Goal: Task Accomplishment & Management: Manage account settings

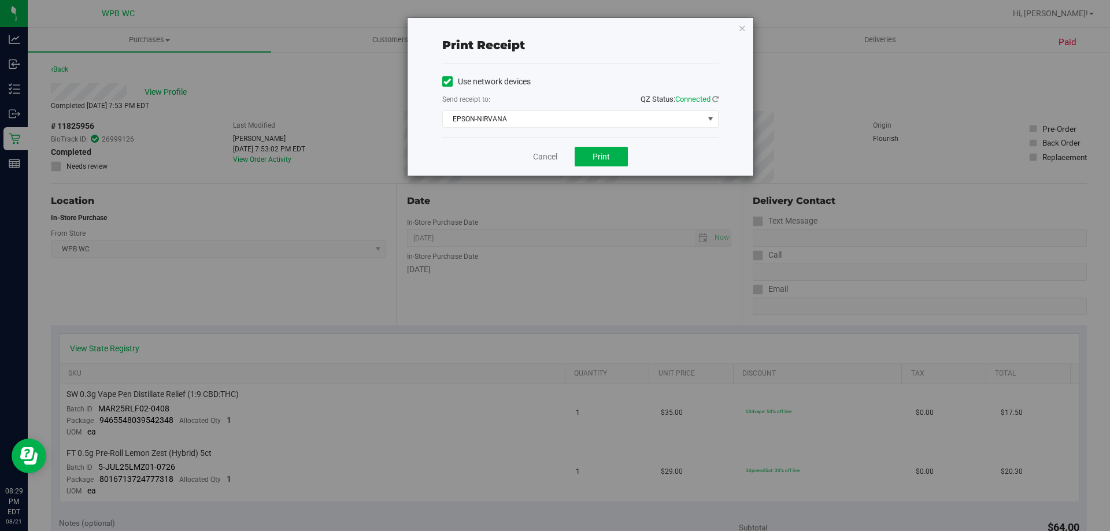
scroll to position [479, 0]
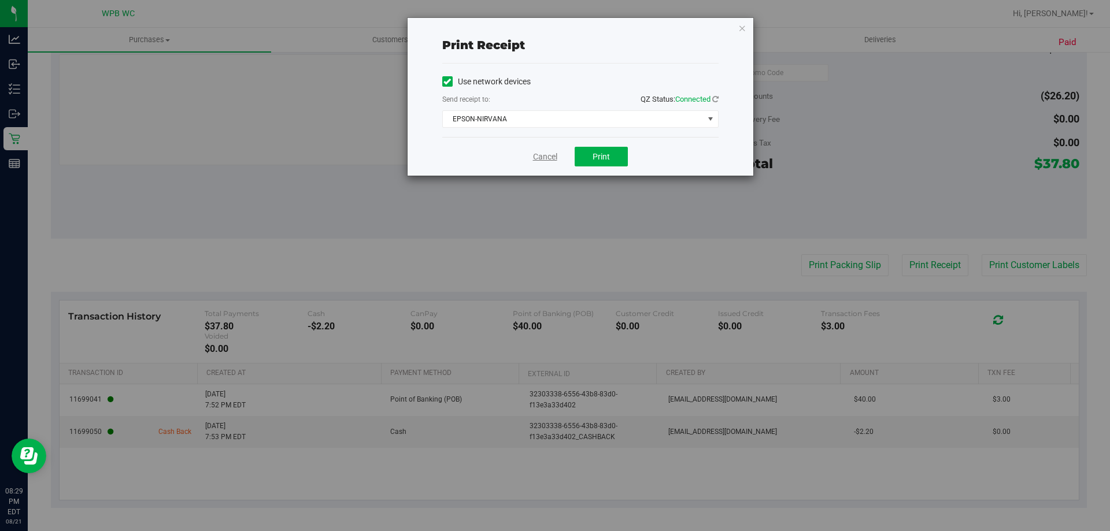
click at [540, 157] on link "Cancel" at bounding box center [545, 157] width 24 height 12
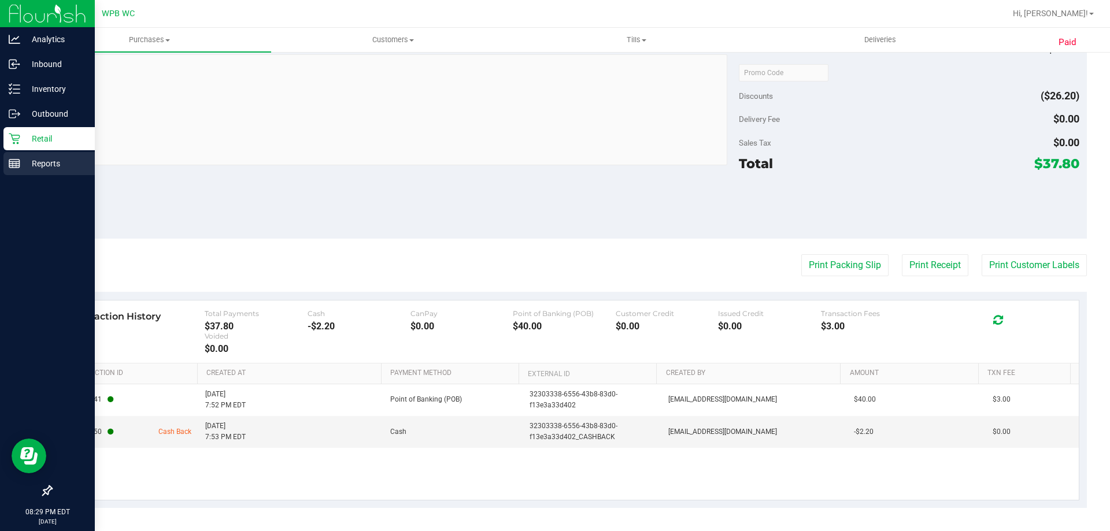
click at [37, 164] on p "Reports" at bounding box center [54, 164] width 69 height 14
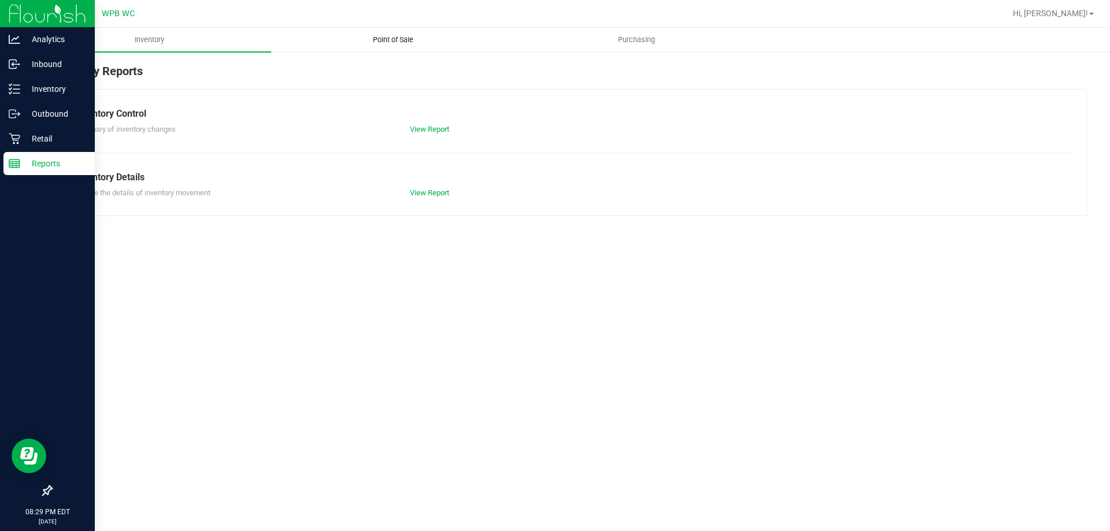
click at [384, 42] on span "Point of Sale" at bounding box center [393, 40] width 72 height 10
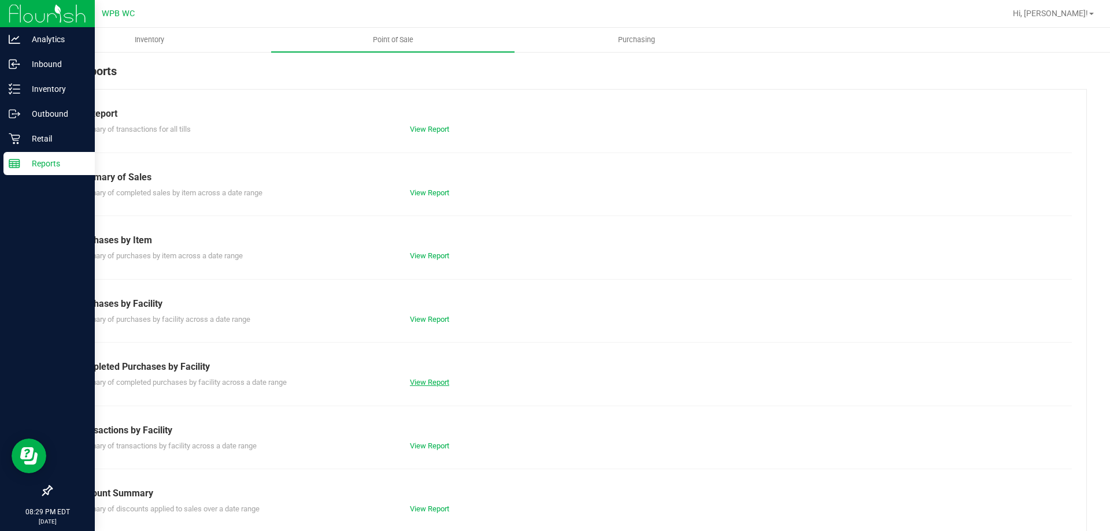
drag, startPoint x: 415, startPoint y: 375, endPoint x: 414, endPoint y: 384, distance: 9.3
click at [415, 375] on div "Summary of completed purchases by facility across a date range View Report" at bounding box center [569, 381] width 1006 height 14
click at [414, 385] on link "View Report" at bounding box center [429, 382] width 39 height 9
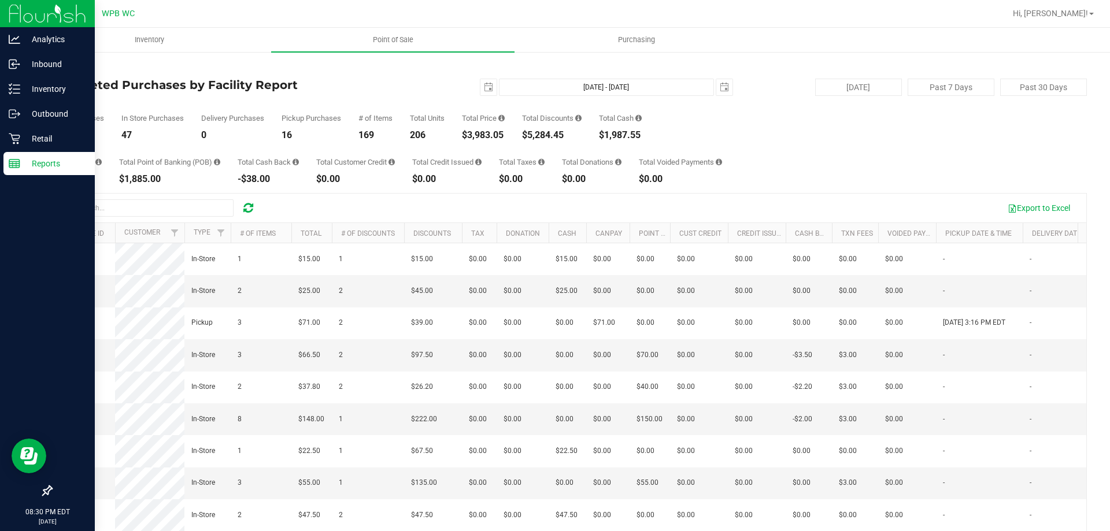
click at [473, 81] on div "[DATE] [DATE] - [DATE] [DATE]" at bounding box center [564, 87] width 354 height 17
click at [486, 91] on span "select" at bounding box center [488, 87] width 9 height 9
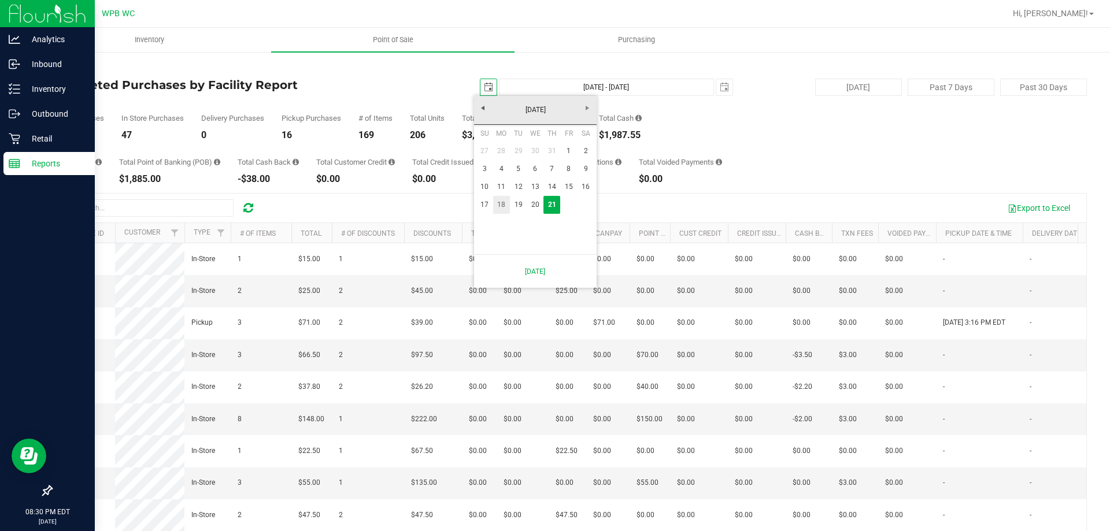
click at [507, 204] on link "18" at bounding box center [501, 205] width 17 height 18
type input "[DATE]"
type input "[DATE] - [DATE]"
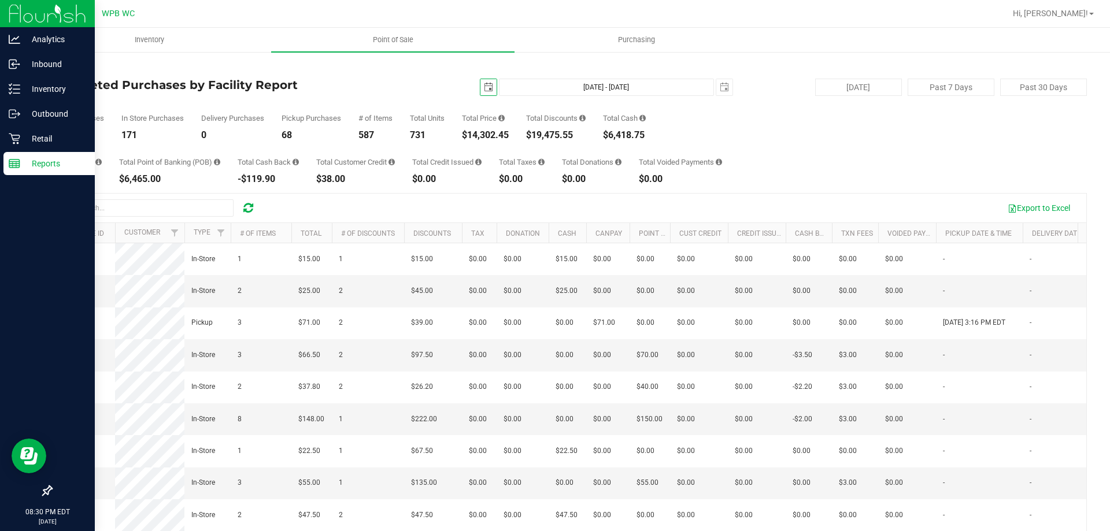
click at [484, 90] on span "select" at bounding box center [488, 87] width 9 height 9
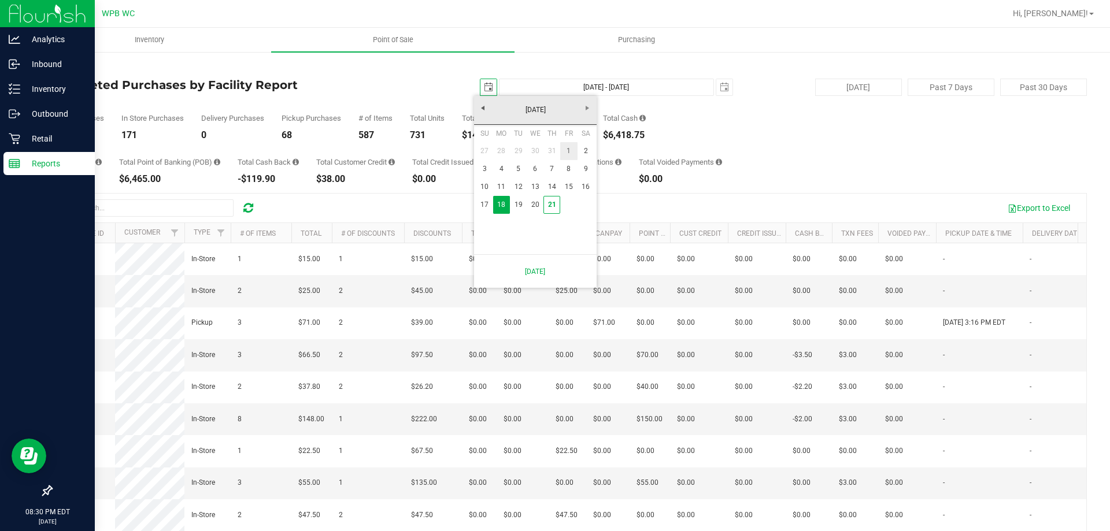
click at [571, 150] on link "1" at bounding box center [568, 151] width 17 height 18
type input "[DATE]"
type input "[DATE] - [DATE]"
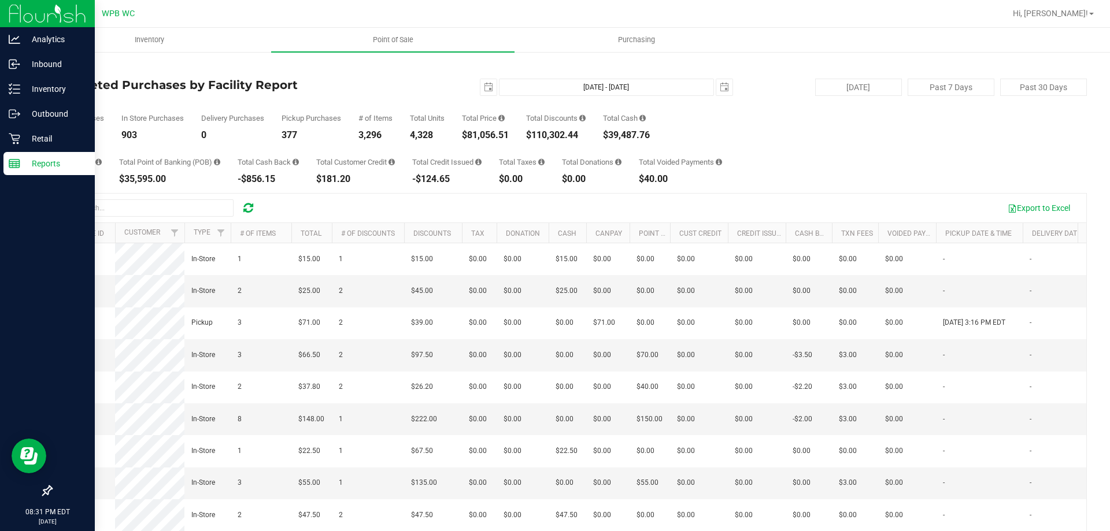
click at [23, 164] on p "Reports" at bounding box center [54, 164] width 69 height 14
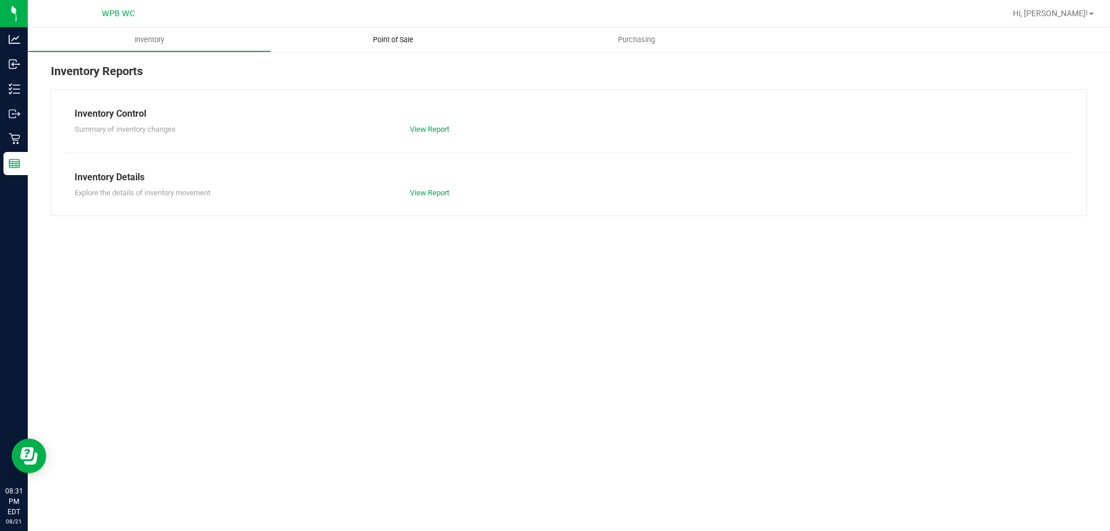
drag, startPoint x: 354, startPoint y: 30, endPoint x: 374, endPoint y: 39, distance: 22.0
click at [354, 30] on uib-tab-heading "Point of Sale" at bounding box center [392, 40] width 243 height 24
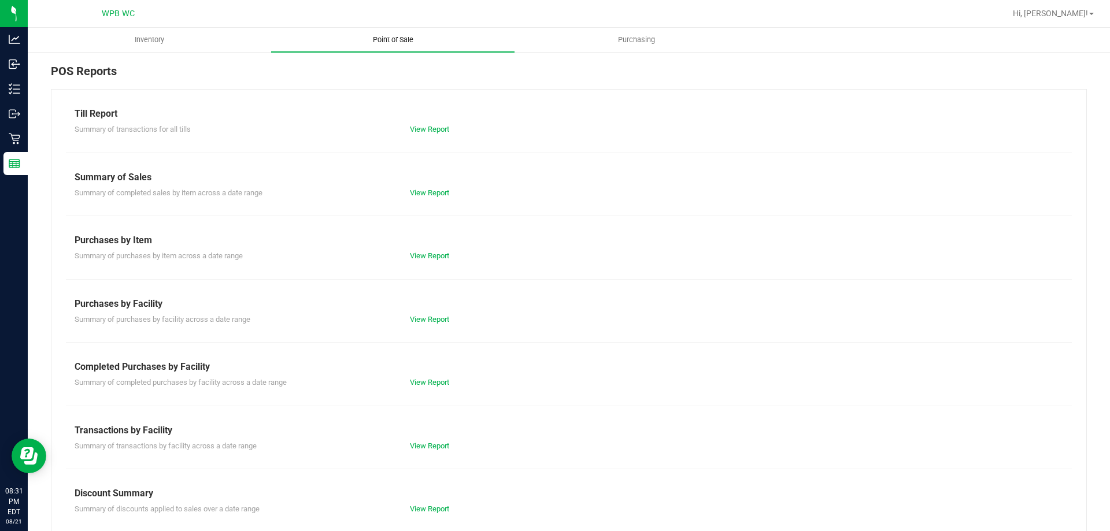
click at [378, 41] on span "Point of Sale" at bounding box center [393, 40] width 72 height 10
click at [418, 506] on link "View Report" at bounding box center [429, 509] width 39 height 9
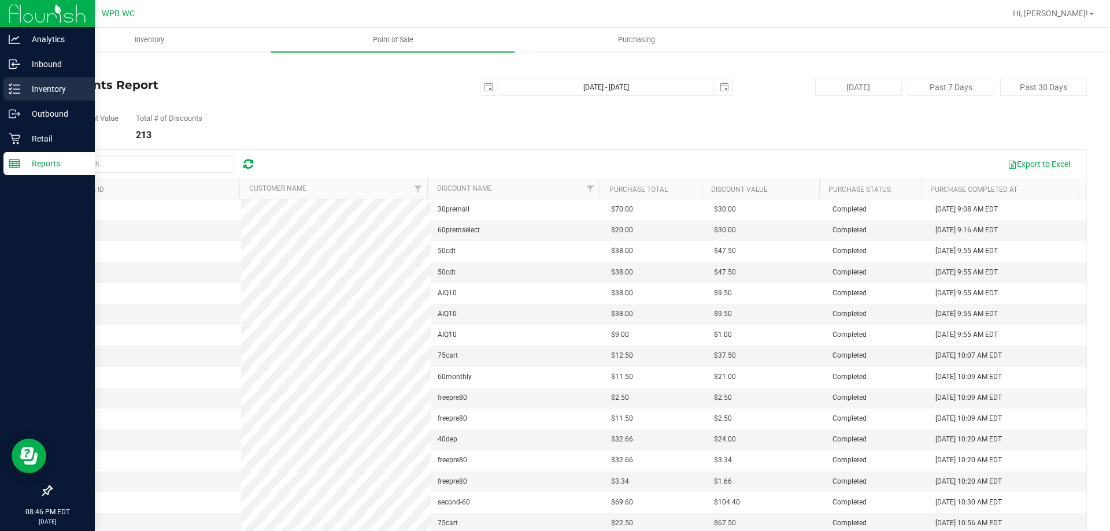
click at [43, 93] on p "Inventory" at bounding box center [54, 89] width 69 height 14
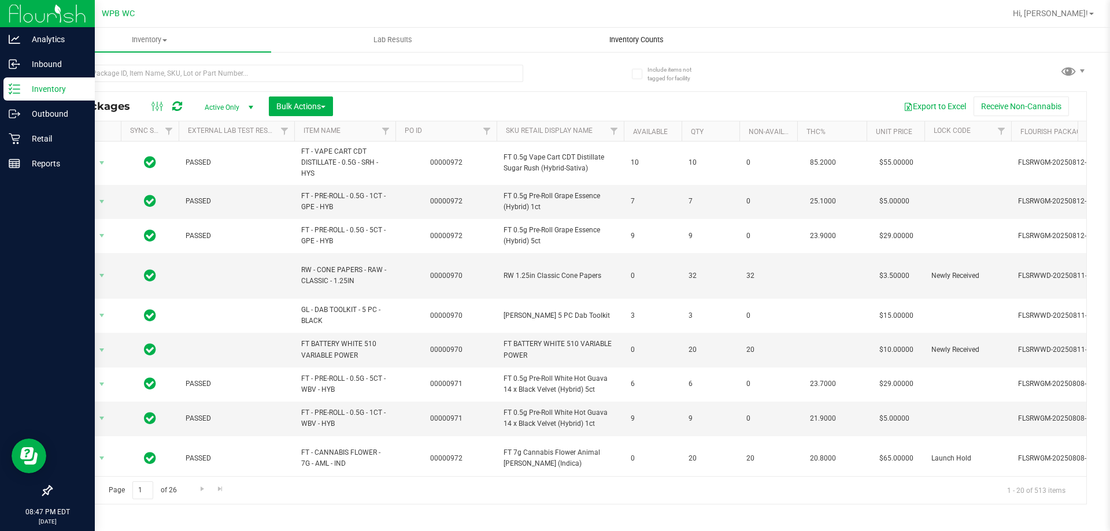
click at [649, 43] on span "Inventory Counts" at bounding box center [637, 40] width 86 height 10
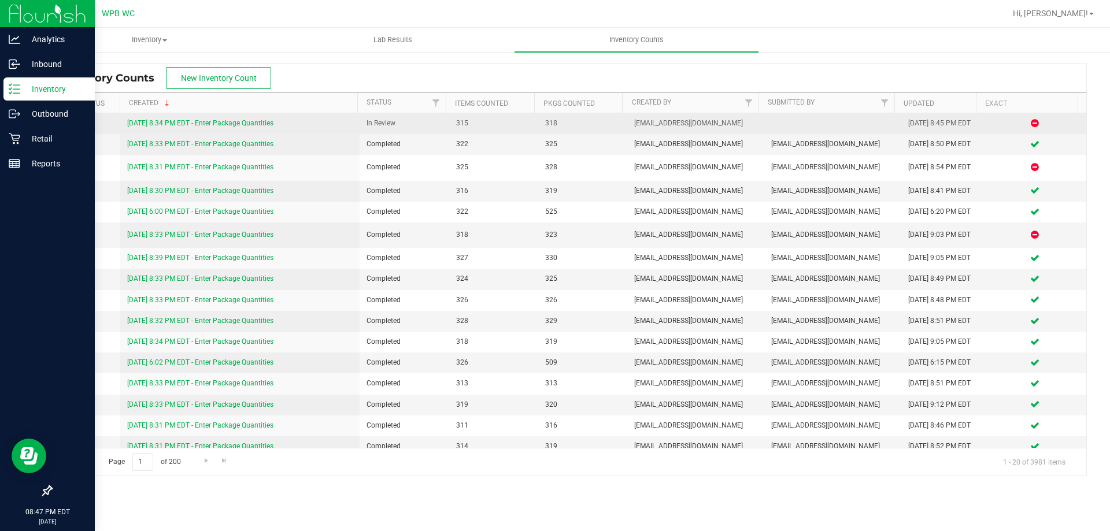
click at [250, 121] on link "[DATE] 8:34 PM EDT - Enter Package Quantities" at bounding box center [200, 123] width 146 height 8
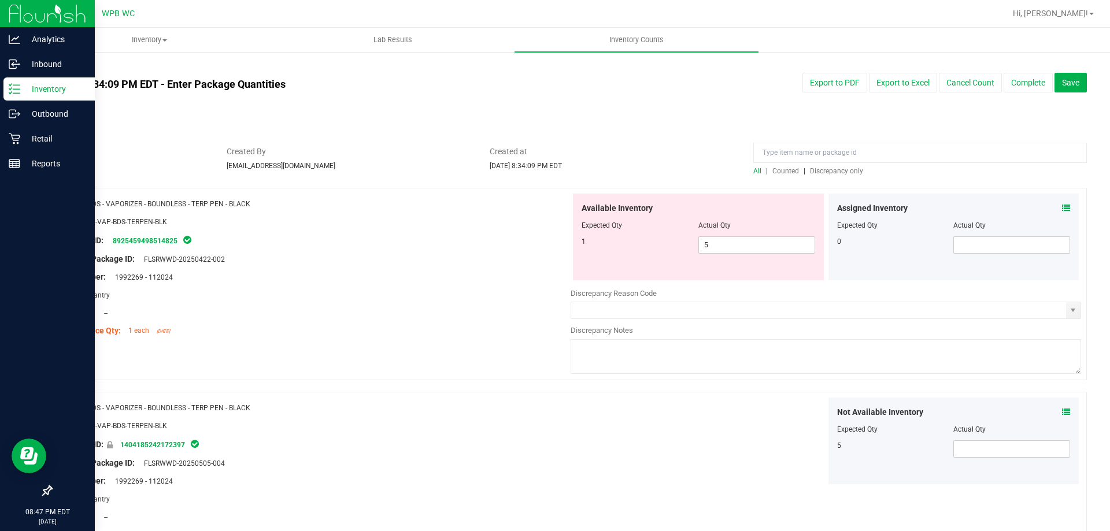
click at [467, 275] on div "Lot Number: 1992269 - 112024" at bounding box center [315, 277] width 511 height 12
click at [838, 175] on div "All | Counted | Discrepancy only" at bounding box center [920, 171] width 334 height 10
click at [838, 172] on span "Discrepancy only" at bounding box center [836, 171] width 53 height 8
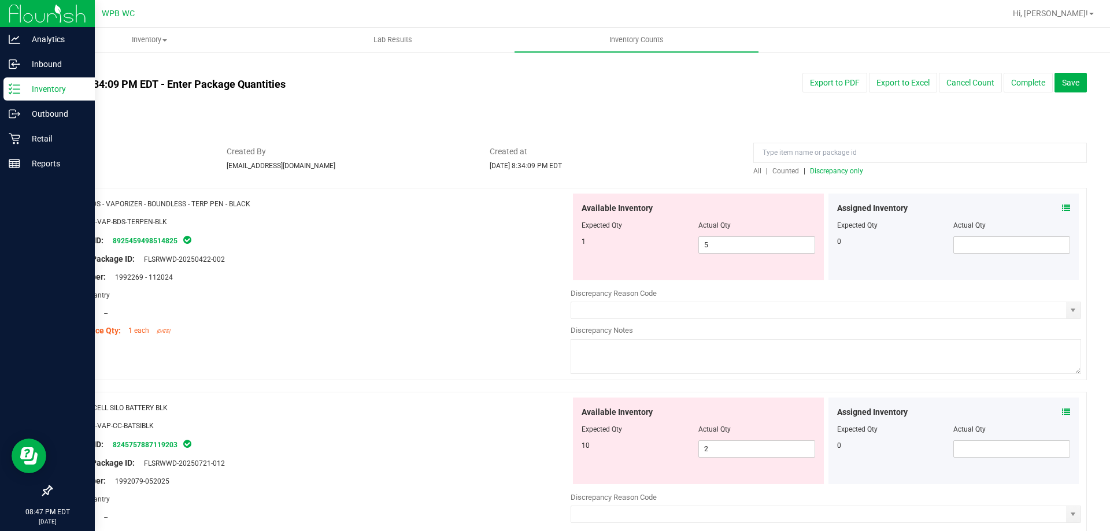
click at [430, 234] on div "Package ID: 8925459498514825" at bounding box center [315, 241] width 511 height 14
click at [755, 245] on span "5 5" at bounding box center [757, 245] width 117 height 17
click at [755, 246] on input "5" at bounding box center [757, 245] width 116 height 16
type input "1"
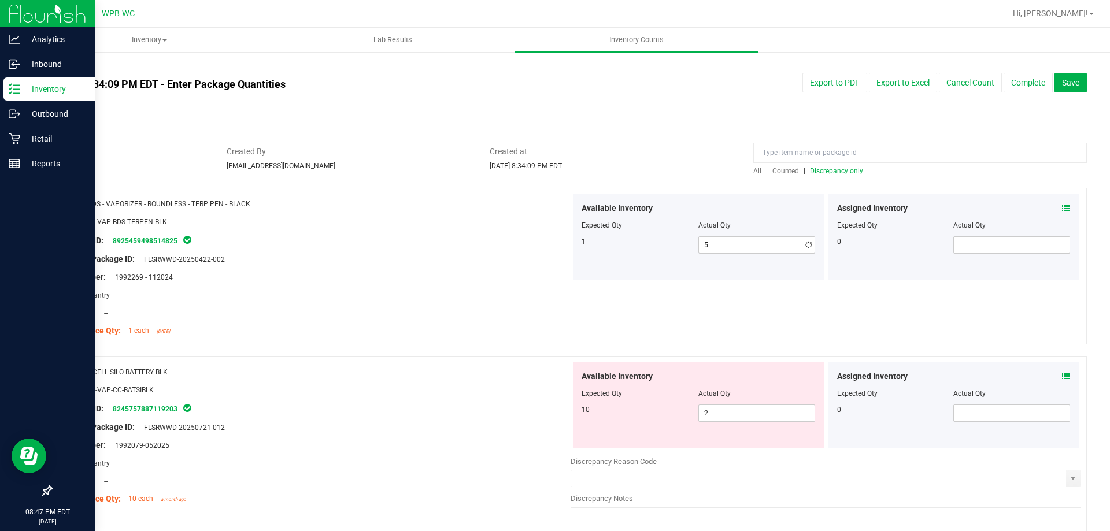
type input "1"
click at [394, 275] on div "Lot Number: 1992269 - 112024" at bounding box center [315, 277] width 511 height 12
click at [746, 409] on span "2 2" at bounding box center [757, 413] width 117 height 17
click at [746, 409] on input "2" at bounding box center [757, 413] width 116 height 16
type input "10"
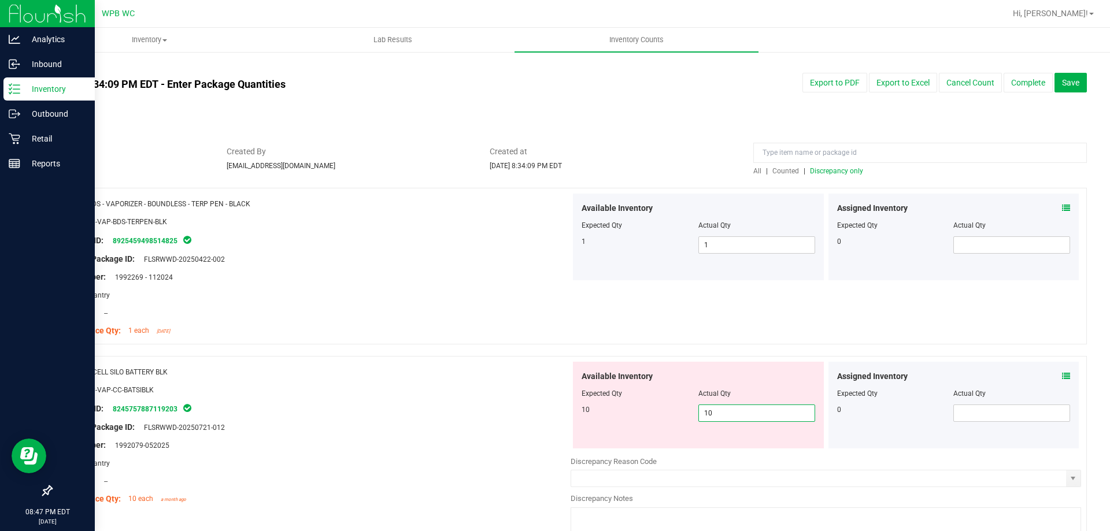
type input "10"
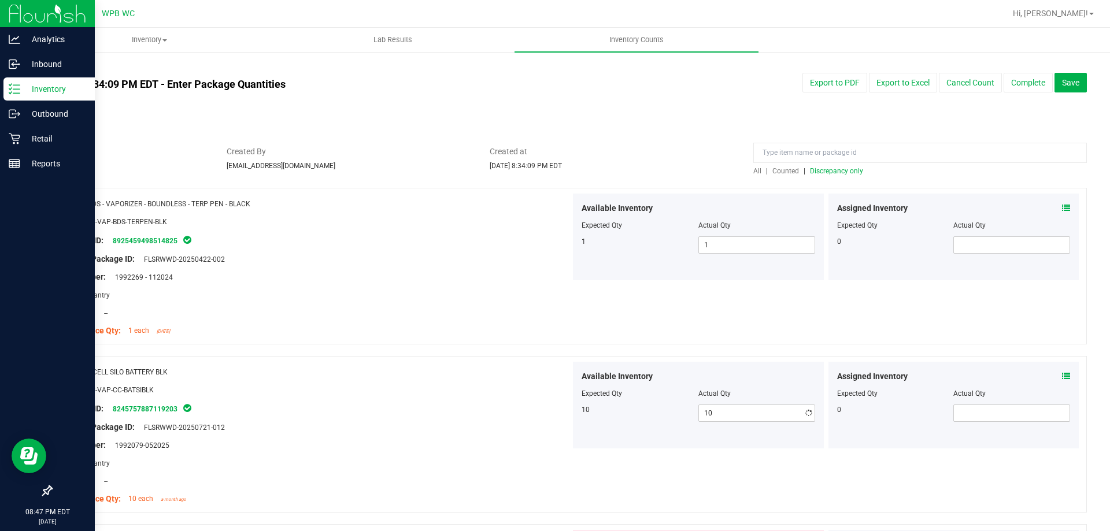
click at [487, 371] on div "Name: CCELL SILO BATTERY BLK" at bounding box center [315, 372] width 511 height 12
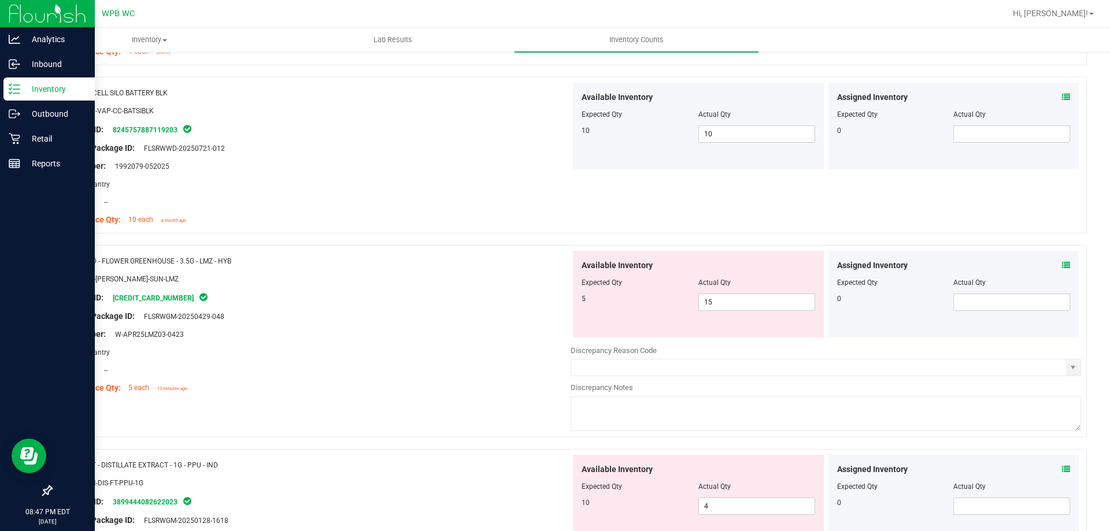
scroll to position [289, 0]
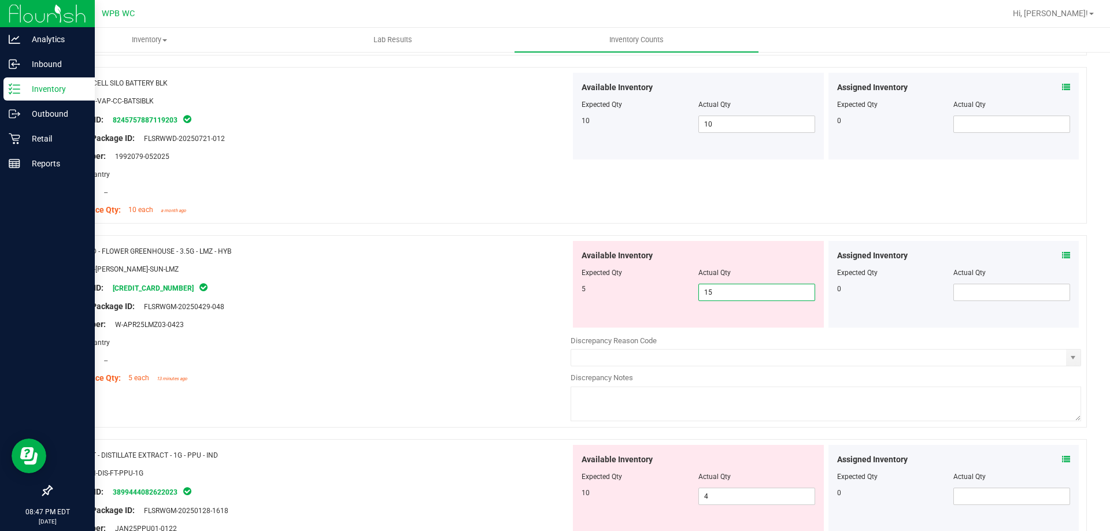
click at [756, 286] on span "15 15" at bounding box center [757, 292] width 117 height 17
click at [756, 286] on input "15" at bounding box center [757, 292] width 116 height 16
type input "5"
click at [475, 281] on div "Package ID: [CREDIT_CARD_NUMBER]" at bounding box center [315, 288] width 511 height 14
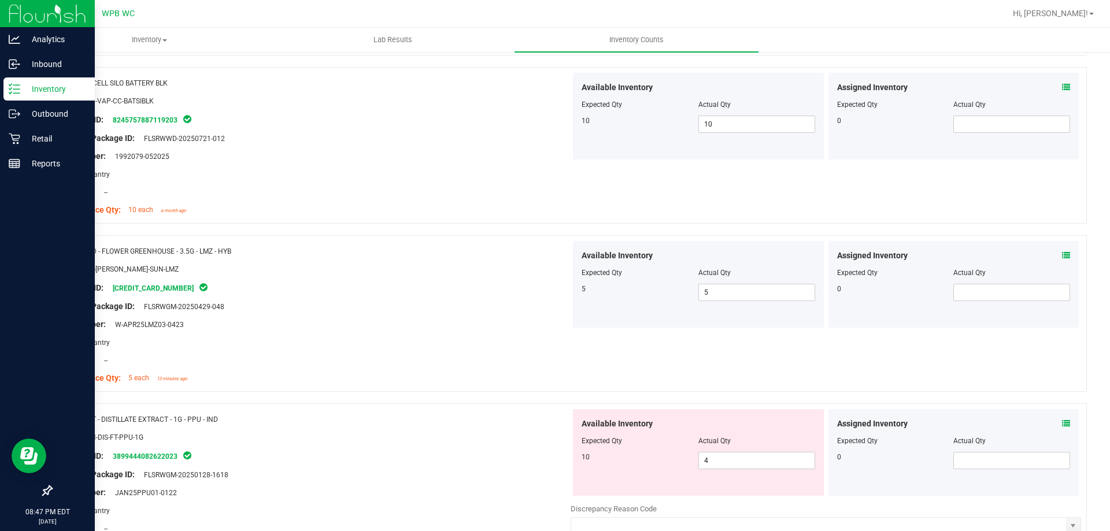
click at [467, 282] on div "Package ID: [CREDIT_CARD_NUMBER]" at bounding box center [315, 288] width 511 height 14
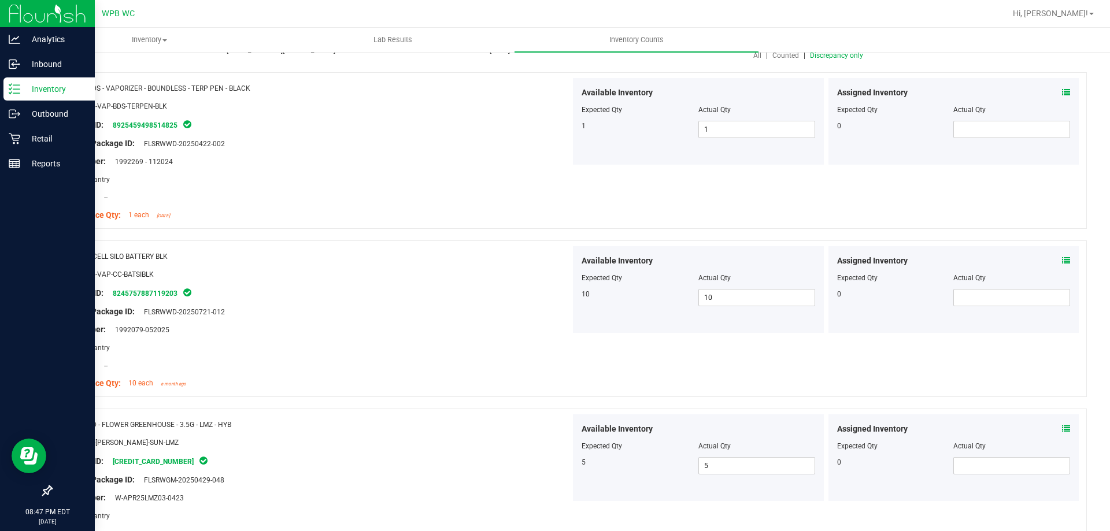
scroll to position [0, 0]
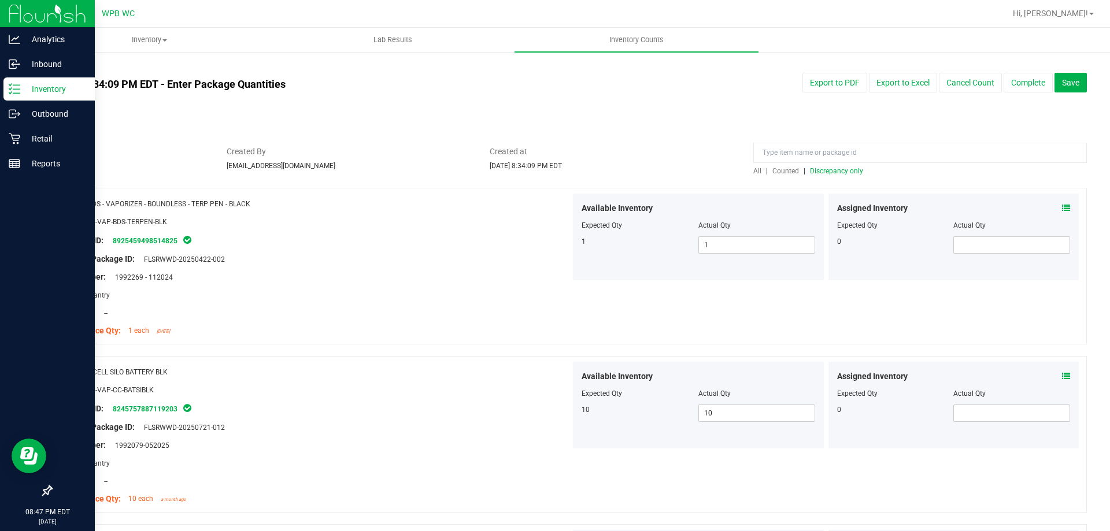
click at [816, 168] on span "Discrepancy only" at bounding box center [836, 171] width 53 height 8
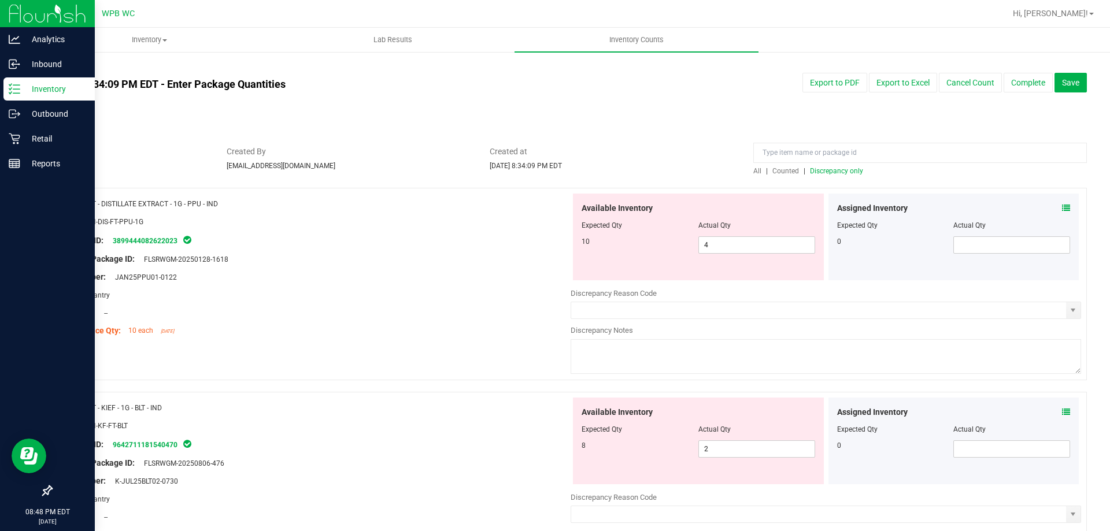
click at [423, 265] on div at bounding box center [315, 268] width 511 height 6
click at [738, 243] on span "4 4" at bounding box center [757, 245] width 117 height 17
click at [738, 243] on input "4" at bounding box center [757, 245] width 116 height 16
type input "10"
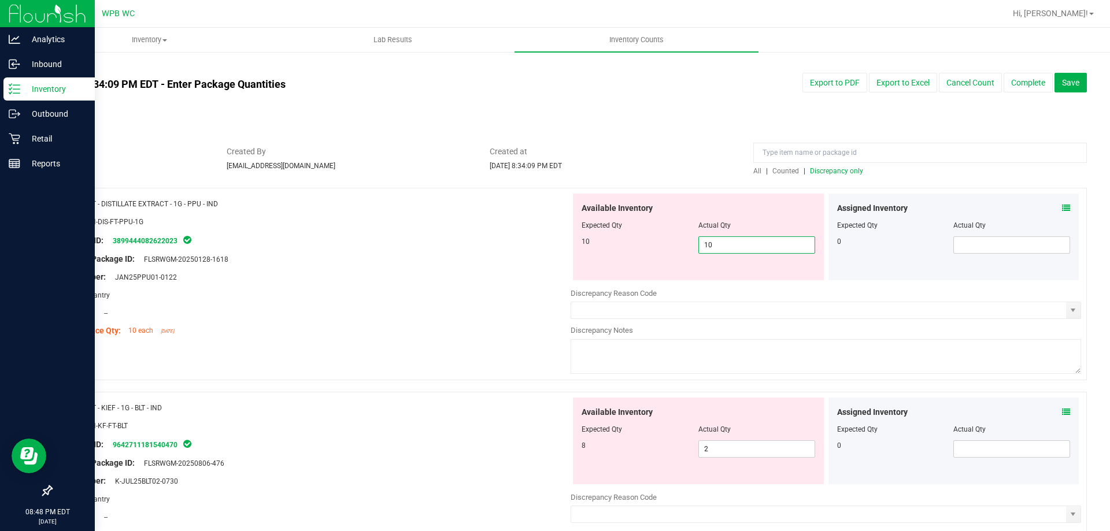
click at [459, 283] on div at bounding box center [315, 286] width 511 height 6
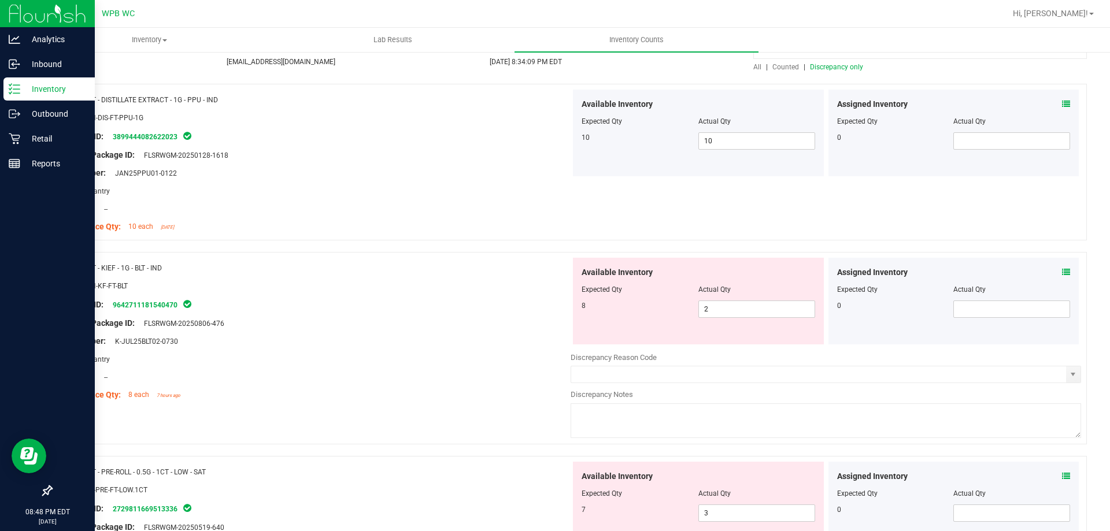
scroll to position [116, 0]
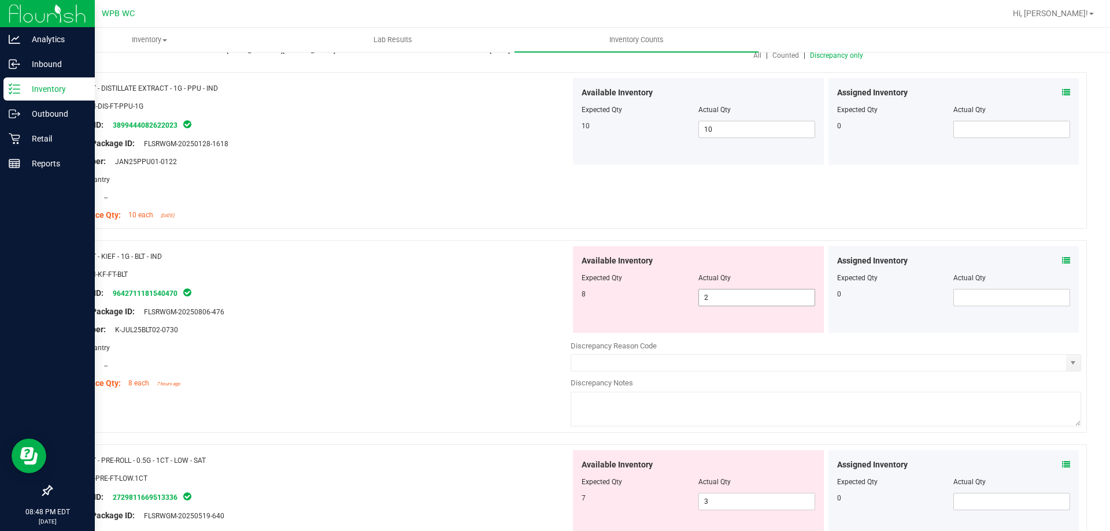
click at [699, 294] on span "2 2" at bounding box center [757, 297] width 117 height 17
click at [699, 295] on input "2" at bounding box center [757, 298] width 116 height 16
click at [431, 331] on div "Lot Number: K-JUL25BLT02-0730" at bounding box center [315, 330] width 511 height 12
click at [763, 305] on input "2" at bounding box center [757, 298] width 116 height 16
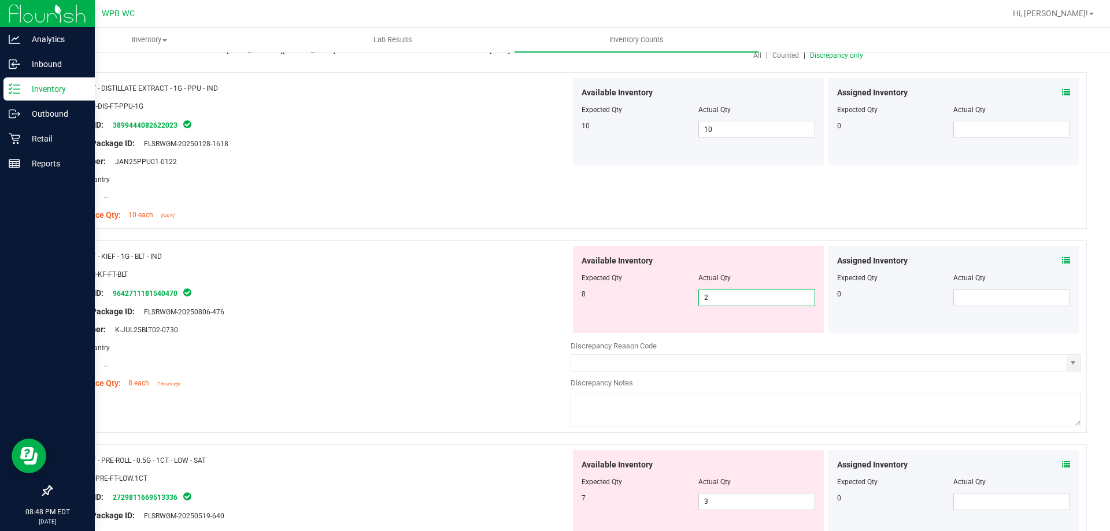
click at [763, 305] on input "2" at bounding box center [757, 298] width 116 height 16
drag, startPoint x: 89, startPoint y: 256, endPoint x: 167, endPoint y: 259, distance: 78.1
click at [167, 259] on div "Name: FT - KIEF - 1G - BLT - IND" at bounding box center [315, 256] width 511 height 12
copy span "FT - KIEF - 1G - BLT - IND"
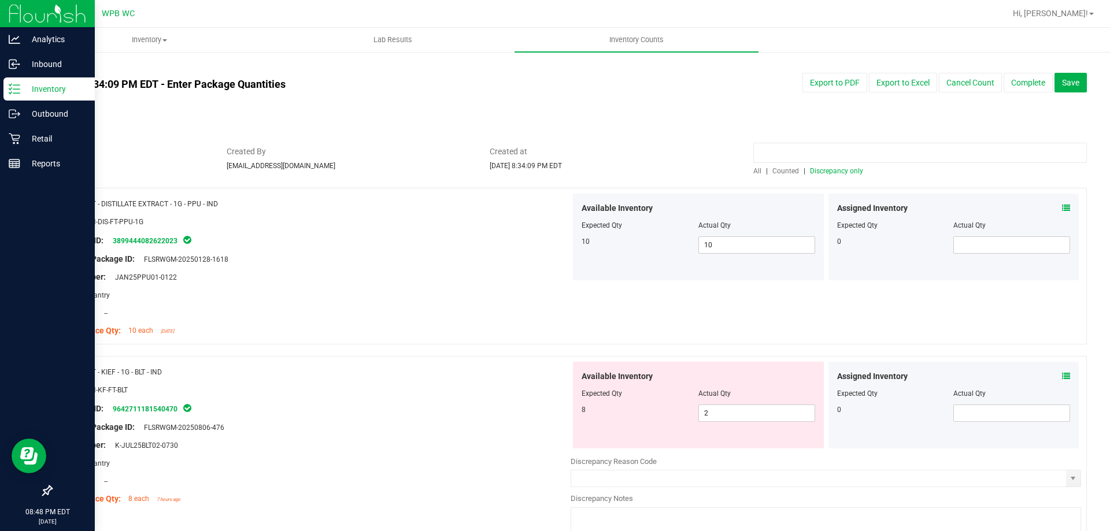
click at [833, 150] on input at bounding box center [920, 153] width 334 height 20
paste input "FT - KIEF - 1G - BLT - IND"
type input "FT - KIEF - 1G - BLT - IND"
click at [753, 167] on span "All" at bounding box center [757, 171] width 8 height 8
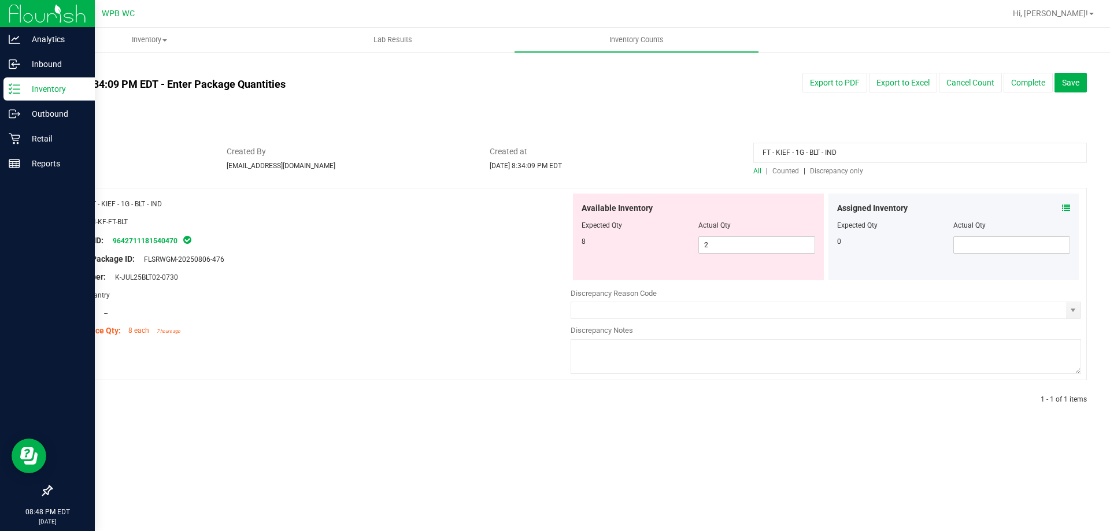
click at [371, 265] on div at bounding box center [315, 268] width 511 height 6
click at [825, 150] on input "FT - KIEF - 1G - BLT - IND" at bounding box center [920, 153] width 334 height 20
click at [833, 173] on span "Discrepancy only" at bounding box center [836, 171] width 53 height 8
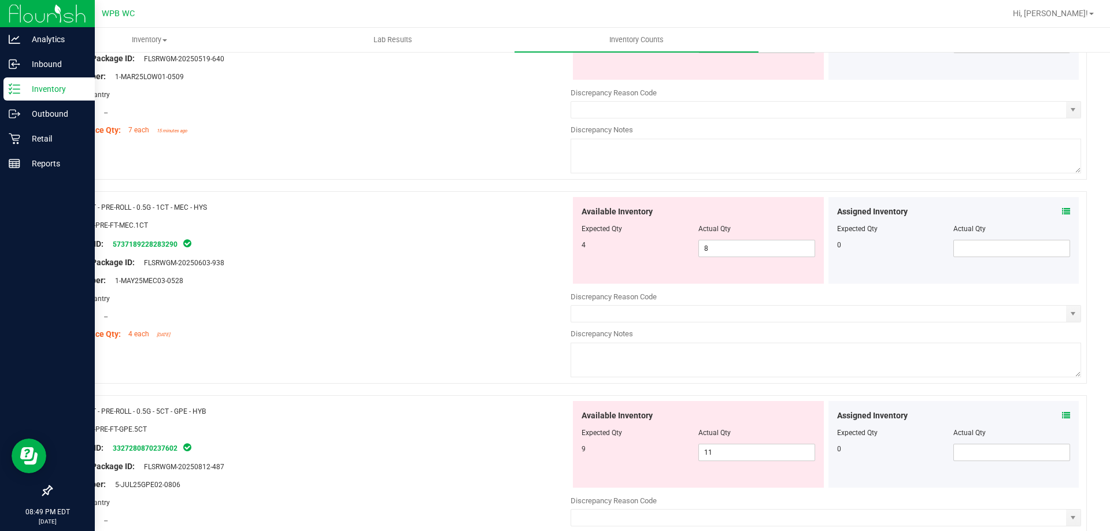
scroll to position [231, 0]
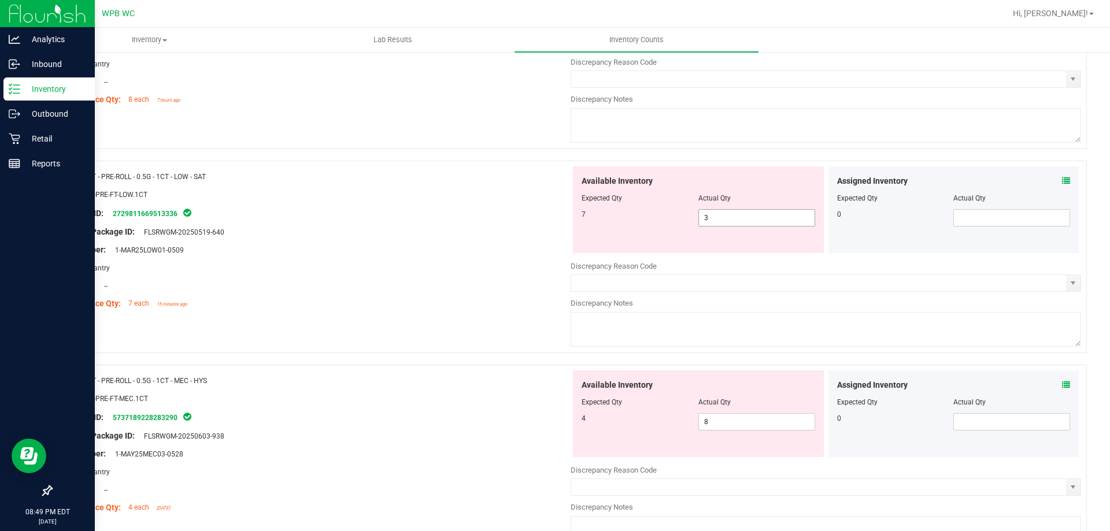
click at [785, 216] on span "3 3" at bounding box center [757, 217] width 117 height 17
click at [785, 216] on input "3" at bounding box center [757, 218] width 116 height 16
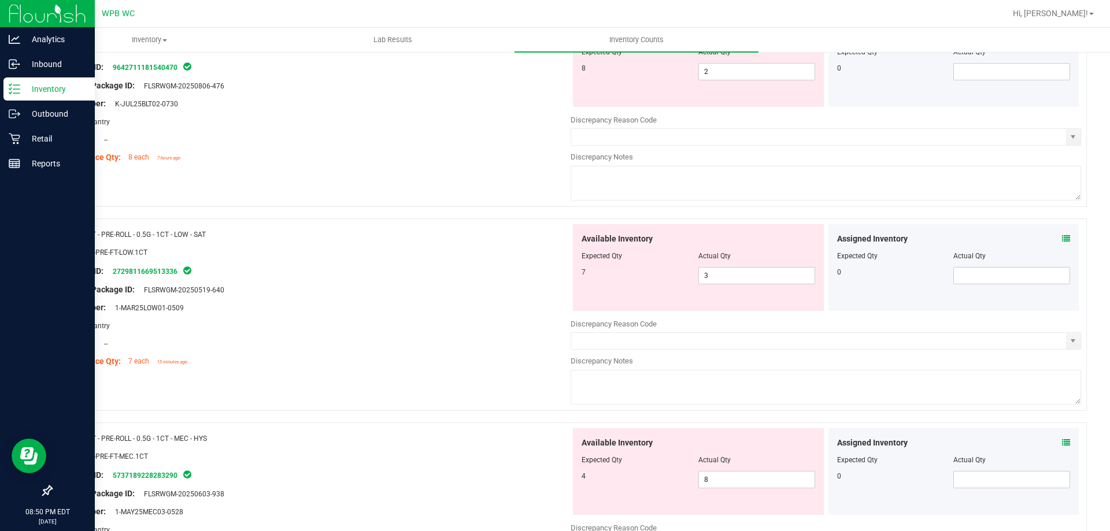
drag, startPoint x: 91, startPoint y: 235, endPoint x: 241, endPoint y: 235, distance: 150.3
click at [241, 235] on div "Name: FT - PRE-ROLL - 0.5G - 1CT - LOW - SAT" at bounding box center [315, 234] width 511 height 12
copy span "FT - PRE-ROLL - 0.5G - 1CT - LOW - SAT"
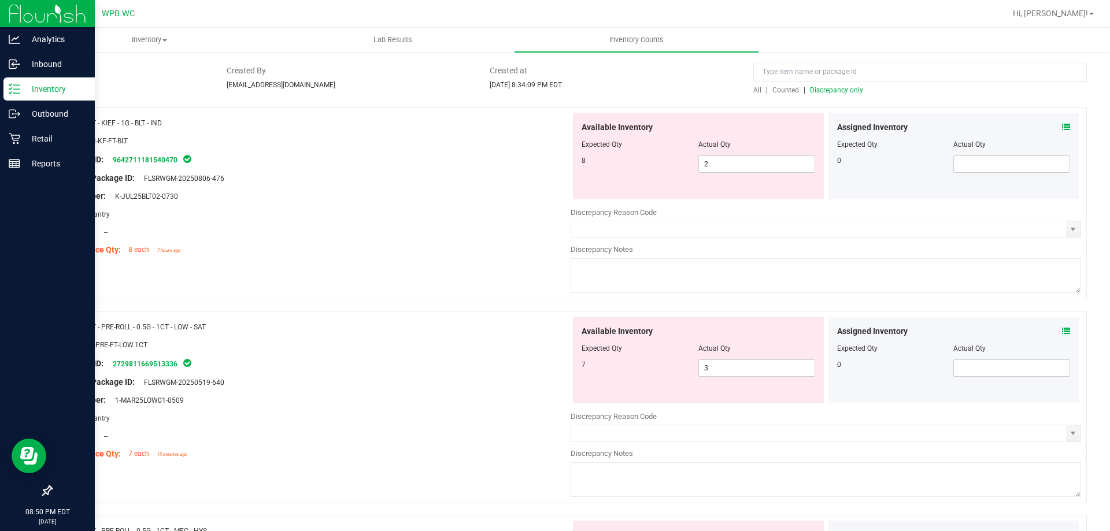
scroll to position [0, 0]
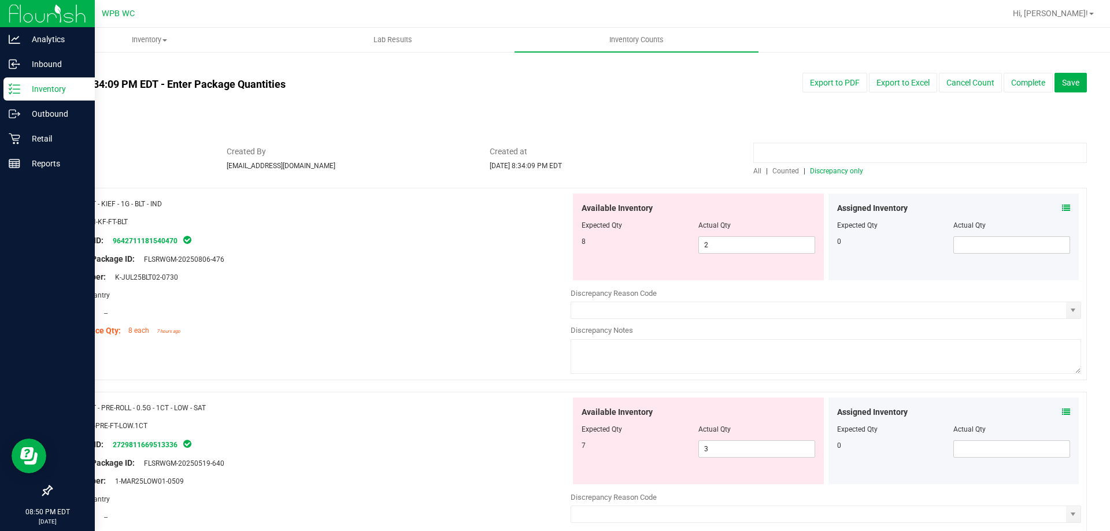
click at [869, 145] on input at bounding box center [920, 153] width 334 height 20
paste input "FT - PRE-ROLL - 0.5G - 1CT - LOW - SAT"
type input "FT - PRE-ROLL - 0.5G - 1CT - LOW - SAT"
click at [822, 173] on span "Discrepancy only" at bounding box center [836, 171] width 53 height 8
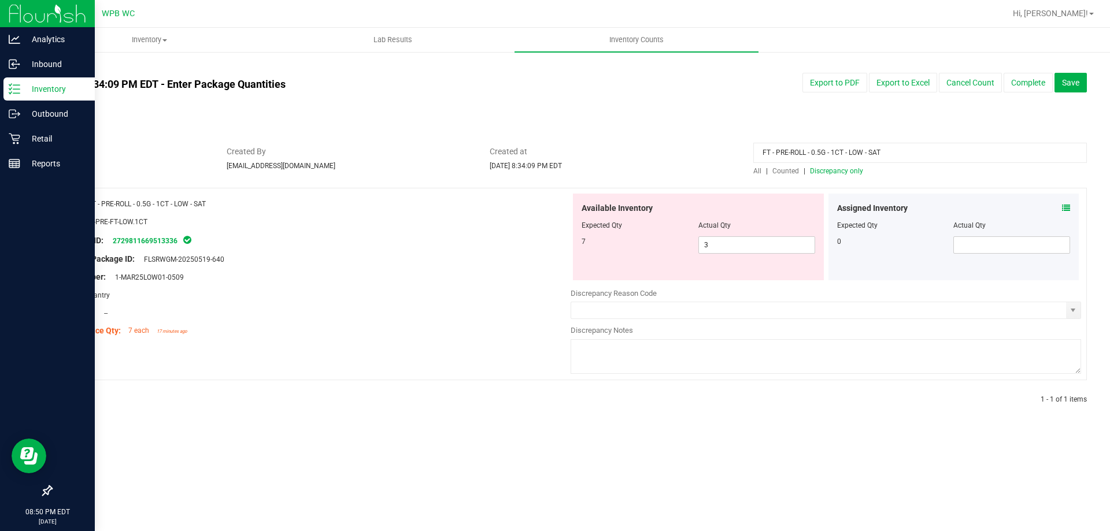
click at [465, 234] on div "Package ID: 2729811669513336" at bounding box center [315, 241] width 511 height 14
click at [873, 157] on input "FT - PRE-ROLL - 0.5G - 1CT - LOW - SAT" at bounding box center [920, 153] width 334 height 20
click at [826, 168] on span "Discrepancy only" at bounding box center [836, 171] width 53 height 8
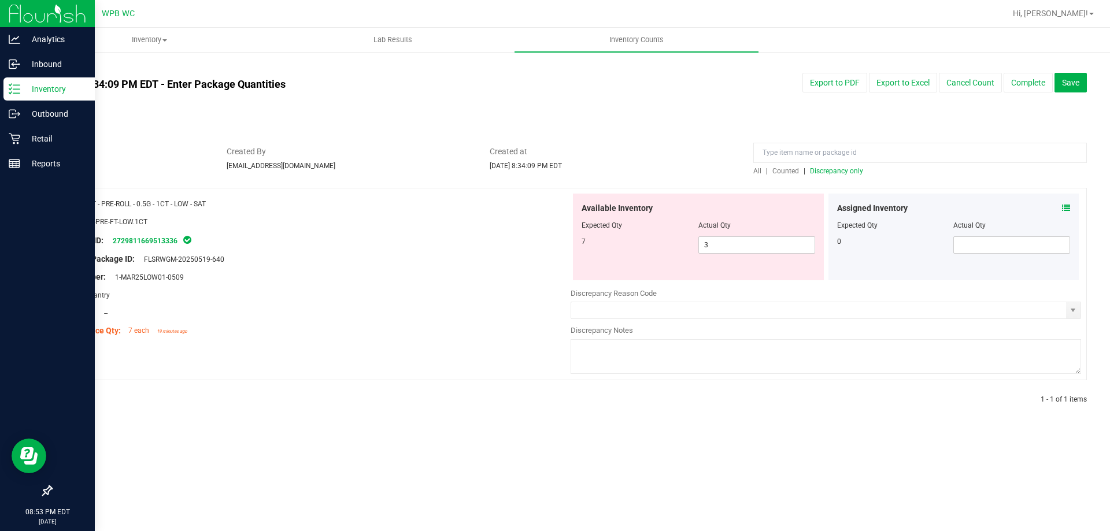
click at [841, 168] on span "Discrepancy only" at bounding box center [836, 171] width 53 height 8
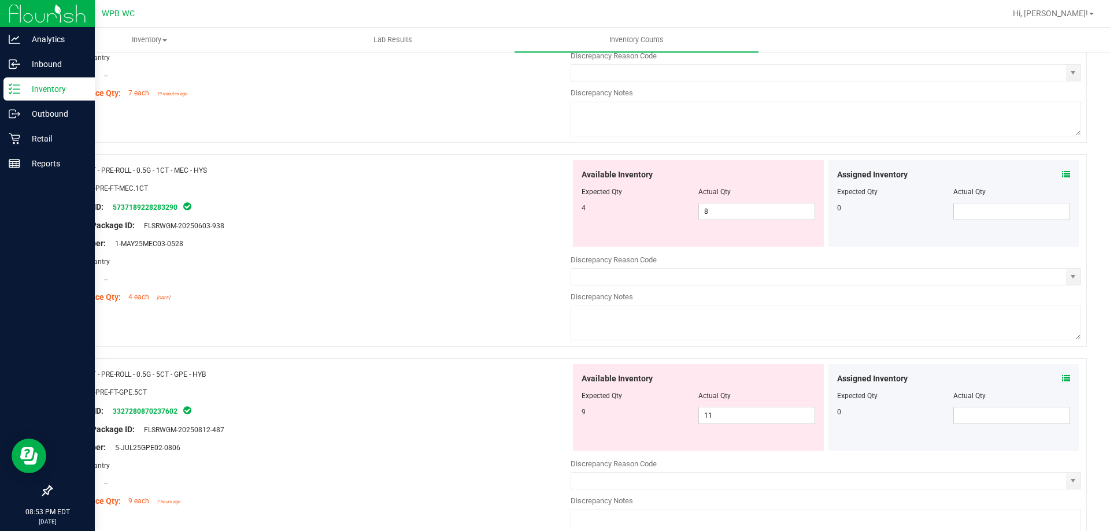
scroll to position [463, 0]
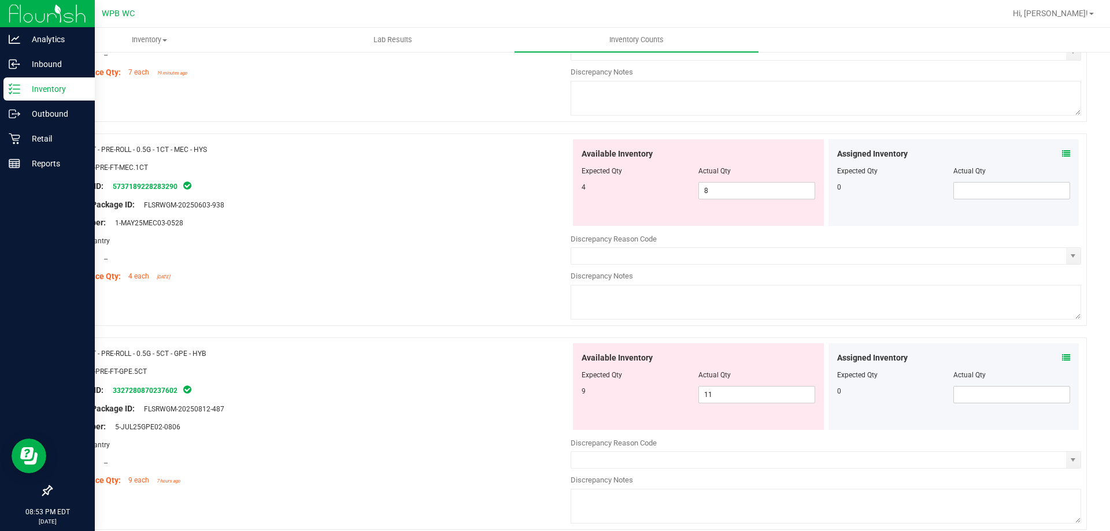
click at [354, 217] on div "Lot Number: 1-MAY25MEC03-0528" at bounding box center [315, 223] width 511 height 12
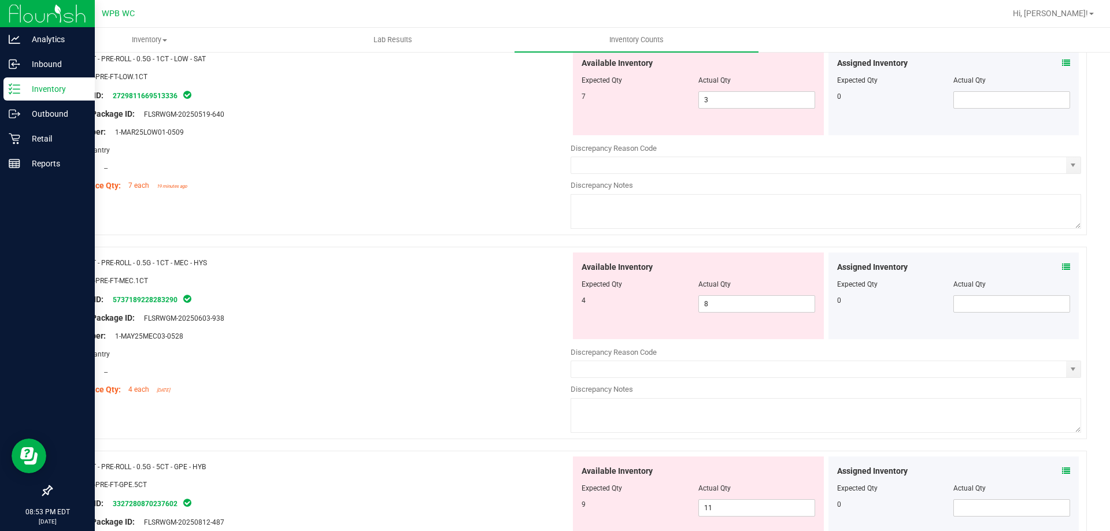
scroll to position [347, 0]
click at [741, 101] on span "3 3" at bounding box center [757, 102] width 117 height 17
click at [741, 101] on input "3" at bounding box center [757, 102] width 116 height 16
type input "7"
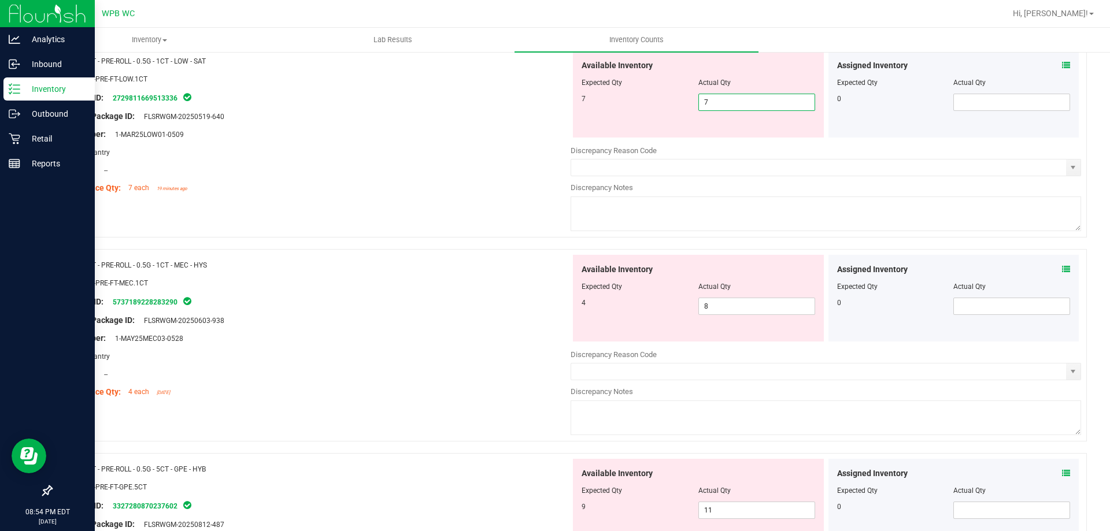
click at [388, 173] on div "Location: --" at bounding box center [315, 170] width 511 height 12
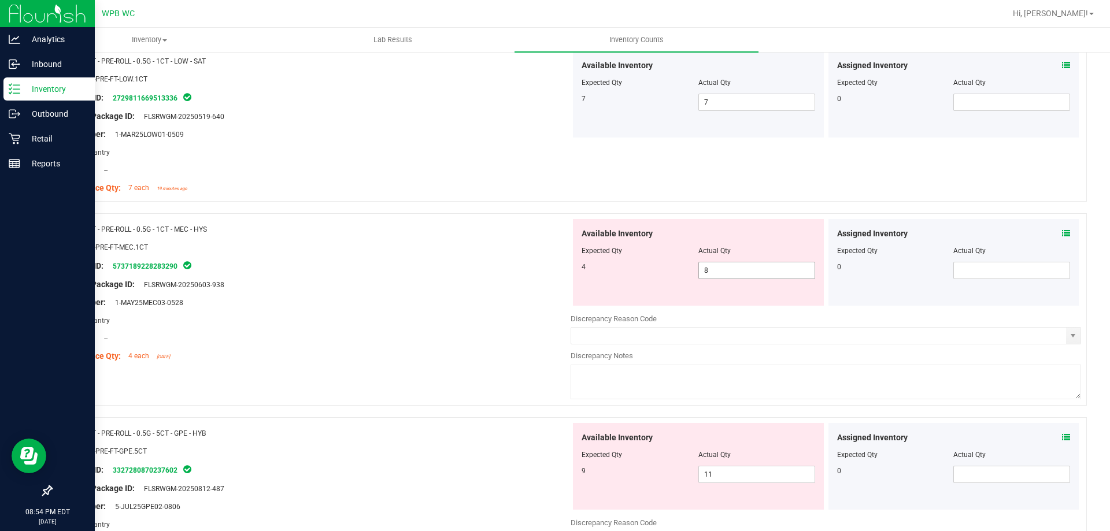
click at [734, 275] on span "8 8" at bounding box center [757, 270] width 117 height 17
click at [0, 0] on input "8" at bounding box center [0, 0] width 0 height 0
type input "4"
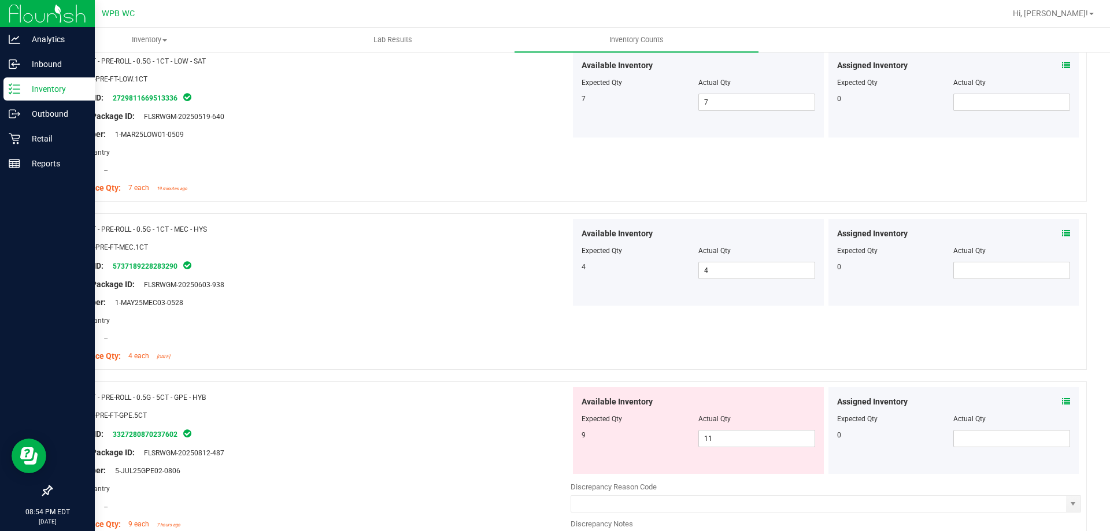
click at [483, 245] on div "SKU: FLO-PRE-FT-MEC.1CT" at bounding box center [315, 247] width 511 height 12
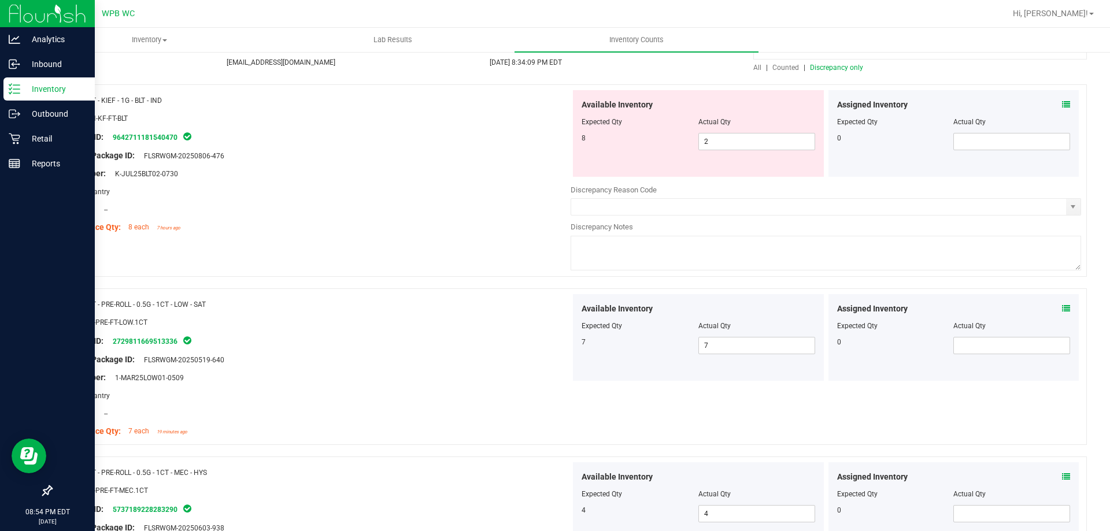
scroll to position [0, 0]
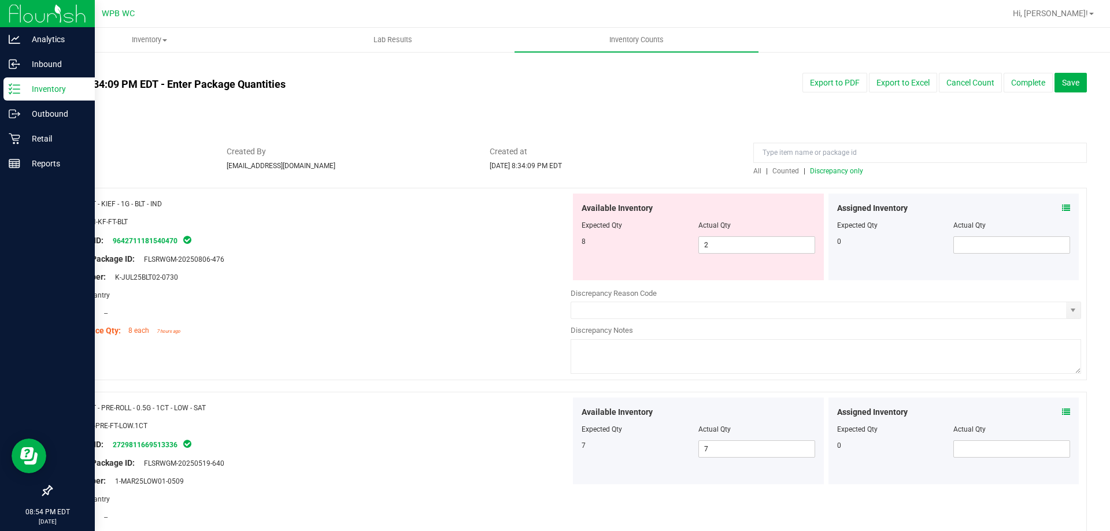
click at [824, 171] on span "Discrepancy only" at bounding box center [836, 171] width 53 height 8
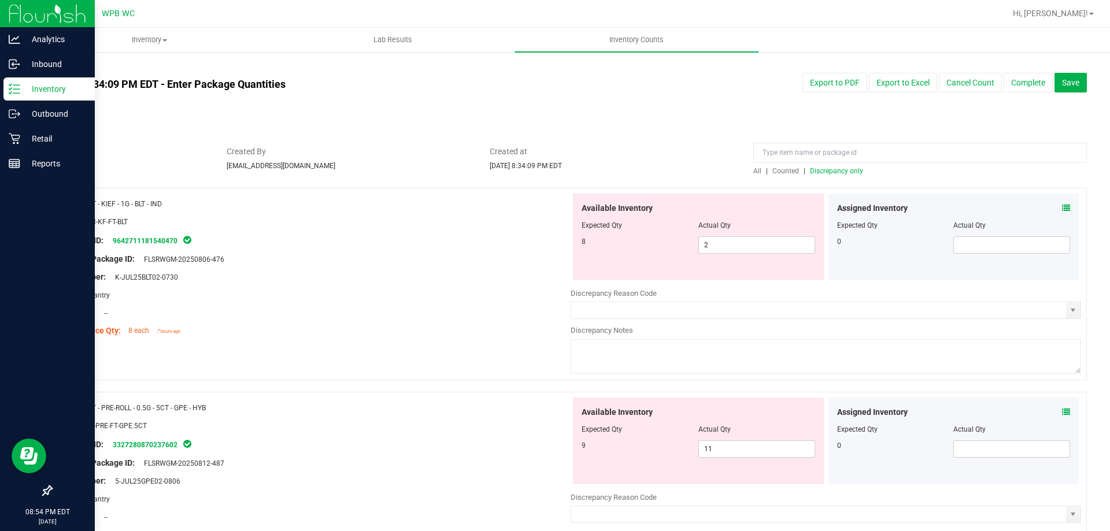
click at [463, 297] on div "Area: Pantry" at bounding box center [315, 295] width 511 height 12
click at [719, 243] on span "2 2" at bounding box center [757, 245] width 117 height 17
click at [719, 243] on input "2" at bounding box center [757, 245] width 116 height 16
type input "8"
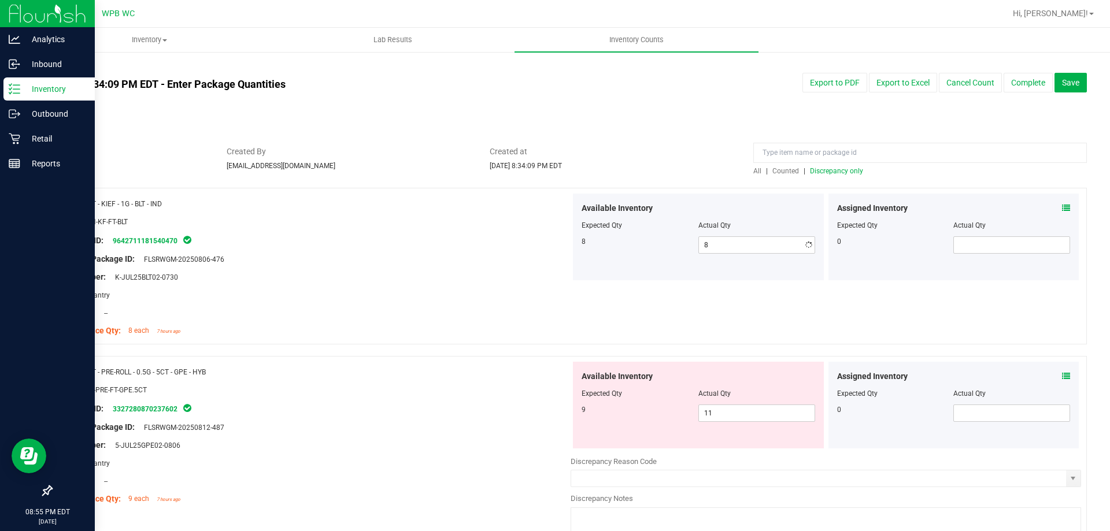
click at [449, 295] on div "Area: Pantry" at bounding box center [315, 295] width 511 height 12
click at [823, 173] on span "Discrepancy only" at bounding box center [836, 171] width 53 height 8
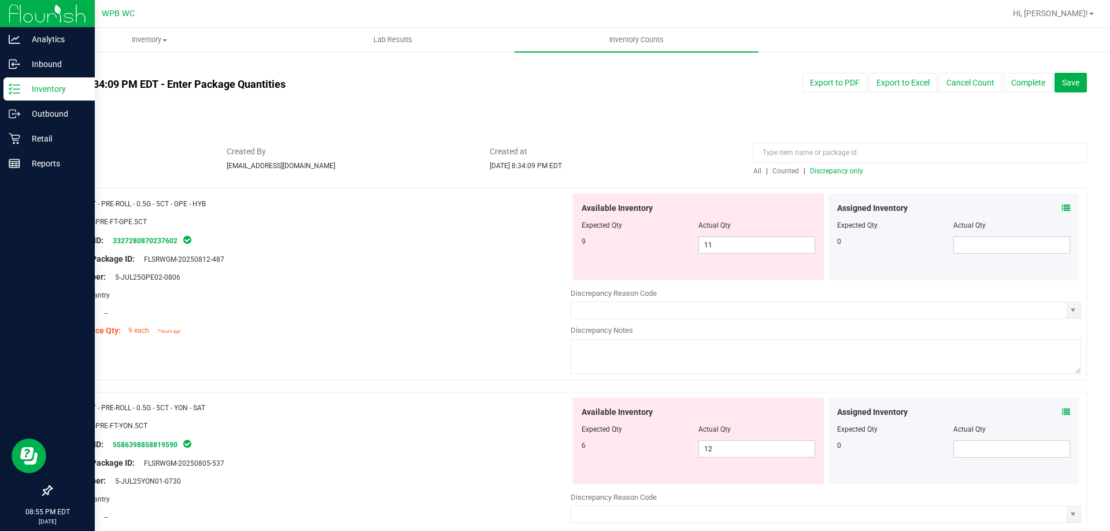
click at [237, 317] on div "Location: --" at bounding box center [315, 313] width 511 height 12
click at [483, 294] on div "Area: Pantry" at bounding box center [315, 295] width 511 height 12
click at [755, 246] on span "11 11" at bounding box center [757, 245] width 117 height 17
click at [0, 0] on input "11" at bounding box center [0, 0] width 0 height 0
type input "9"
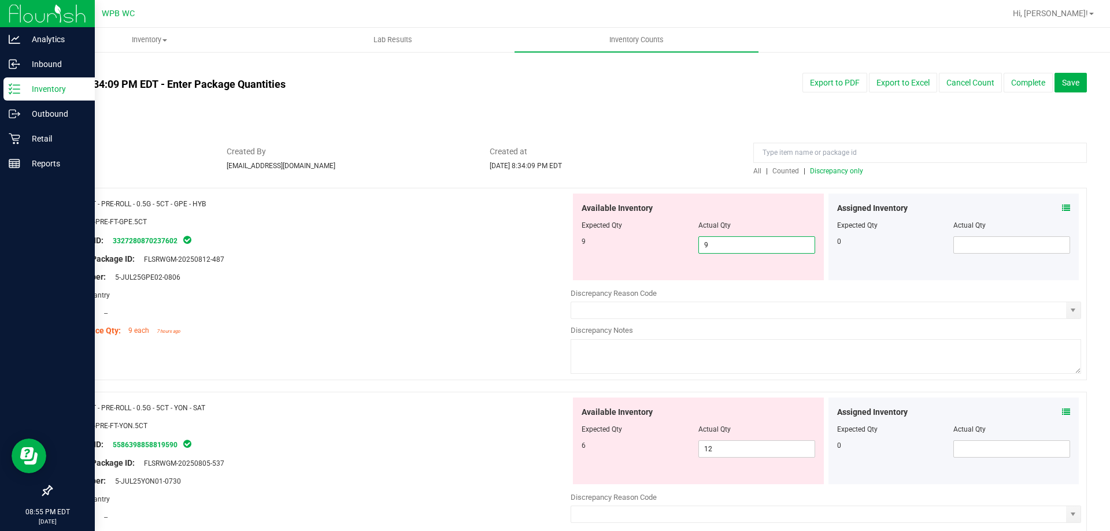
type input "9"
click at [270, 291] on div "Area: Pantry" at bounding box center [315, 295] width 511 height 12
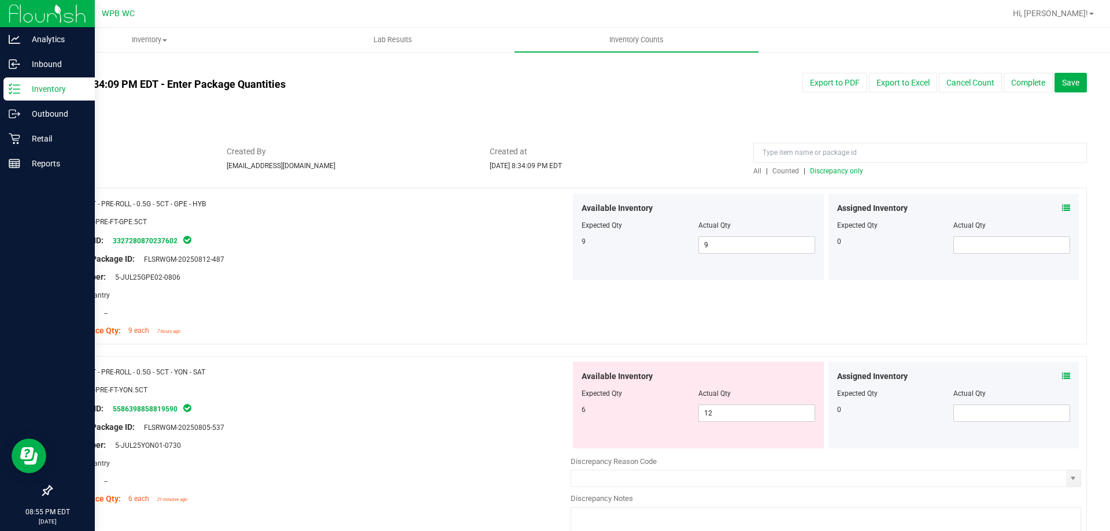
click at [834, 172] on span "Discrepancy only" at bounding box center [836, 171] width 53 height 8
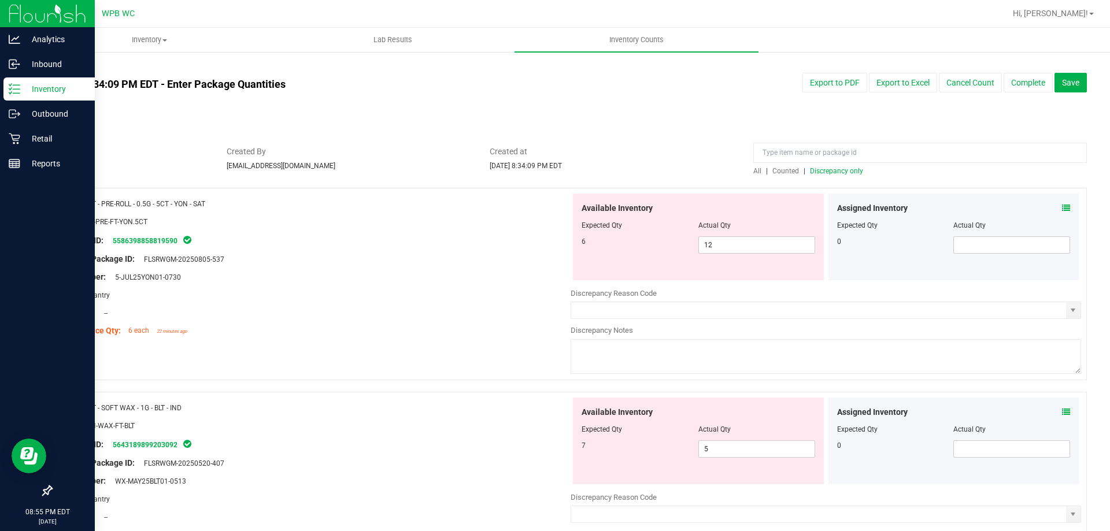
click at [448, 258] on div "Original Package ID: FLSRWGM-20250805-537" at bounding box center [315, 259] width 511 height 12
click at [497, 253] on div "Original Package ID: FLSRWGM-20250805-537" at bounding box center [315, 259] width 511 height 12
click at [712, 246] on span "12 12" at bounding box center [757, 245] width 117 height 17
click at [0, 0] on input "12" at bounding box center [0, 0] width 0 height 0
type input "6"
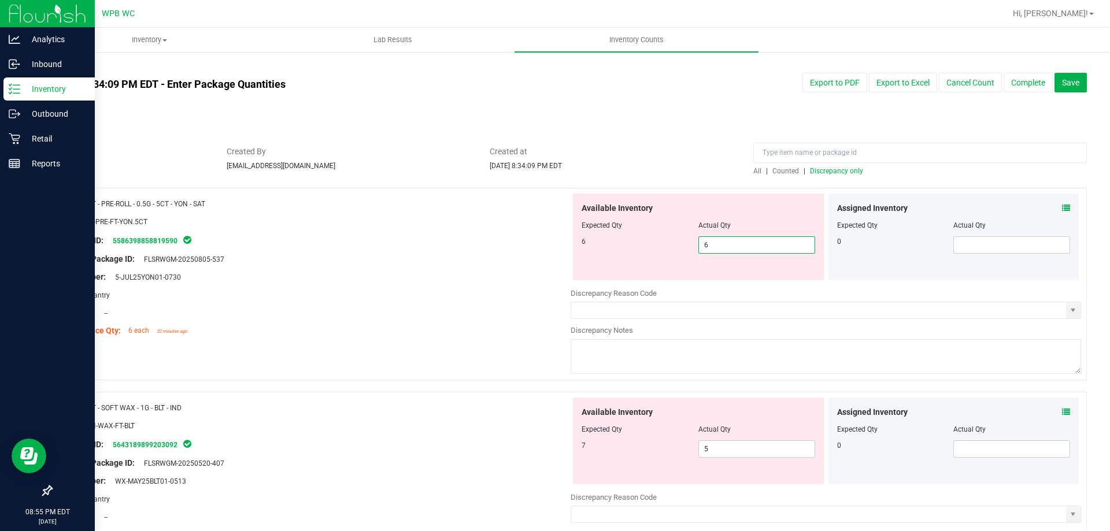
type input "6"
click at [434, 239] on div "Package ID: 5586398858819590" at bounding box center [315, 241] width 511 height 14
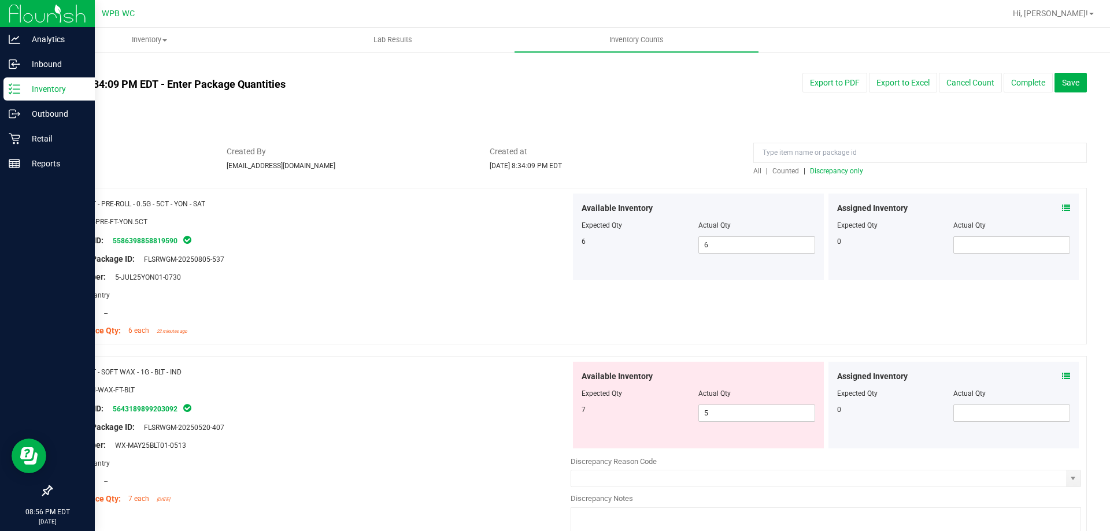
click at [827, 172] on span "Discrepancy only" at bounding box center [836, 171] width 53 height 8
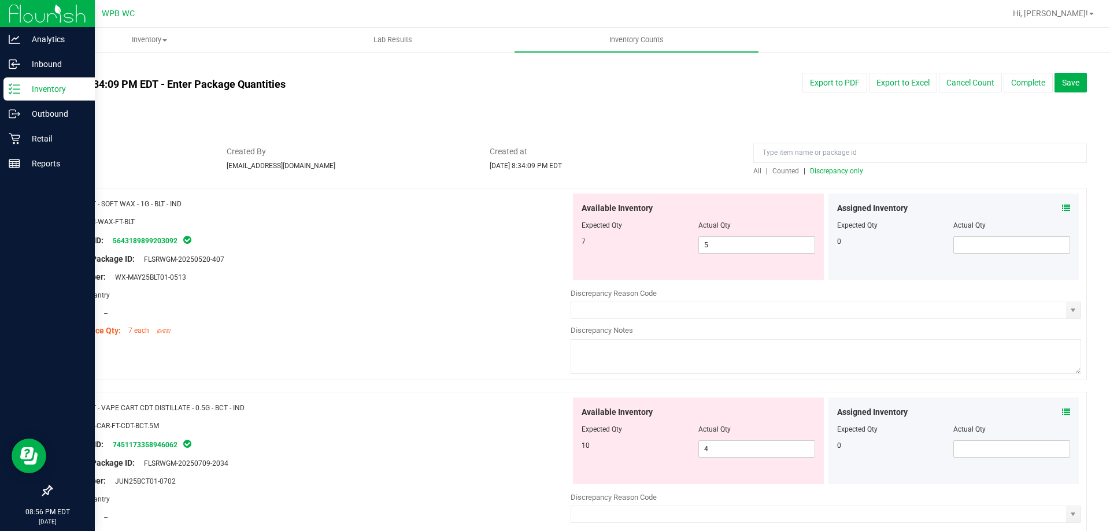
click at [404, 279] on div "Lot Number: WX-MAY25BLT01-0513" at bounding box center [315, 277] width 511 height 12
click at [743, 247] on span "5 5" at bounding box center [757, 245] width 117 height 17
click at [743, 247] on input "5" at bounding box center [757, 245] width 116 height 16
type input "7"
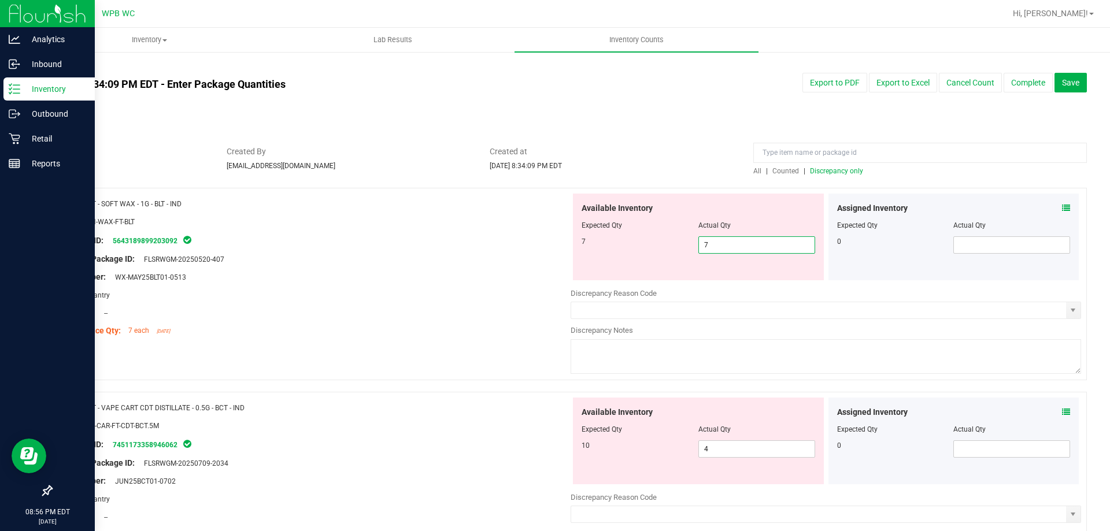
click at [295, 291] on div "Area: Pantry" at bounding box center [315, 295] width 511 height 12
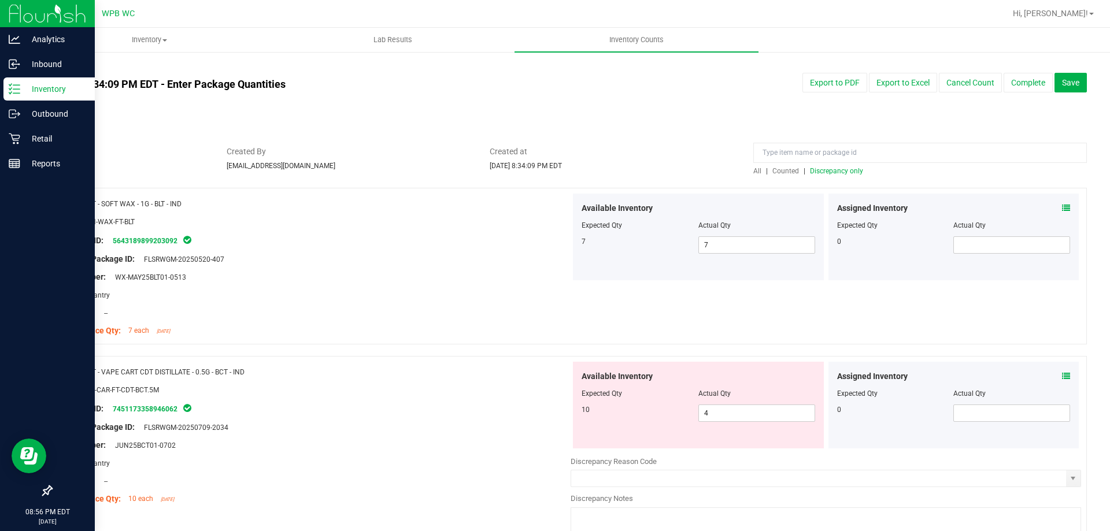
click at [400, 280] on div "Lot Number: WX-MAY25BLT01-0513" at bounding box center [315, 277] width 511 height 12
click at [845, 175] on span "Discrepancy only" at bounding box center [836, 171] width 53 height 8
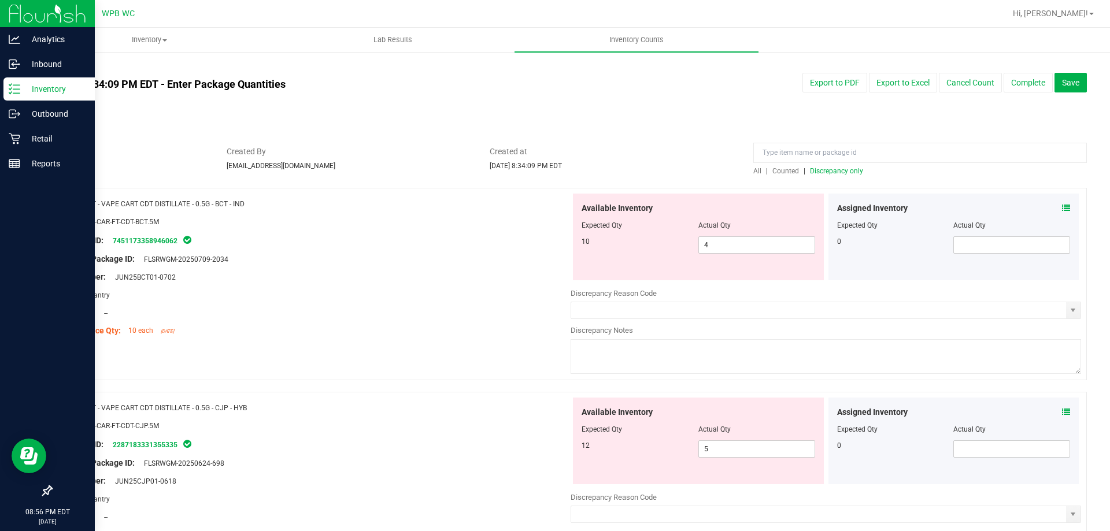
click at [503, 279] on div "Lot Number: JUN25BCT01-0702" at bounding box center [315, 277] width 511 height 12
click at [742, 242] on span "4 4" at bounding box center [757, 245] width 117 height 17
click at [742, 242] on input "4" at bounding box center [757, 245] width 116 height 16
type input "10"
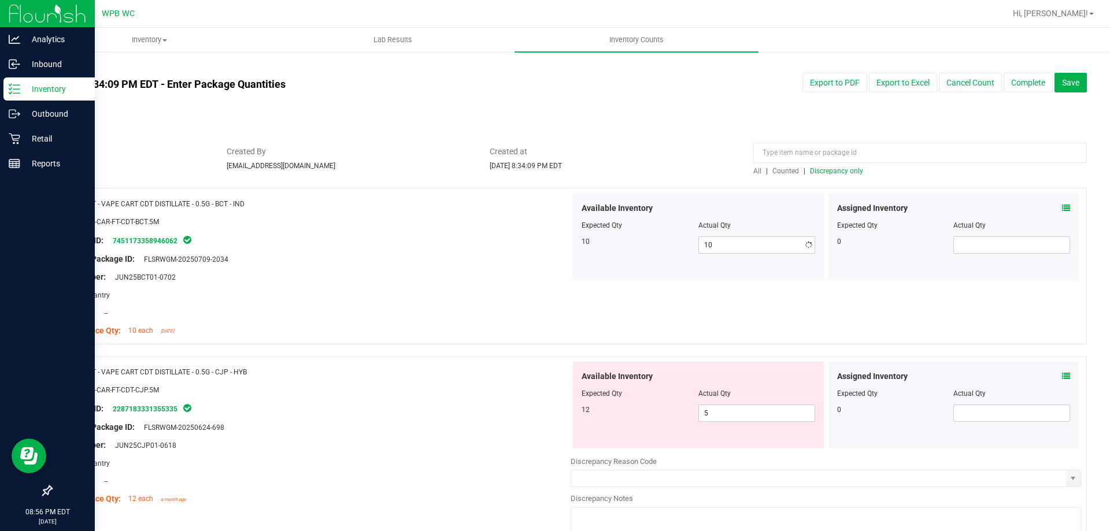
click at [413, 285] on div at bounding box center [315, 286] width 511 height 6
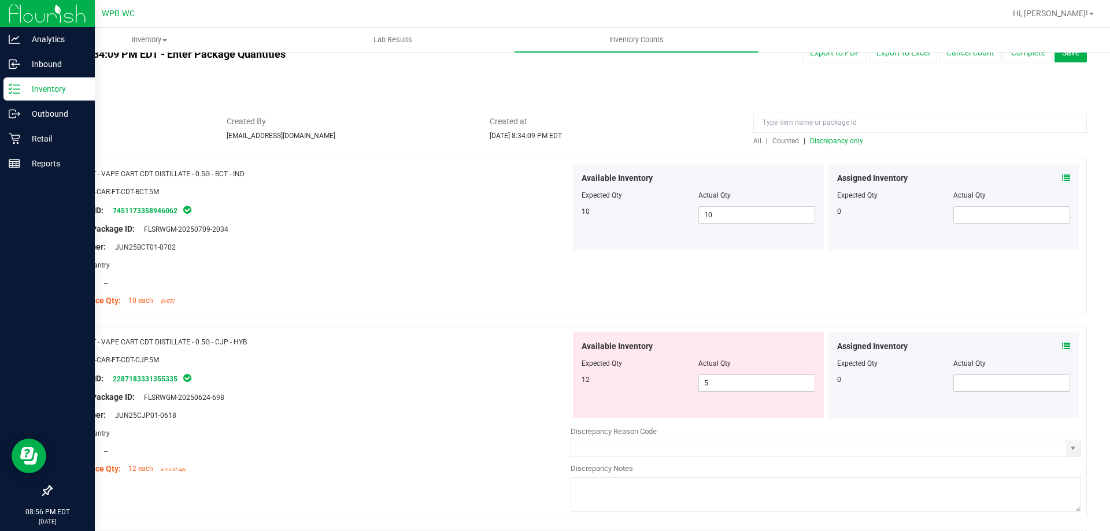
scroll to position [58, 0]
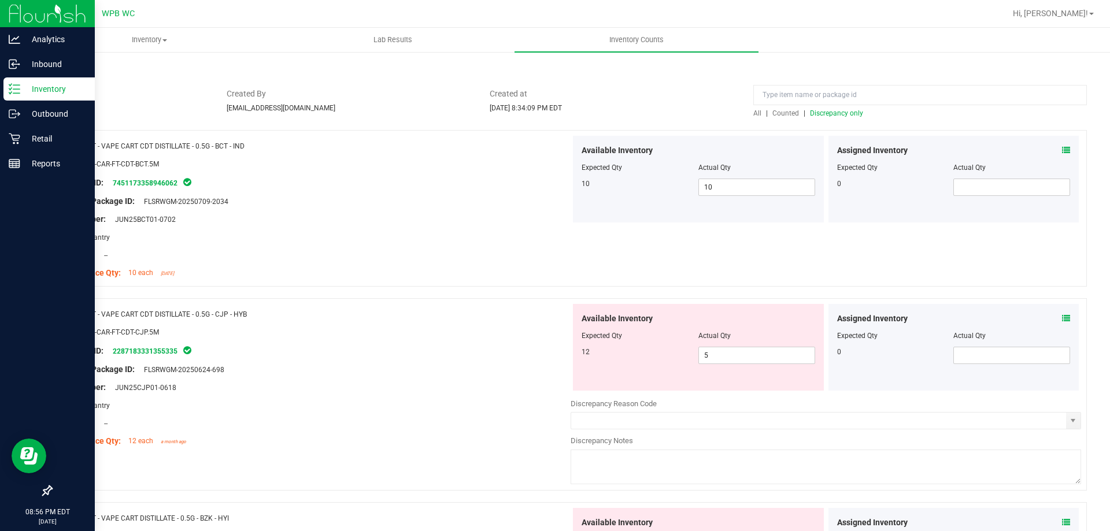
click at [821, 114] on span "Discrepancy only" at bounding box center [836, 113] width 53 height 8
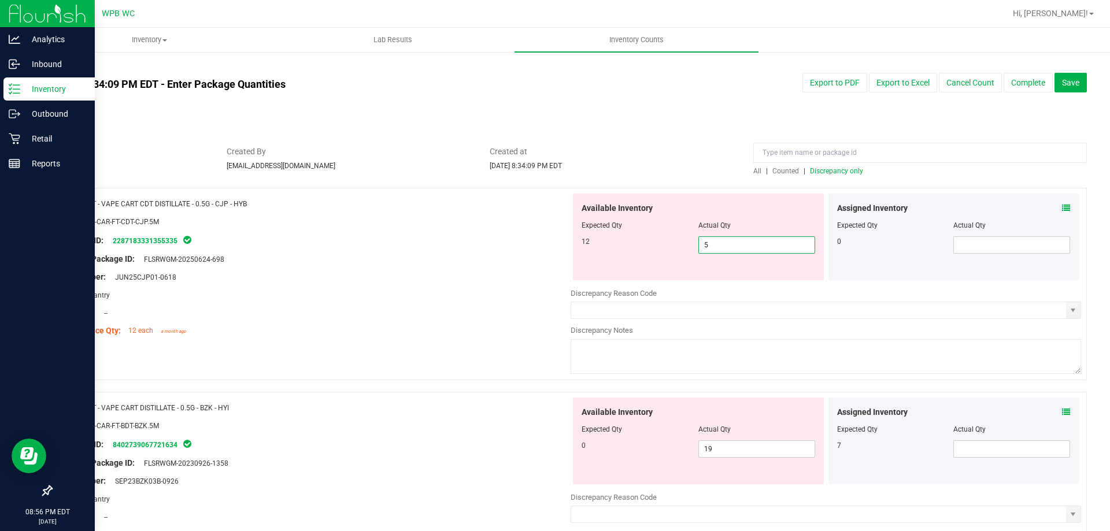
click at [760, 244] on span "5 5" at bounding box center [757, 245] width 117 height 17
click at [760, 244] on input "5" at bounding box center [757, 245] width 116 height 16
type input "12"
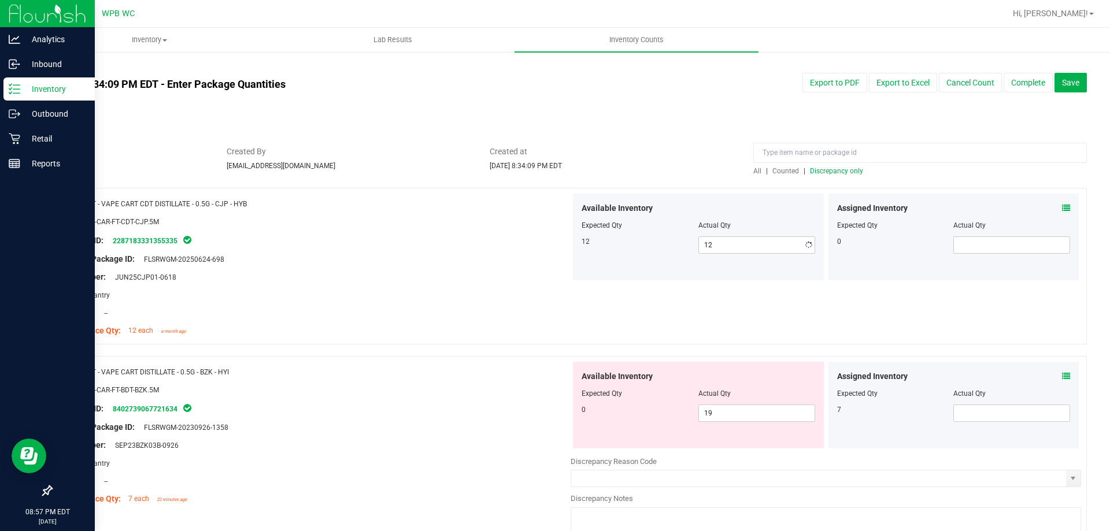
click at [452, 275] on div "Lot Number: JUN25CJP01-0618" at bounding box center [315, 277] width 511 height 12
click at [758, 415] on span "19 19" at bounding box center [757, 413] width 117 height 17
click at [758, 415] on input "19" at bounding box center [757, 413] width 116 height 16
type input "0"
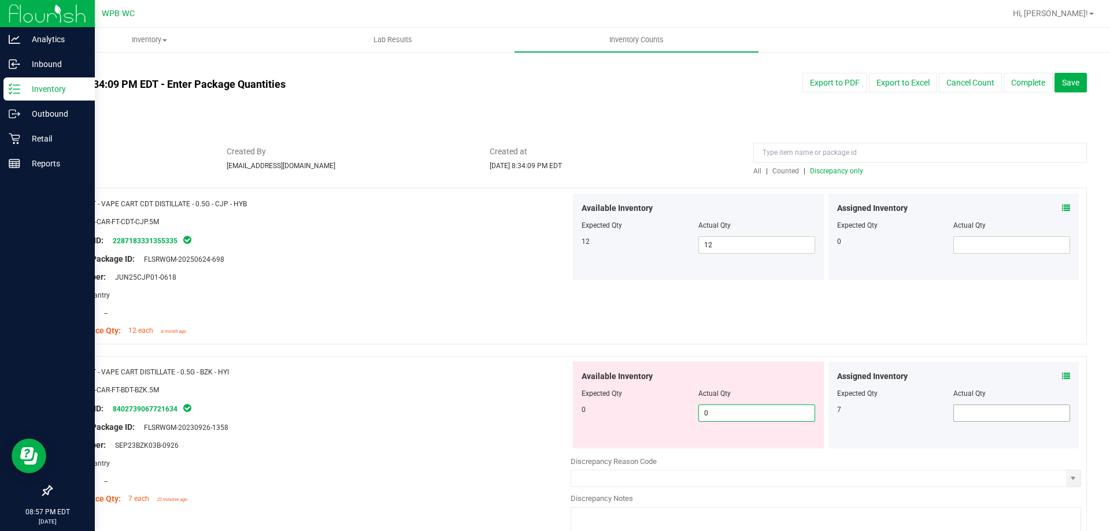
click at [979, 412] on span at bounding box center [1012, 413] width 117 height 17
click at [0, 0] on input "text" at bounding box center [0, 0] width 0 height 0
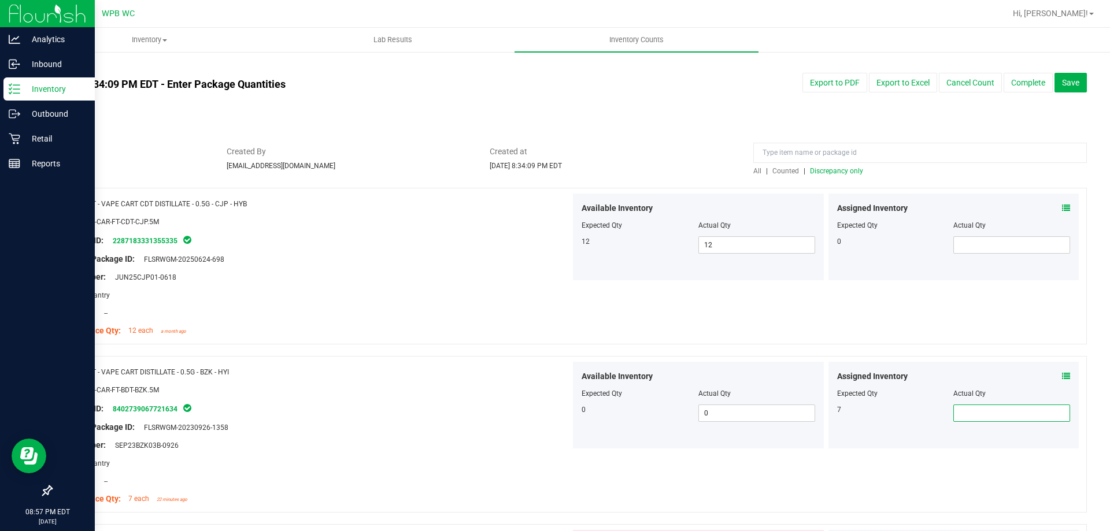
type input "7"
click at [376, 390] on div "SKU: BAP-CAR-FT-BDT-BZK.5M" at bounding box center [315, 390] width 511 height 12
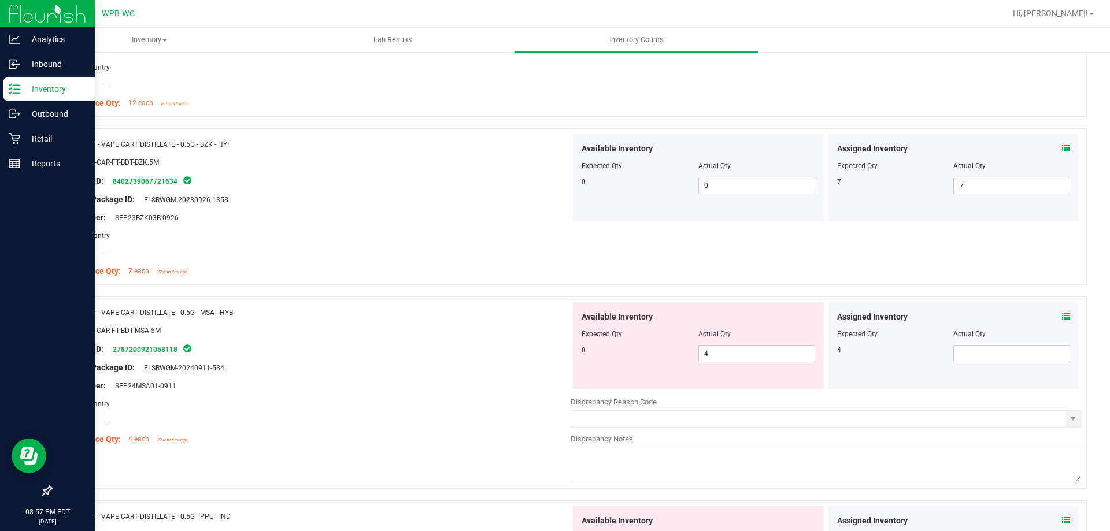
scroll to position [231, 0]
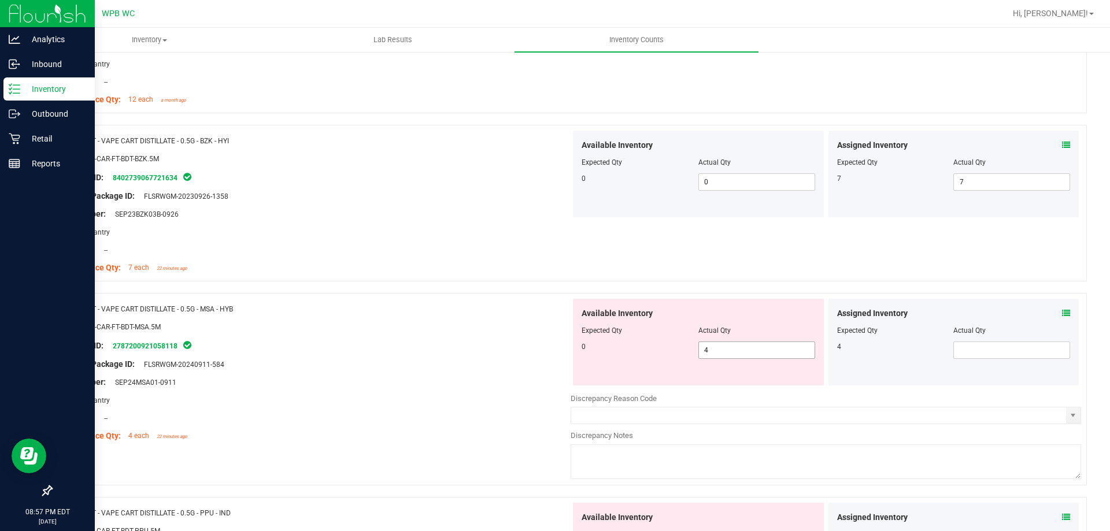
click at [751, 354] on span "4 4" at bounding box center [757, 350] width 117 height 17
click at [751, 354] on input "4" at bounding box center [757, 350] width 116 height 16
type input "0"
click at [993, 353] on span at bounding box center [1012, 350] width 117 height 17
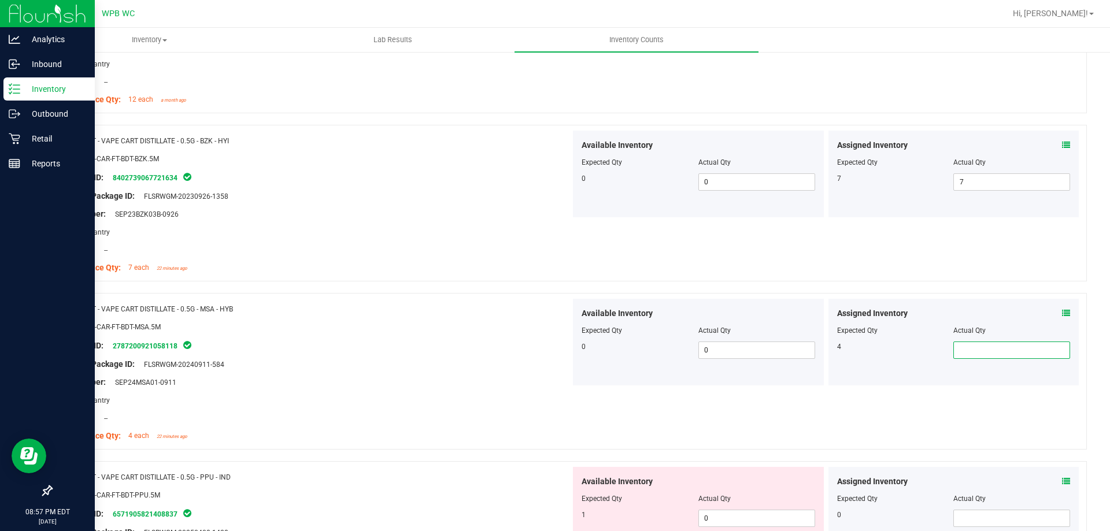
type input "4"
click at [494, 339] on div "Package ID: 2787200921058118" at bounding box center [315, 346] width 511 height 14
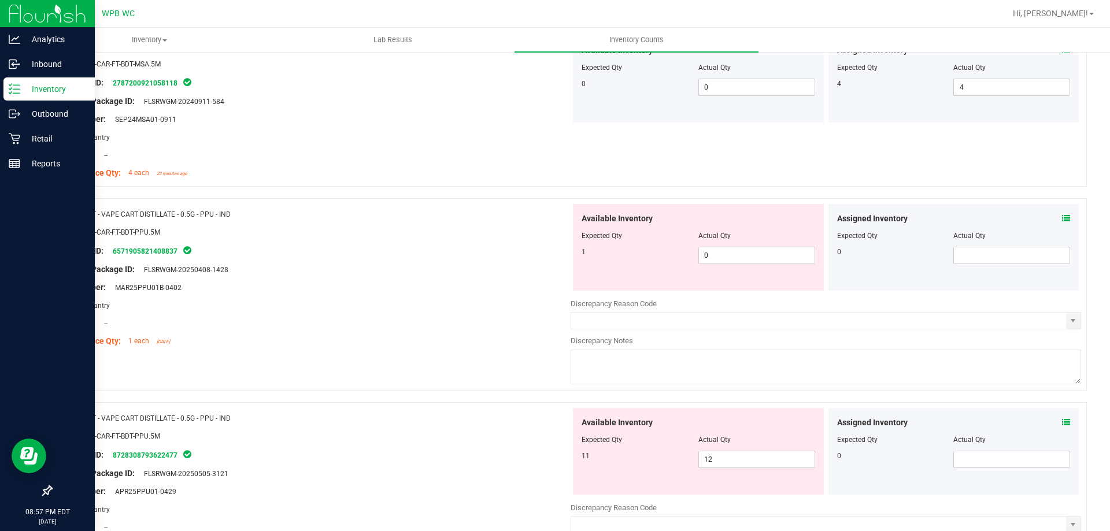
scroll to position [520, 0]
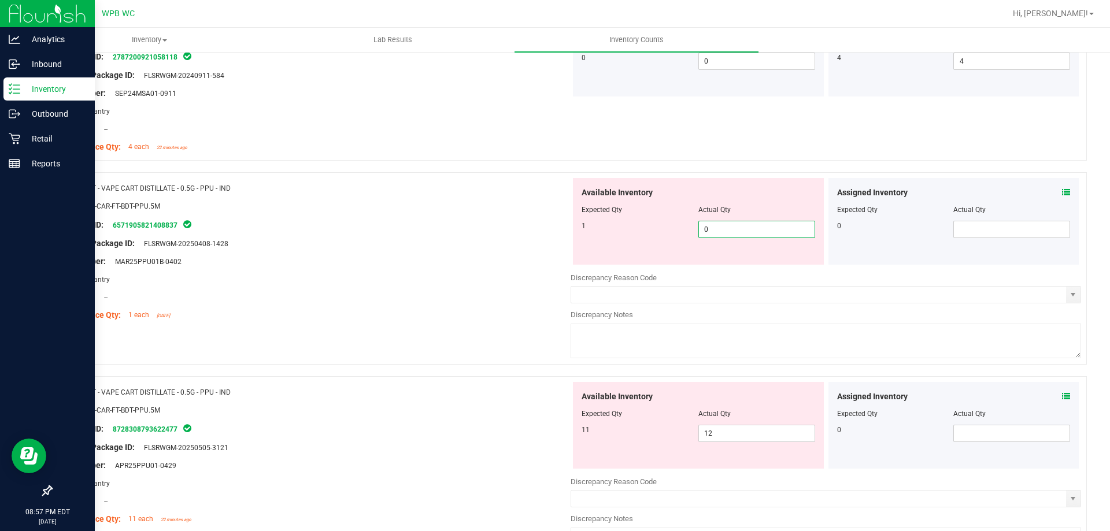
click at [772, 227] on span "0 0" at bounding box center [757, 229] width 117 height 17
click at [772, 227] on input "0" at bounding box center [757, 229] width 116 height 16
type input "1"
click at [459, 252] on div at bounding box center [315, 253] width 511 height 6
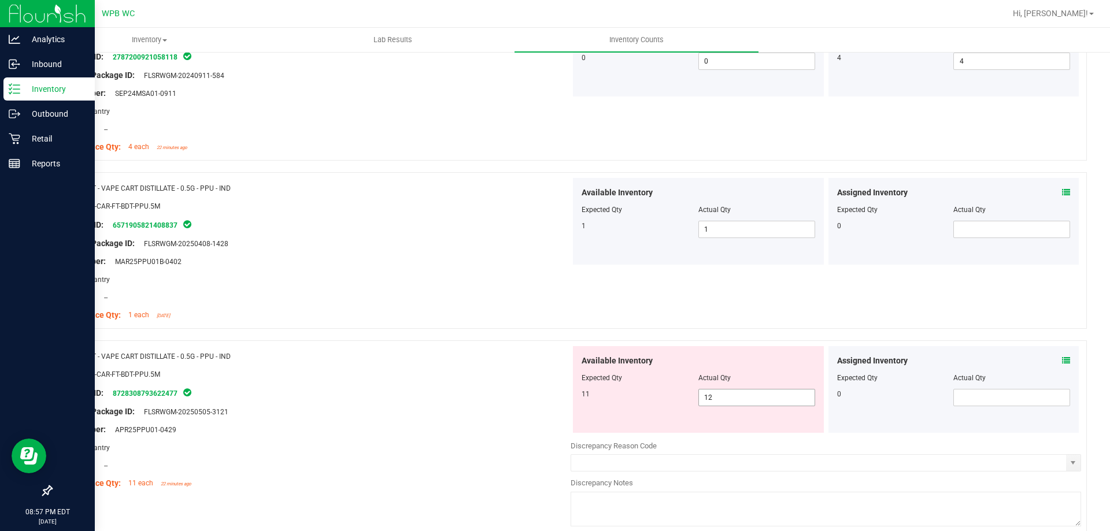
click at [738, 404] on span "12 12" at bounding box center [757, 397] width 117 height 17
click at [738, 404] on input "12" at bounding box center [757, 398] width 116 height 16
type input "11"
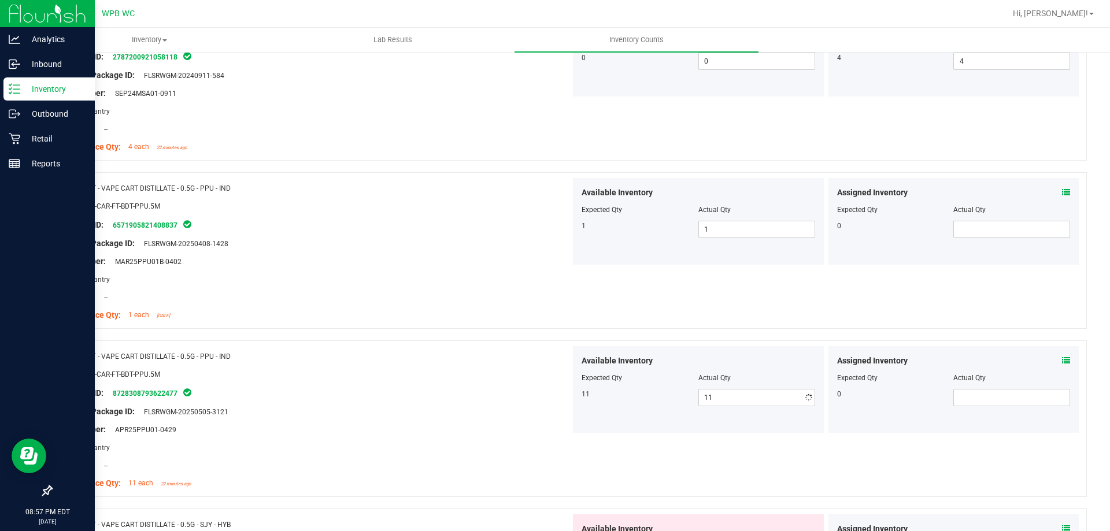
click at [365, 371] on div "SKU: BAP-CAR-FT-BDT-PPU.5M" at bounding box center [315, 374] width 511 height 12
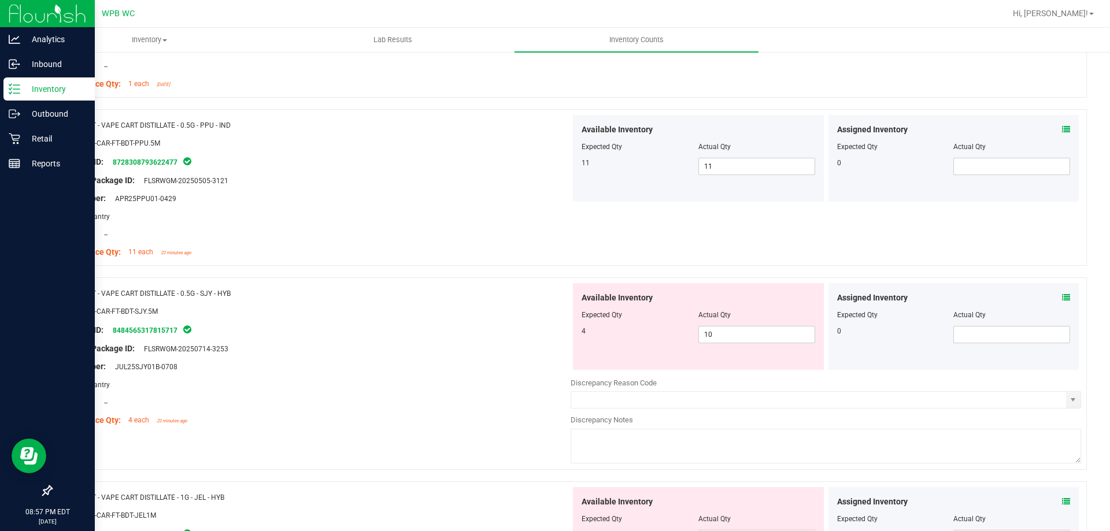
click at [334, 361] on div "Lot Number: JUL25SJY01B-0708" at bounding box center [315, 367] width 511 height 12
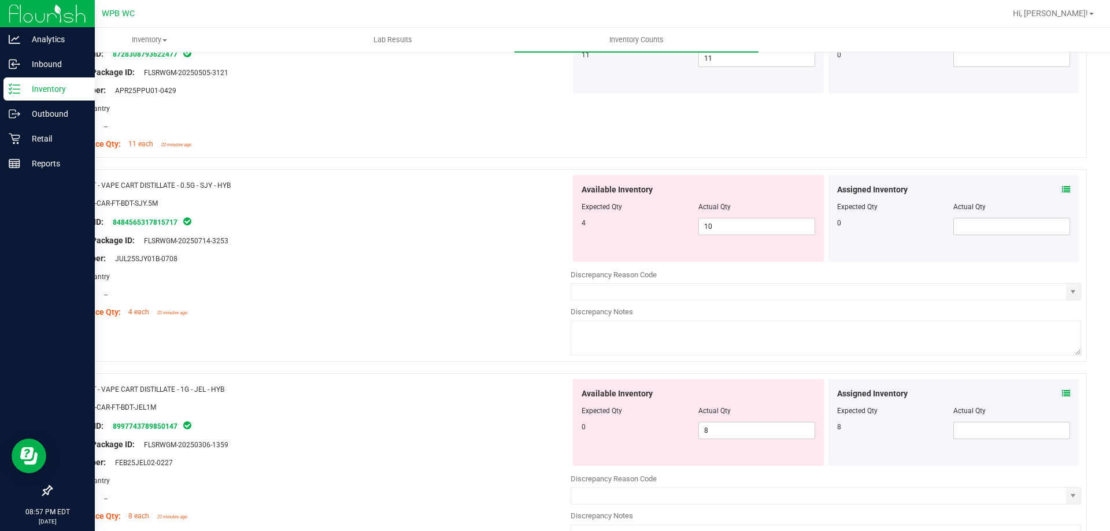
scroll to position [867, 0]
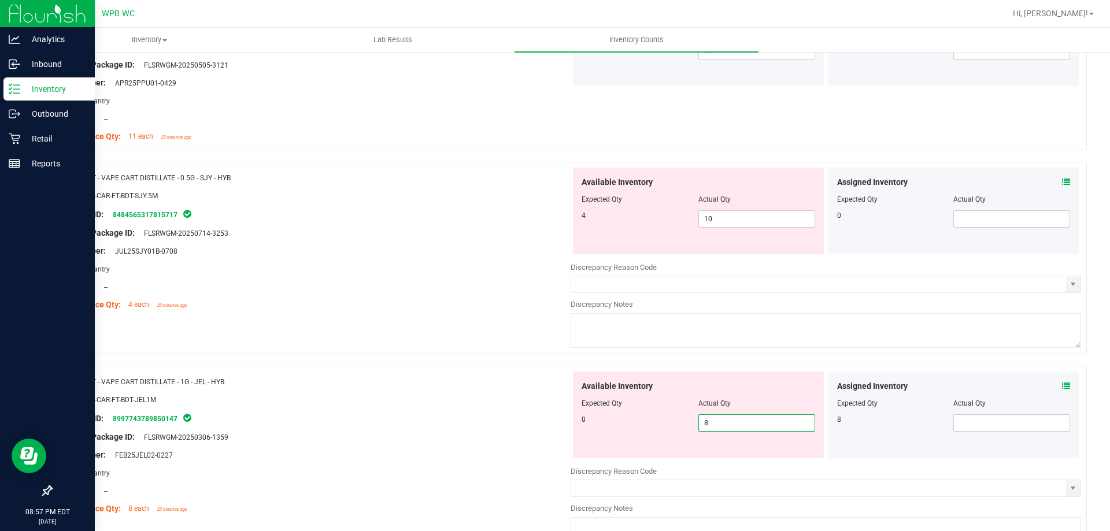
click at [731, 428] on span "8 8" at bounding box center [757, 423] width 117 height 17
click at [731, 428] on input "8" at bounding box center [757, 423] width 116 height 16
type input "0"
click at [463, 428] on div at bounding box center [315, 429] width 511 height 6
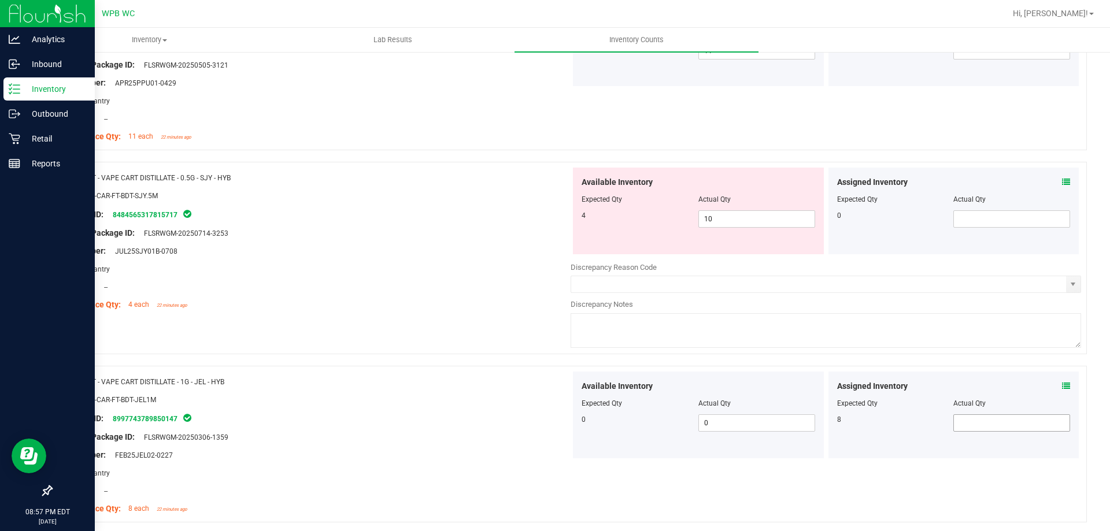
click at [985, 416] on span at bounding box center [1012, 423] width 117 height 17
click at [977, 427] on input "7" at bounding box center [1012, 423] width 116 height 16
type input "8"
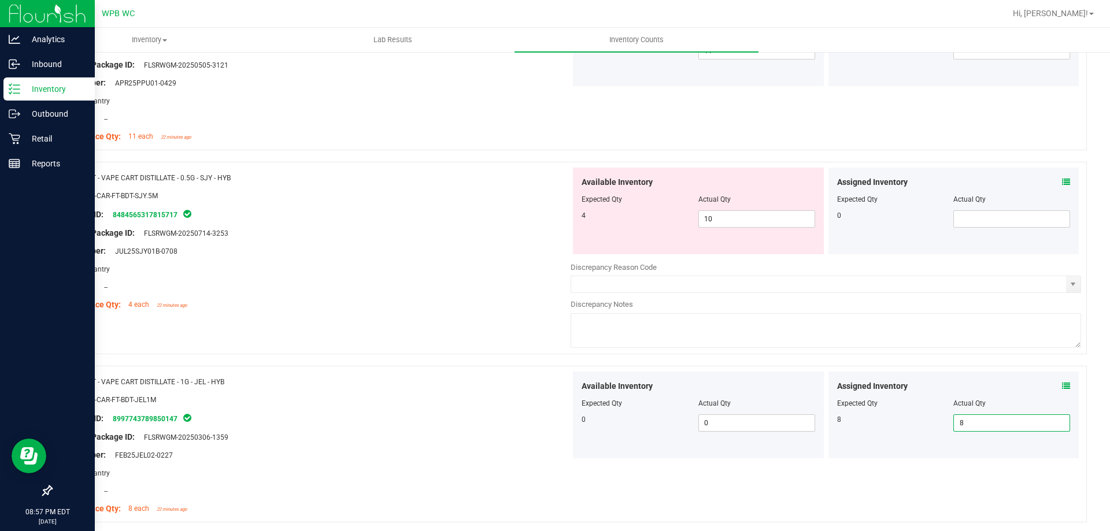
click at [512, 412] on div "Package ID: 8997743789850147" at bounding box center [315, 419] width 511 height 14
click at [737, 219] on span "10 10" at bounding box center [757, 218] width 117 height 17
click at [737, 219] on input "10" at bounding box center [757, 219] width 116 height 16
type input "4"
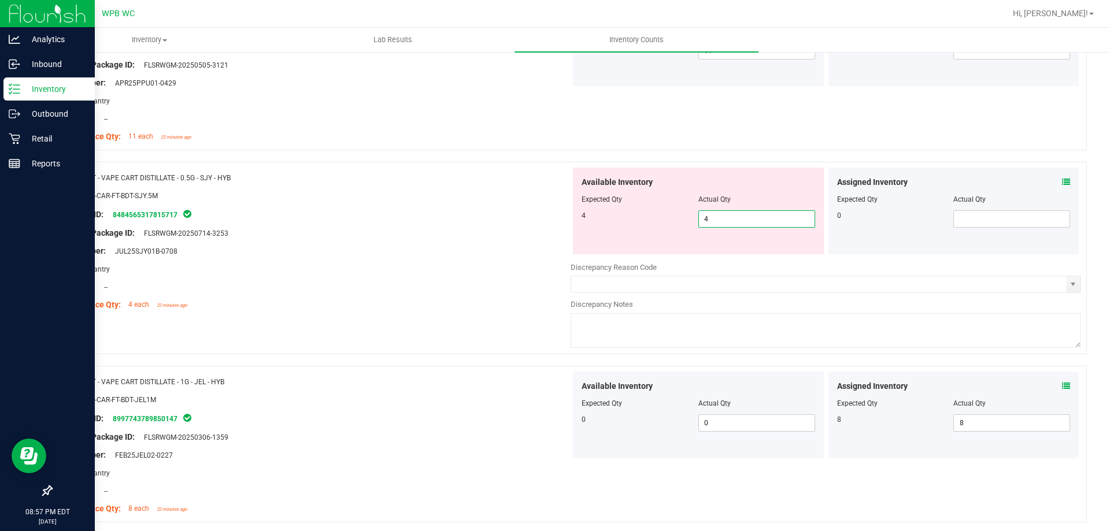
click at [386, 235] on div "Original Package ID: FLSRWGM-20250714-3253" at bounding box center [315, 233] width 511 height 12
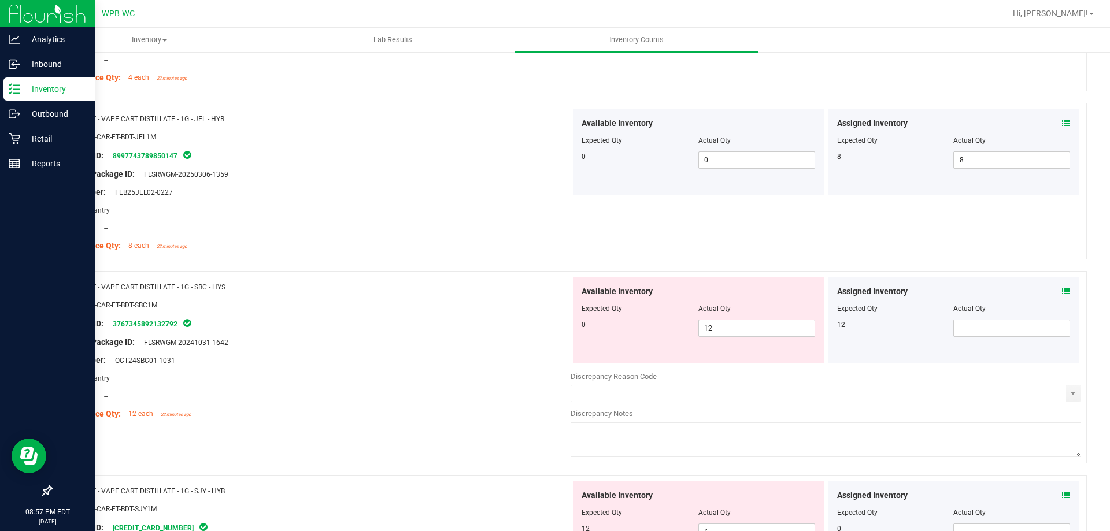
scroll to position [1099, 0]
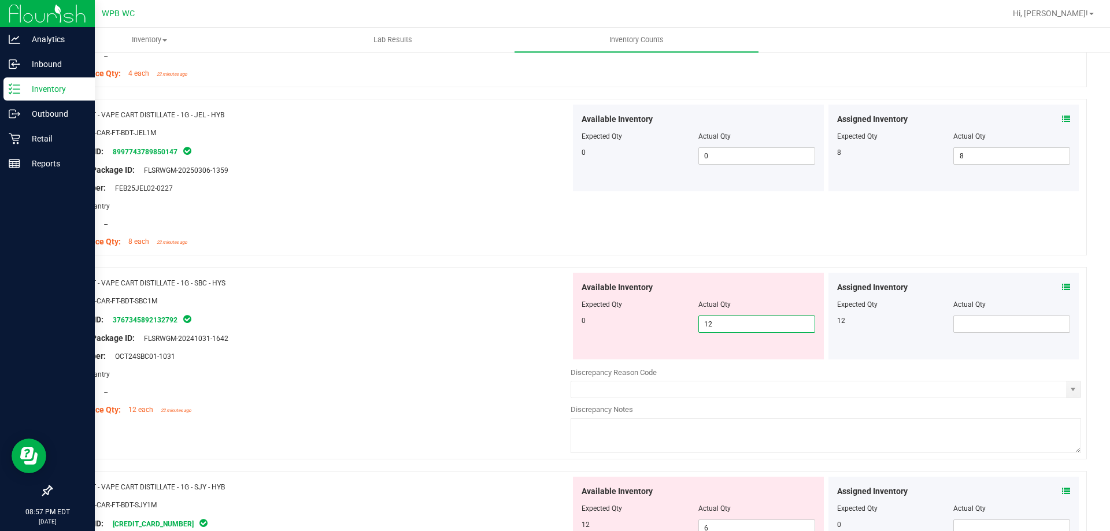
click at [776, 326] on span "12 12" at bounding box center [757, 324] width 117 height 17
drag, startPoint x: 776, startPoint y: 326, endPoint x: 657, endPoint y: 334, distance: 118.8
click at [777, 327] on input "12" at bounding box center [757, 324] width 116 height 16
type input "0"
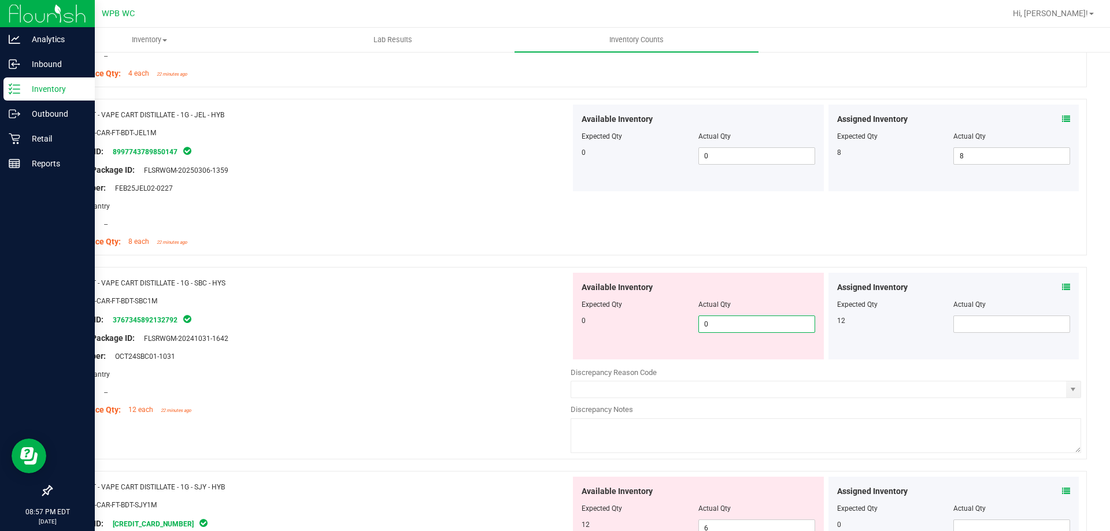
click at [438, 337] on div "Original Package ID: FLSRWGM-20241031-1642" at bounding box center [315, 338] width 511 height 12
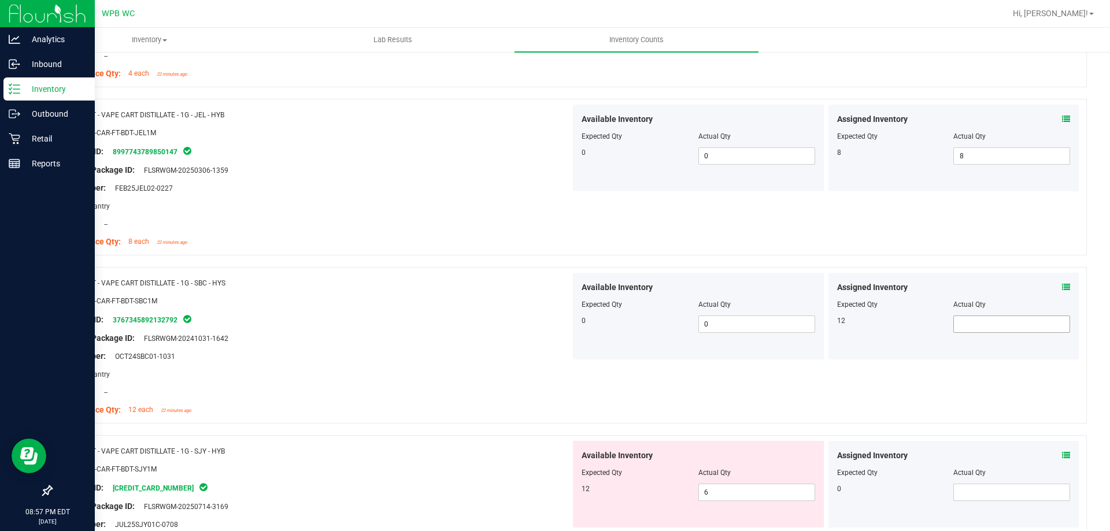
click at [1029, 323] on span at bounding box center [1012, 324] width 117 height 17
click at [1029, 323] on input "text" at bounding box center [1012, 324] width 116 height 16
type input "12"
click at [385, 328] on div at bounding box center [315, 330] width 511 height 6
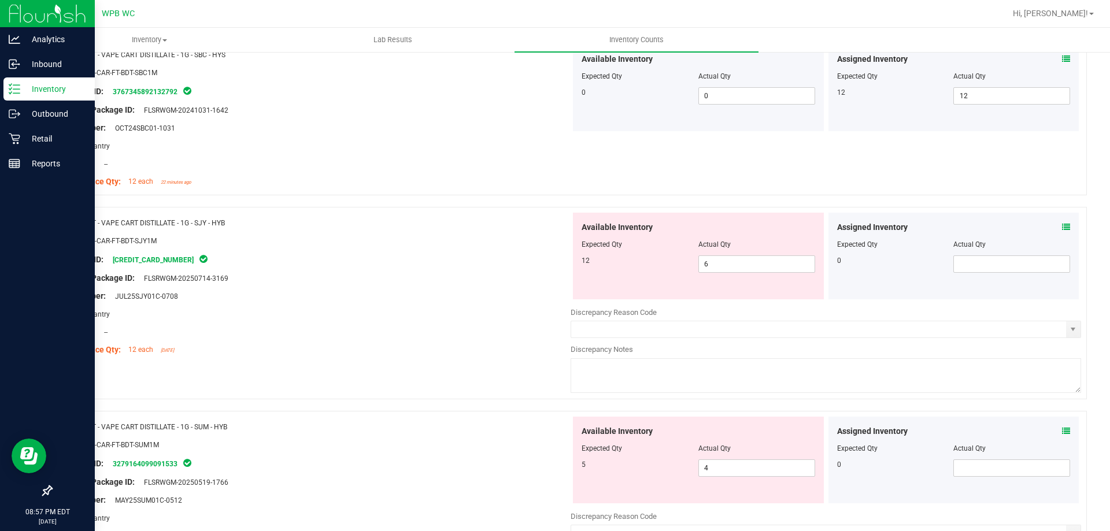
scroll to position [1330, 0]
click at [755, 254] on span "6 6" at bounding box center [757, 261] width 117 height 17
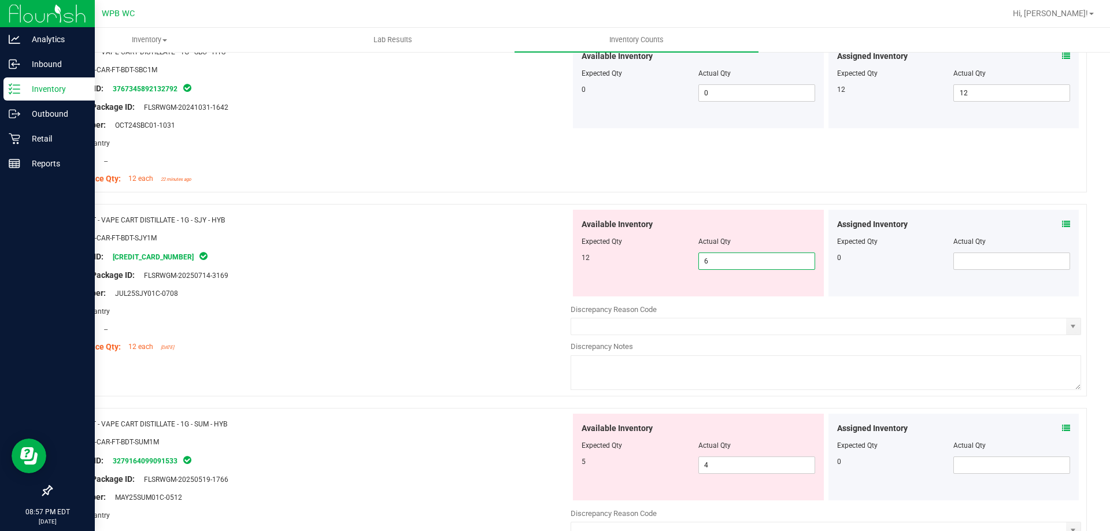
click at [755, 254] on input "6" at bounding box center [757, 261] width 116 height 16
type input "12"
click at [456, 271] on div "Original Package ID: FLSRWGM-20250714-3169" at bounding box center [315, 275] width 511 height 12
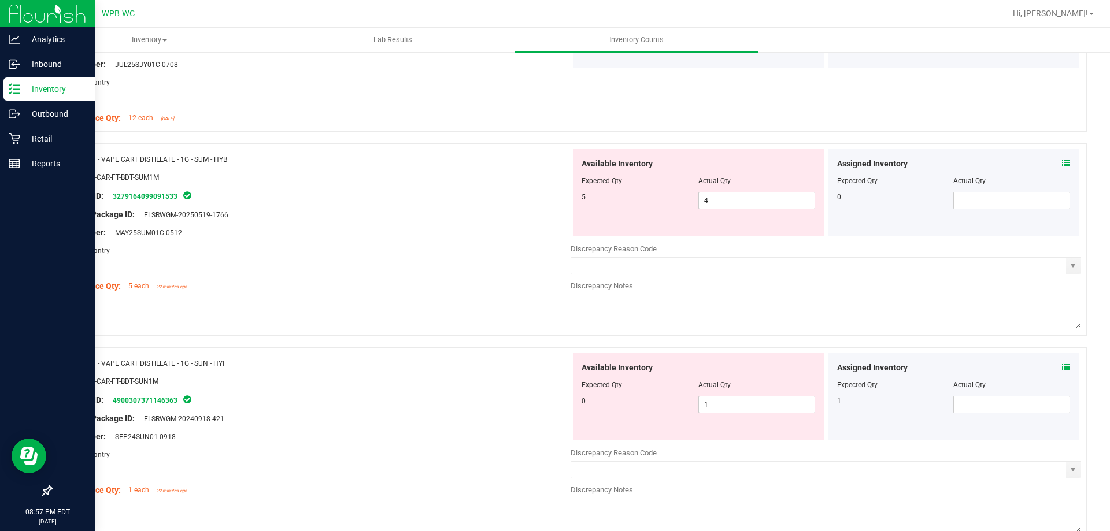
scroll to position [1561, 0]
click at [739, 408] on span "1 1" at bounding box center [757, 402] width 117 height 17
click at [738, 408] on input "1" at bounding box center [757, 402] width 116 height 16
type input "0"
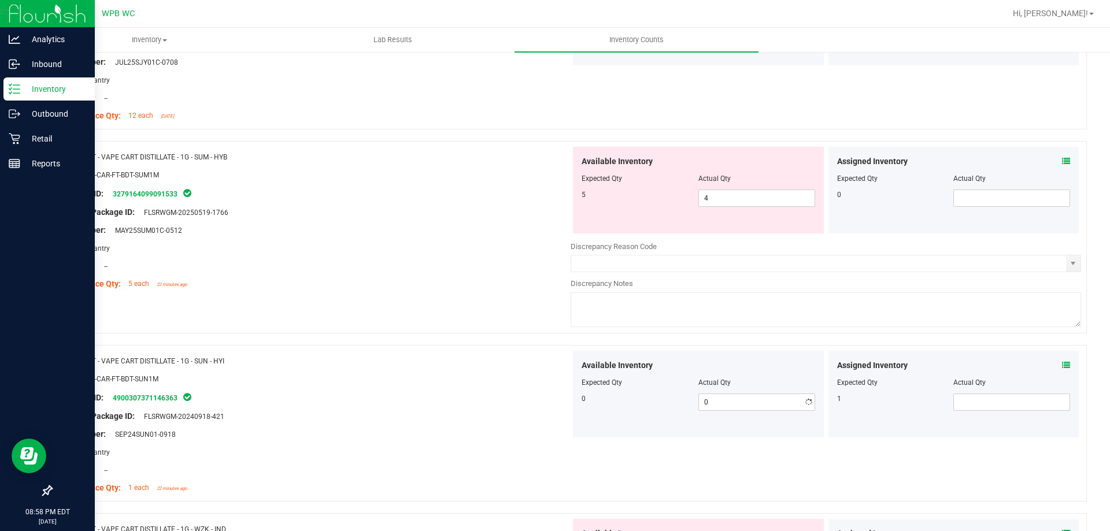
click at [463, 401] on div "Package ID: 4900307371146363" at bounding box center [315, 398] width 511 height 14
click at [1002, 399] on span at bounding box center [1012, 402] width 117 height 17
type input "1"
click at [501, 399] on div "Package ID: 4900307371146363" at bounding box center [315, 398] width 511 height 14
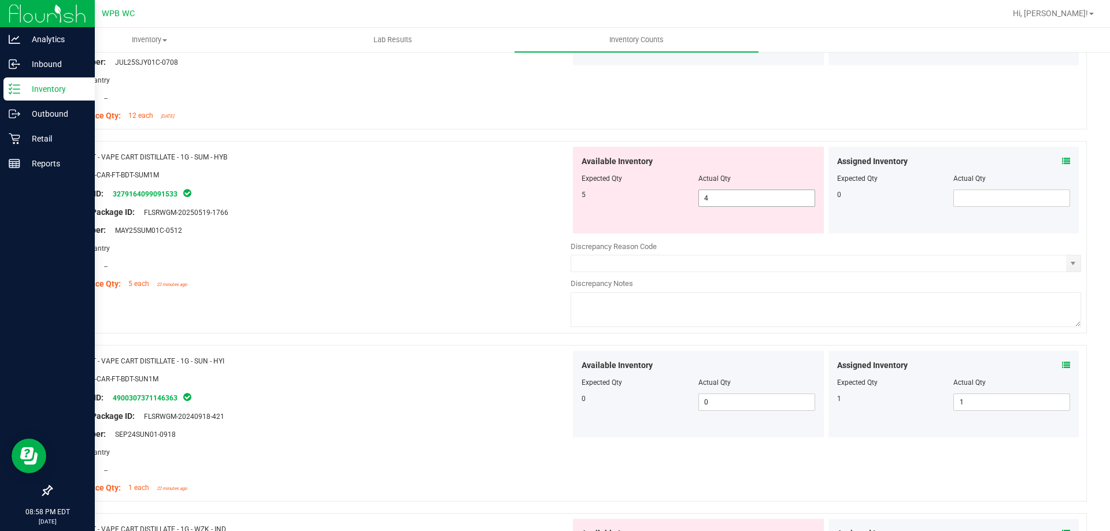
click at [727, 196] on span "4 4" at bounding box center [757, 198] width 117 height 17
click at [727, 196] on input "4" at bounding box center [757, 198] width 116 height 16
type input "5"
click at [479, 257] on div at bounding box center [315, 257] width 511 height 6
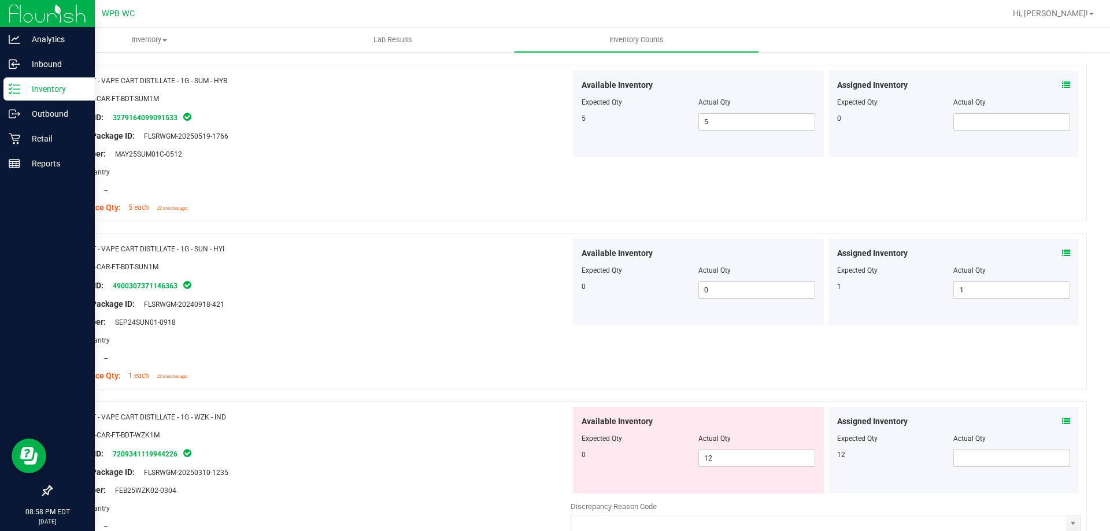
scroll to position [1793, 0]
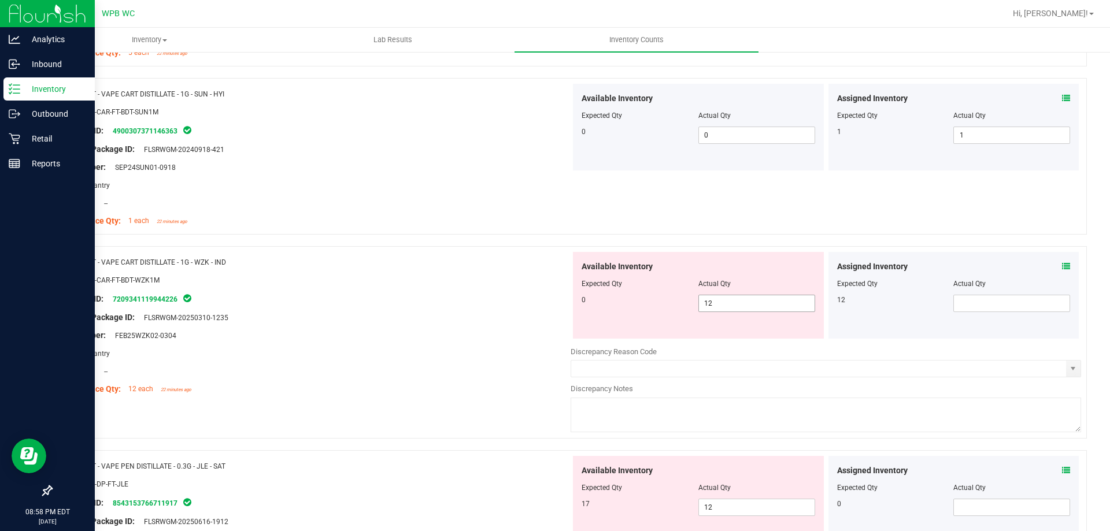
click at [736, 306] on span "12 12" at bounding box center [757, 303] width 117 height 17
click at [0, 0] on input "12" at bounding box center [0, 0] width 0 height 0
type input "0"
click at [352, 325] on div at bounding box center [315, 327] width 511 height 6
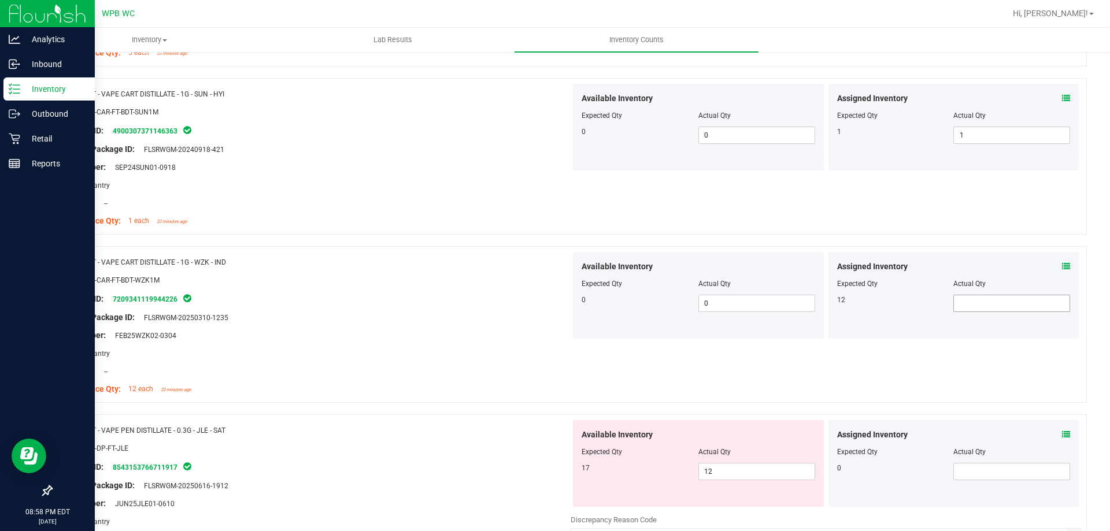
click at [1012, 308] on span at bounding box center [1012, 303] width 117 height 17
type input "12"
click at [519, 331] on div "Lot Number: FEB25WZK02-0304" at bounding box center [315, 336] width 511 height 12
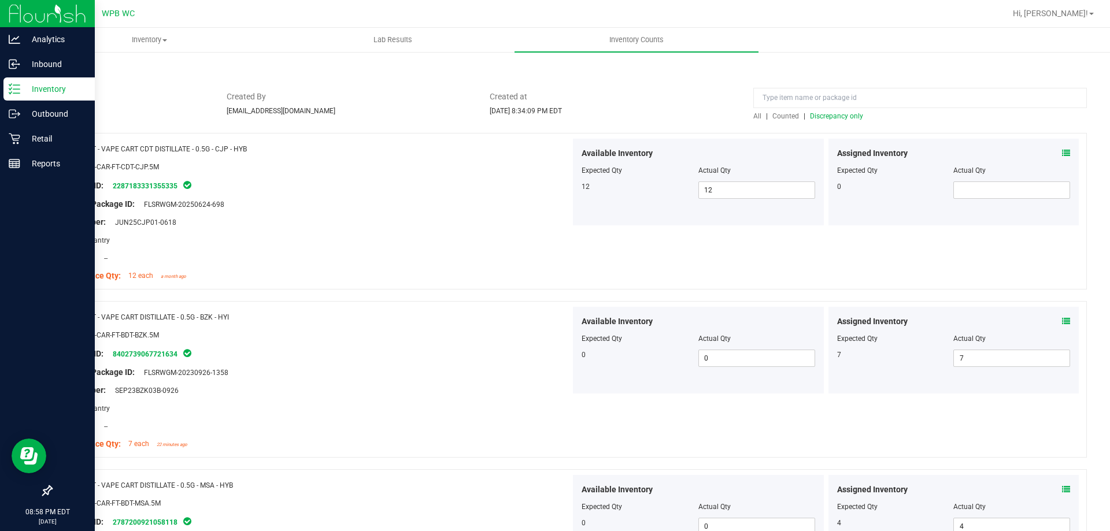
scroll to position [0, 0]
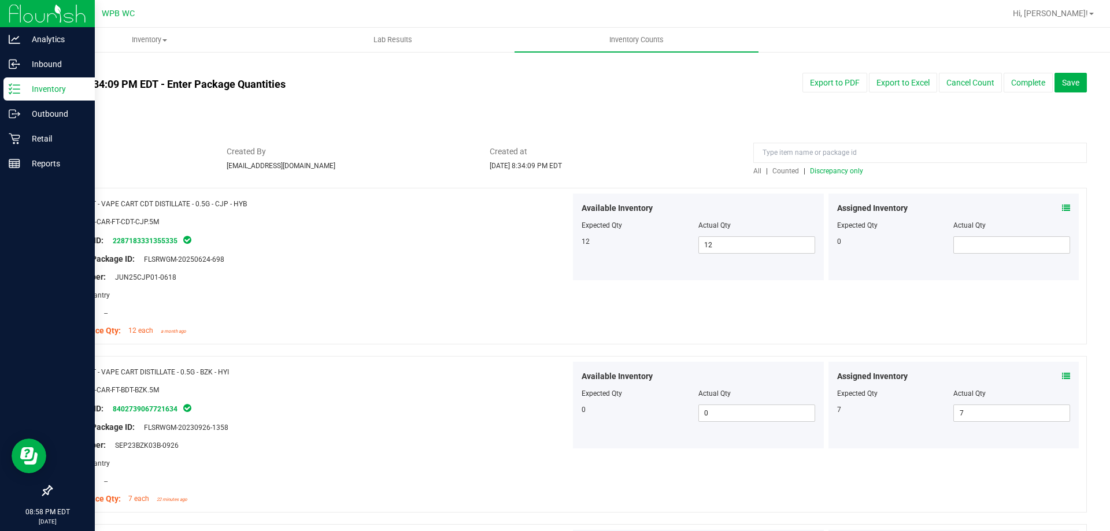
click at [826, 164] on div at bounding box center [920, 156] width 334 height 20
click at [824, 171] on span "Discrepancy only" at bounding box center [836, 171] width 53 height 8
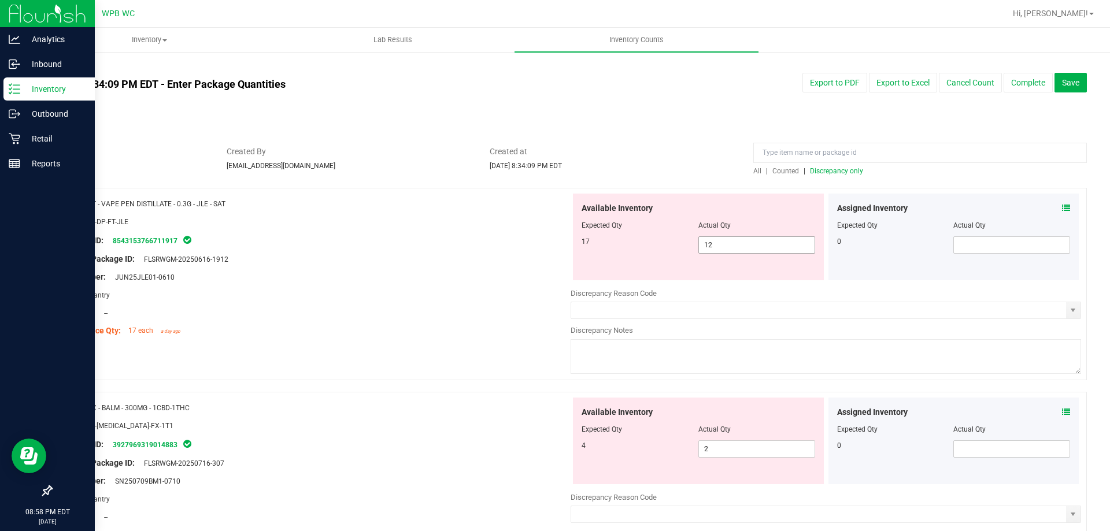
click at [736, 242] on span "12 12" at bounding box center [757, 245] width 117 height 17
click at [736, 242] on input "12" at bounding box center [757, 245] width 116 height 16
type input "17"
click at [390, 292] on div "Area: Pantry" at bounding box center [315, 295] width 511 height 12
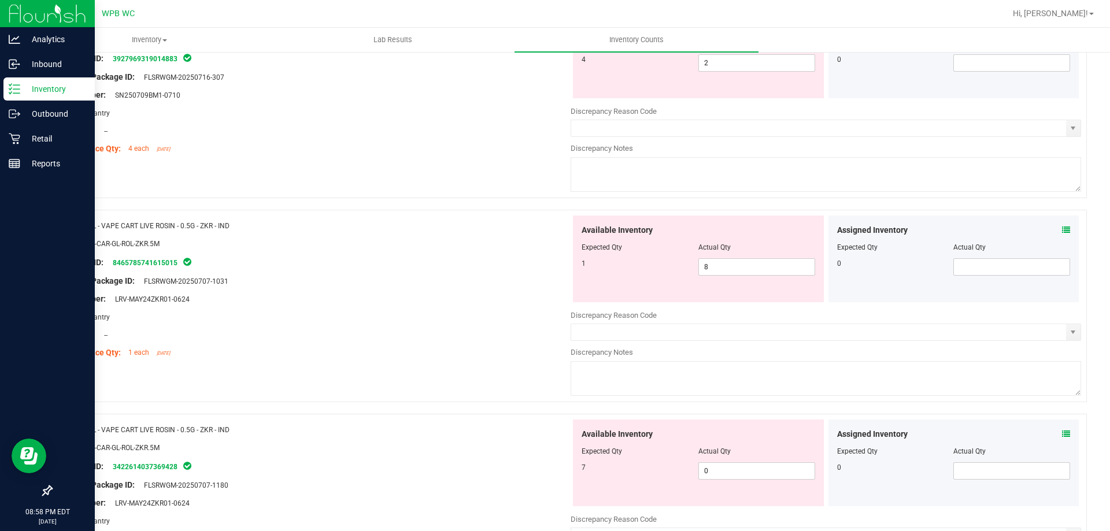
scroll to position [405, 0]
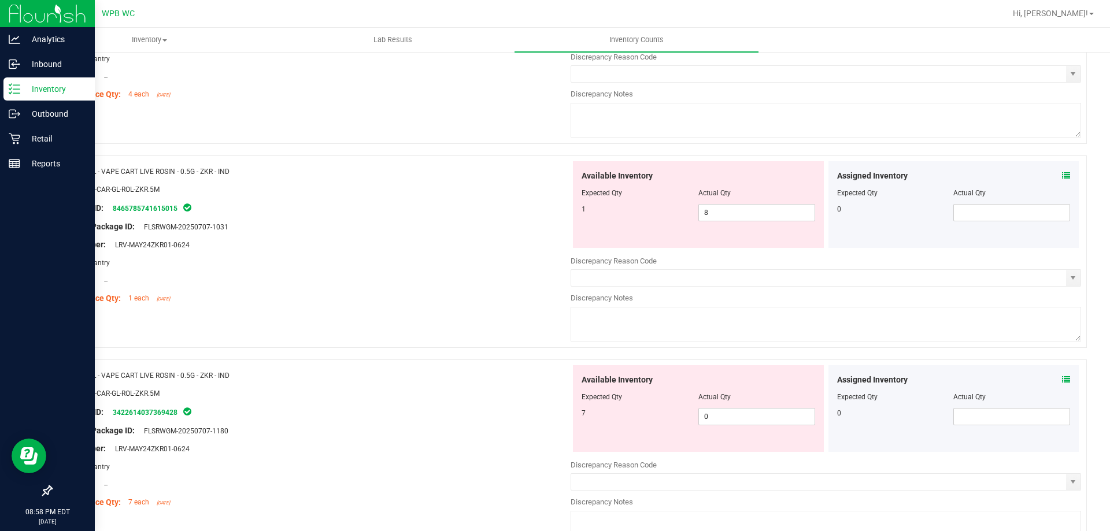
click at [724, 428] on div "Available Inventory Expected Qty Actual Qty 7 0 0" at bounding box center [698, 408] width 251 height 87
click at [724, 421] on span "0 0" at bounding box center [757, 416] width 117 height 17
click at [0, 0] on input "0" at bounding box center [0, 0] width 0 height 0
click at [727, 415] on input "07" at bounding box center [757, 417] width 116 height 16
click at [727, 415] on input "8" at bounding box center [757, 417] width 116 height 16
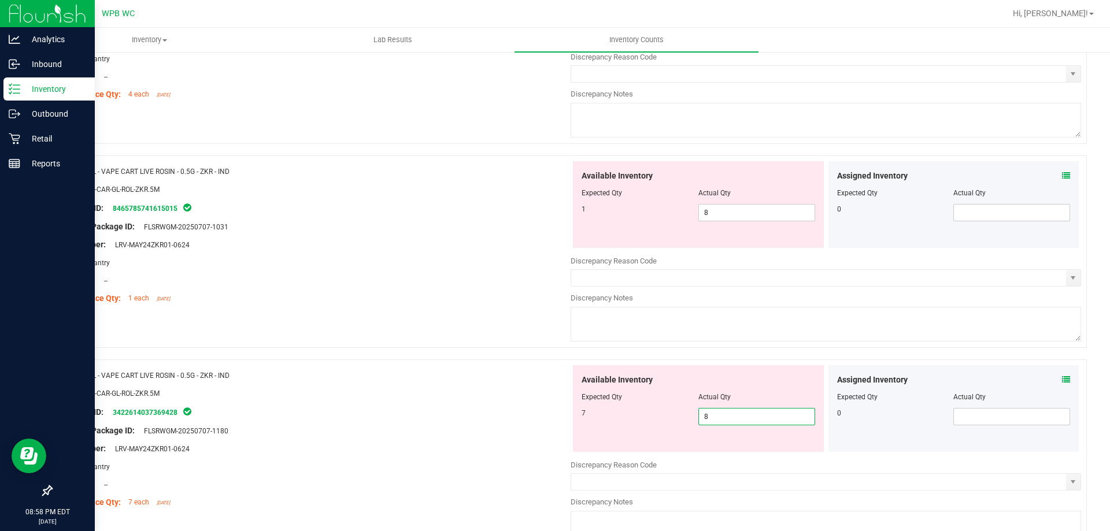
click at [718, 415] on input "8" at bounding box center [757, 417] width 116 height 16
click at [730, 417] on input "87" at bounding box center [757, 417] width 116 height 16
click at [731, 417] on input "87" at bounding box center [757, 417] width 116 height 16
type input "7"
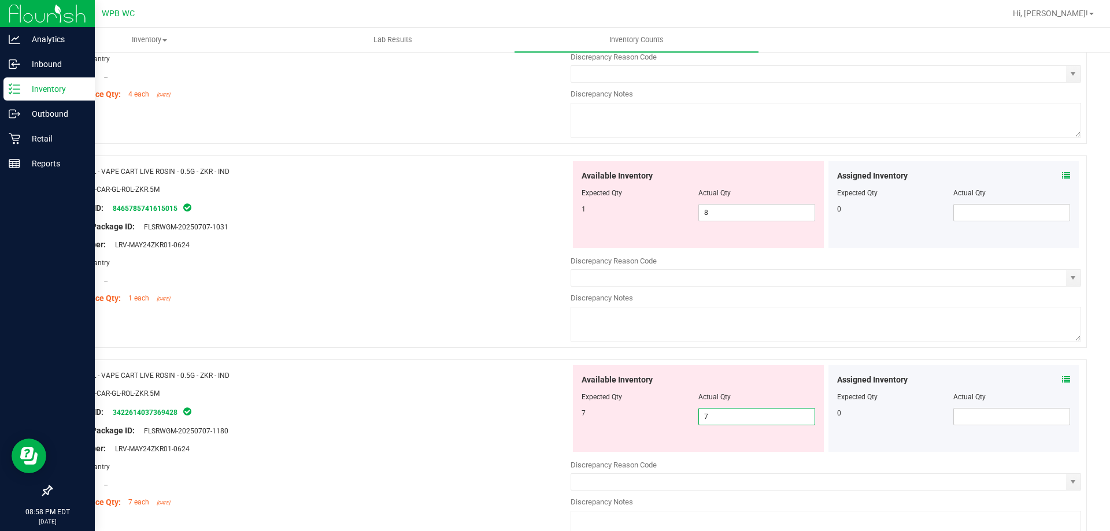
click at [444, 417] on div "Package ID: 3422614037369428" at bounding box center [315, 412] width 511 height 14
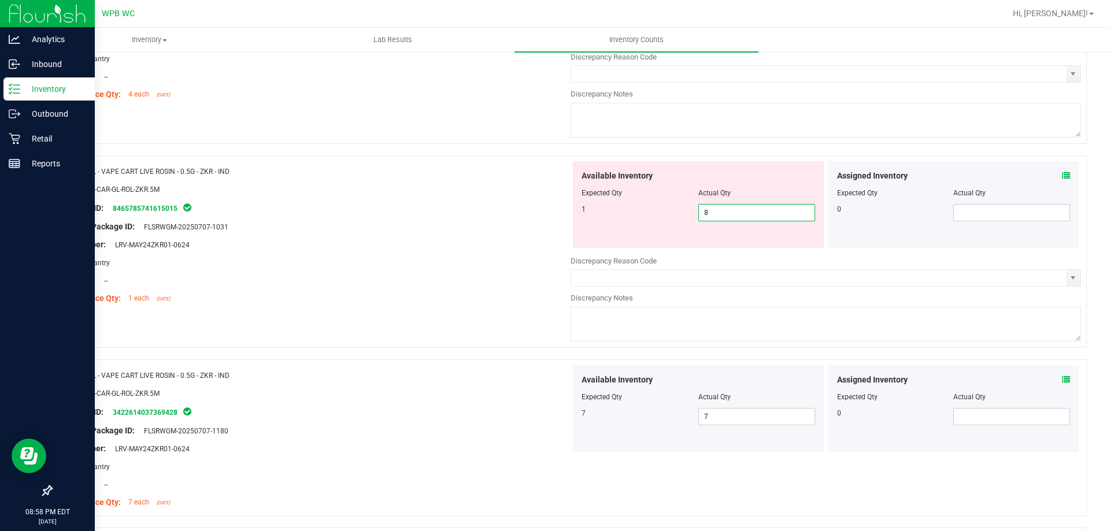
click at [731, 212] on span "8 8" at bounding box center [757, 212] width 117 height 17
click at [731, 212] on input "8" at bounding box center [757, 213] width 116 height 16
type input "1"
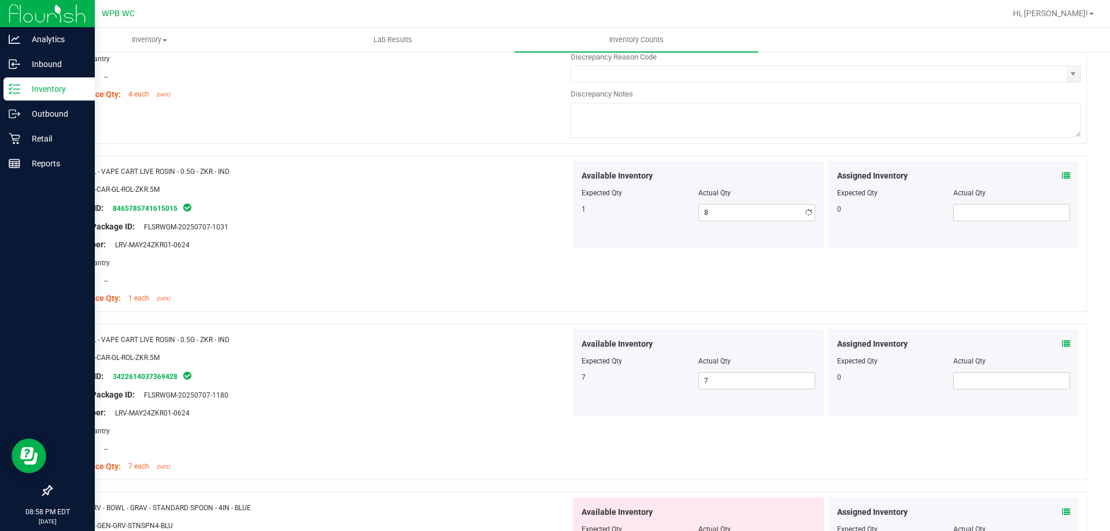
type input "1"
click at [428, 242] on div "Lot Number: LRV-MAY24ZKR01-0624" at bounding box center [315, 245] width 511 height 12
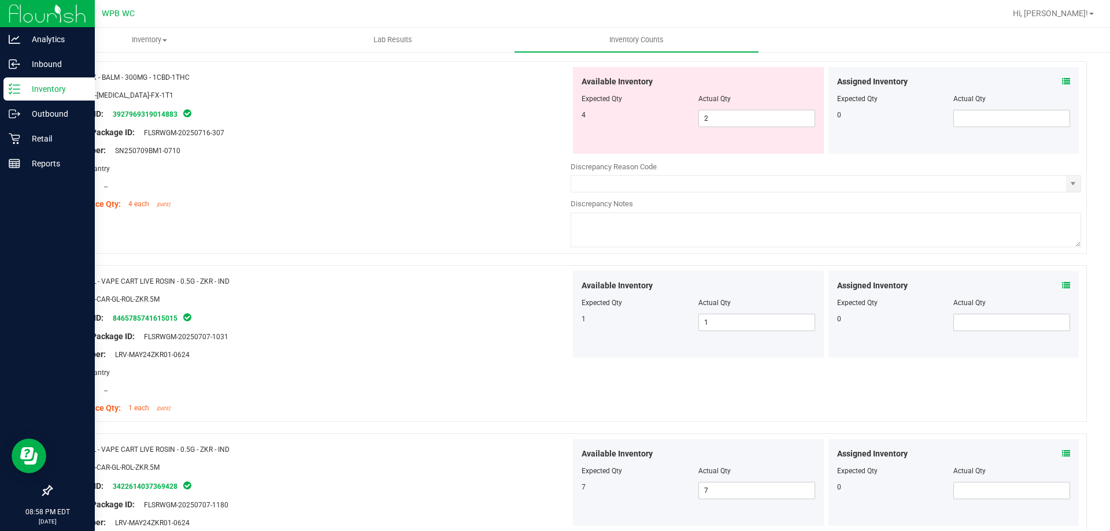
scroll to position [231, 0]
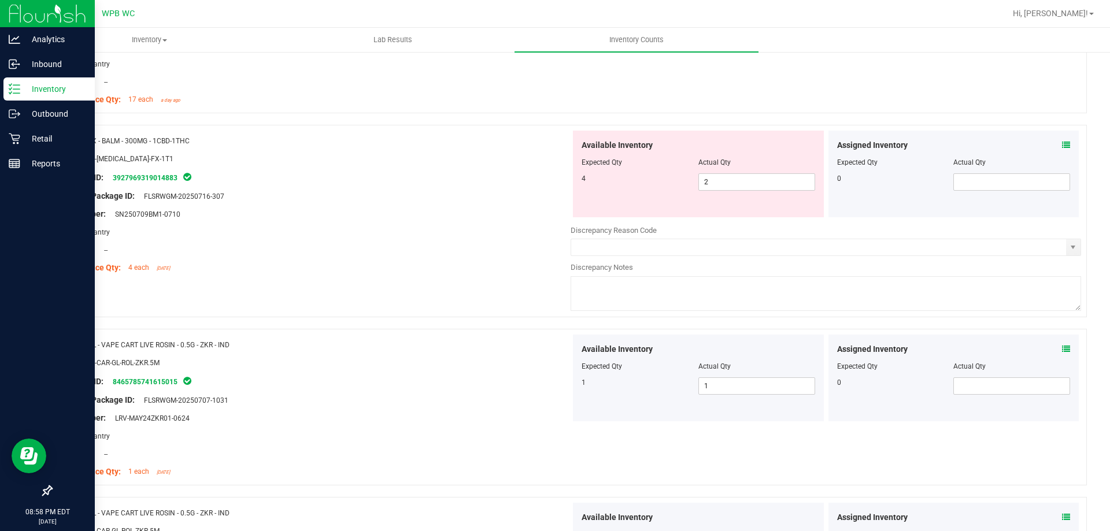
click at [734, 191] on div "Available Inventory Expected Qty Actual Qty 4 2 2" at bounding box center [698, 174] width 251 height 87
click at [733, 184] on span "2 2" at bounding box center [757, 181] width 117 height 17
click at [733, 184] on input "2" at bounding box center [757, 182] width 116 height 16
type input "4"
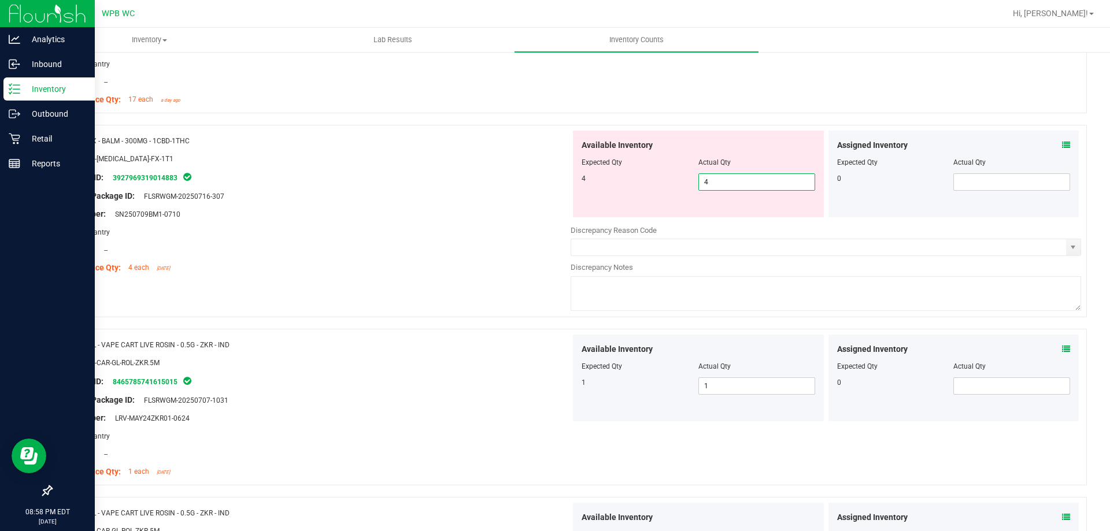
click at [390, 215] on div "Lot Number: SN250709BM1-0710" at bounding box center [315, 214] width 511 height 12
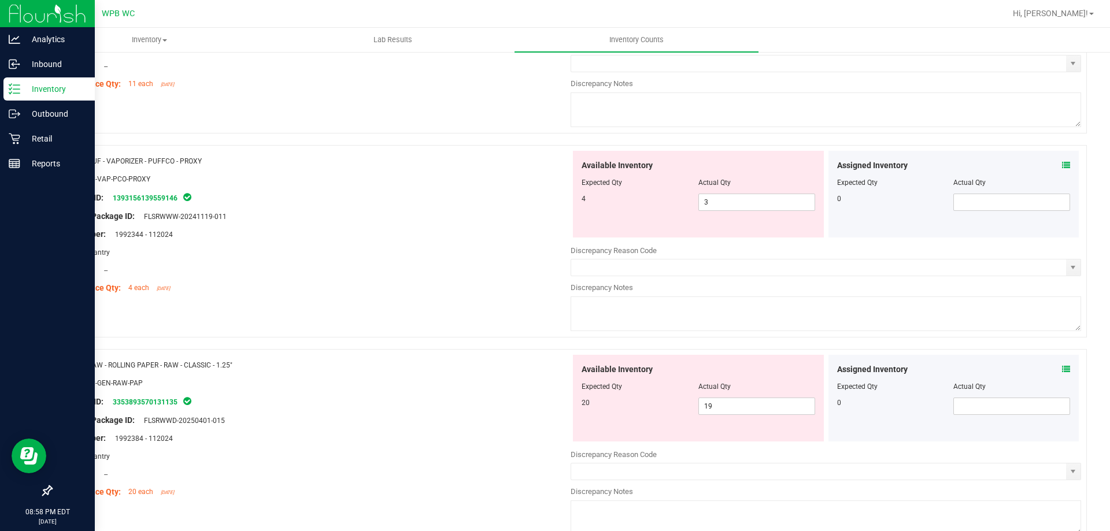
scroll to position [925, 0]
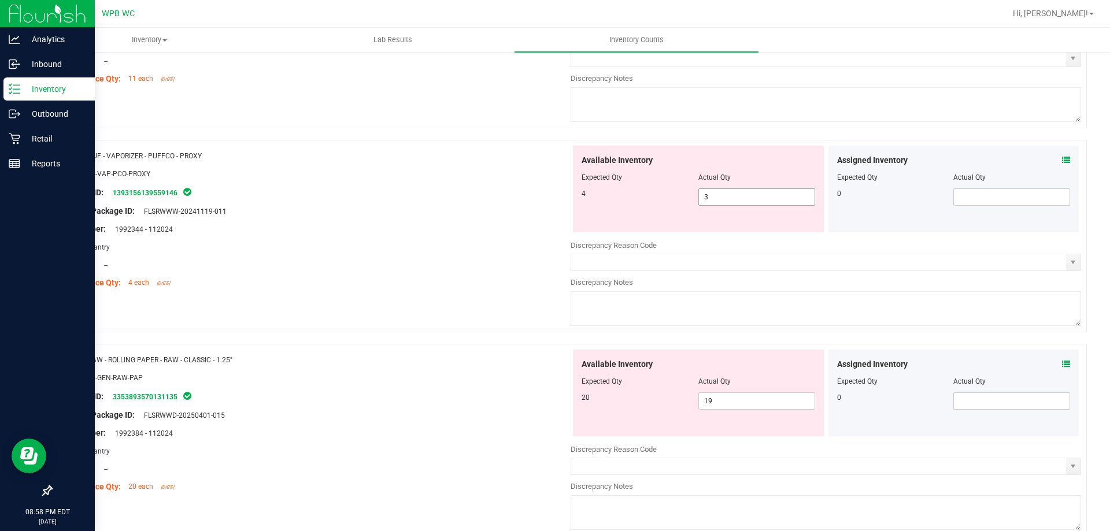
click at [739, 198] on span "3 3" at bounding box center [757, 197] width 117 height 17
click at [739, 198] on input "3" at bounding box center [757, 197] width 116 height 16
click at [739, 199] on input "5" at bounding box center [757, 197] width 116 height 16
type input "4"
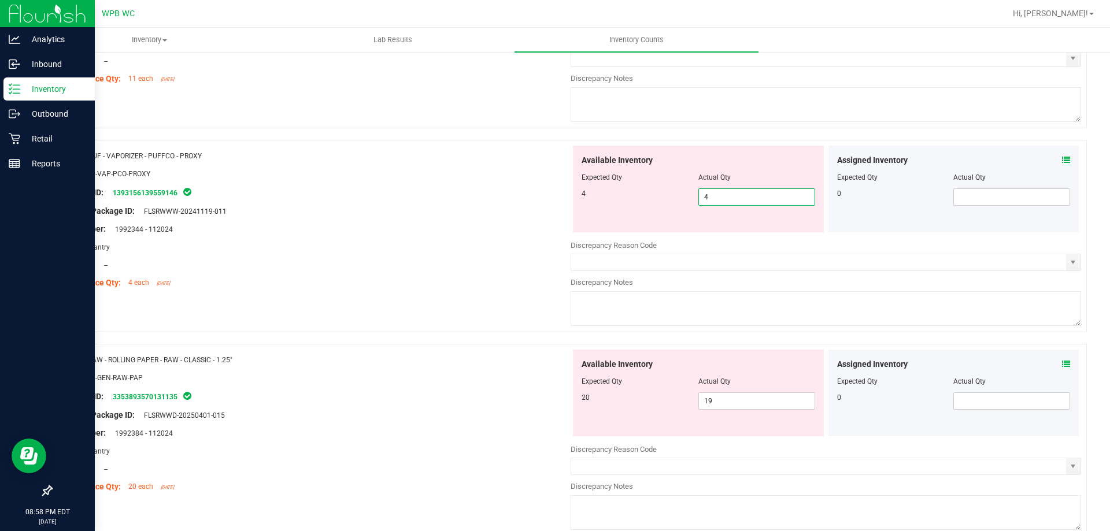
type input "4"
click at [433, 199] on div at bounding box center [315, 202] width 511 height 6
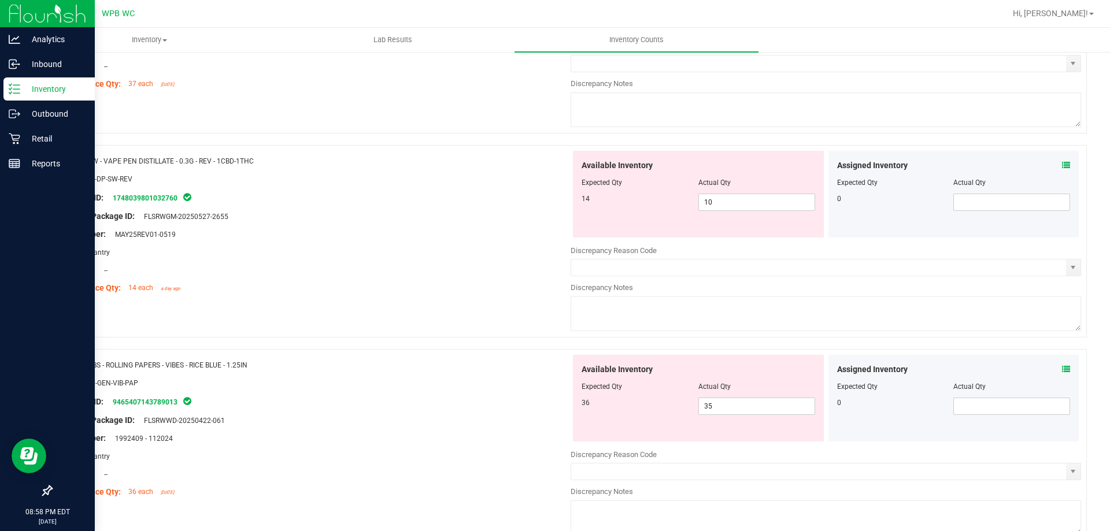
scroll to position [1503, 0]
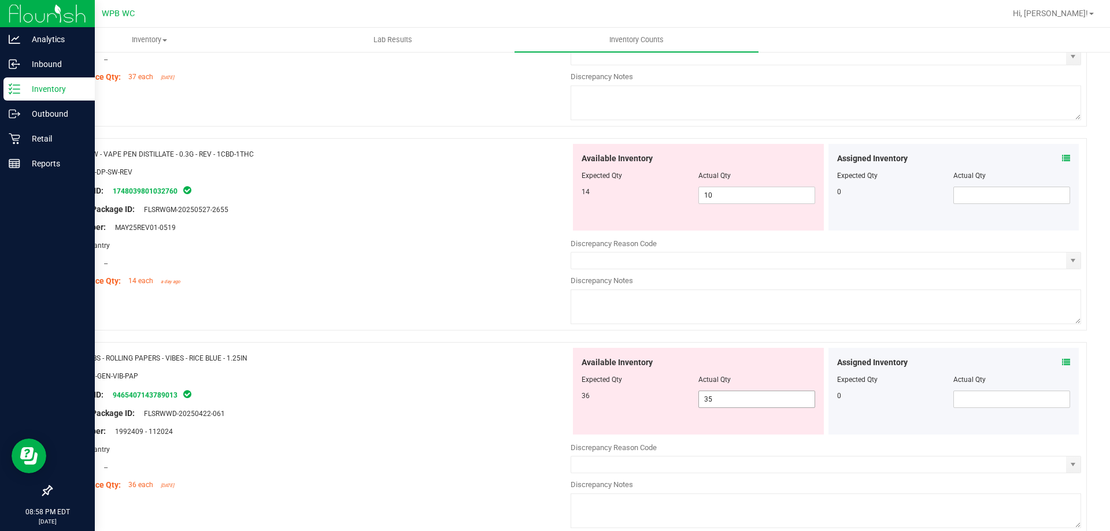
click at [758, 403] on span "35 35" at bounding box center [757, 399] width 117 height 17
click at [758, 403] on input "35" at bounding box center [757, 399] width 116 height 16
type input "36"
click at [574, 372] on div "Available Inventory Expected Qty Actual Qty 36 36 36" at bounding box center [698, 391] width 251 height 87
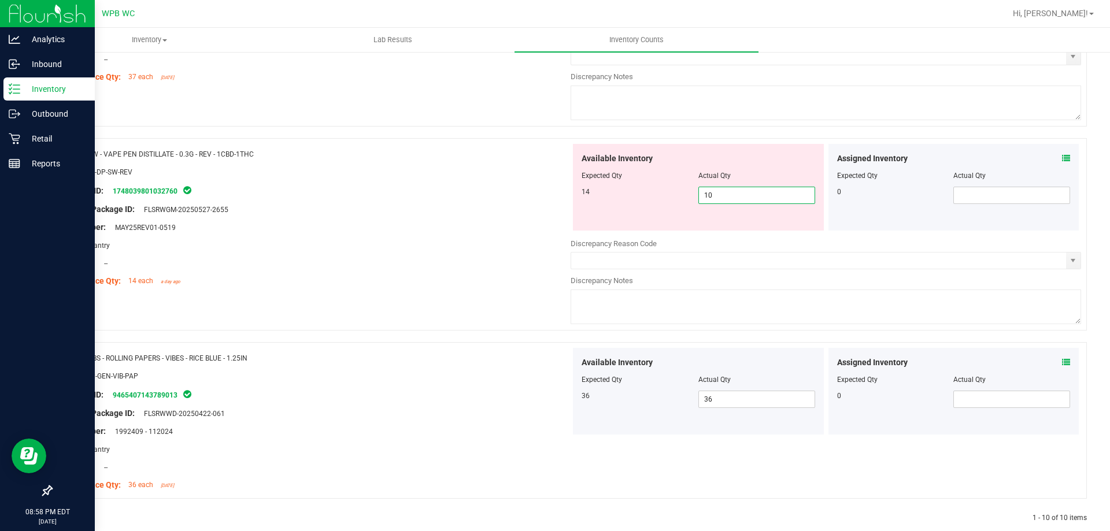
click at [743, 191] on span "10 10" at bounding box center [757, 195] width 117 height 17
click at [744, 191] on input "10" at bounding box center [757, 195] width 116 height 16
type input "14"
click at [452, 210] on div "Name: SW - VAPE PEN DISTILLATE - 0.3G - REV - 1CBD-1THC SKU: BAP-DP-SW-REV Pack…" at bounding box center [315, 217] width 511 height 147
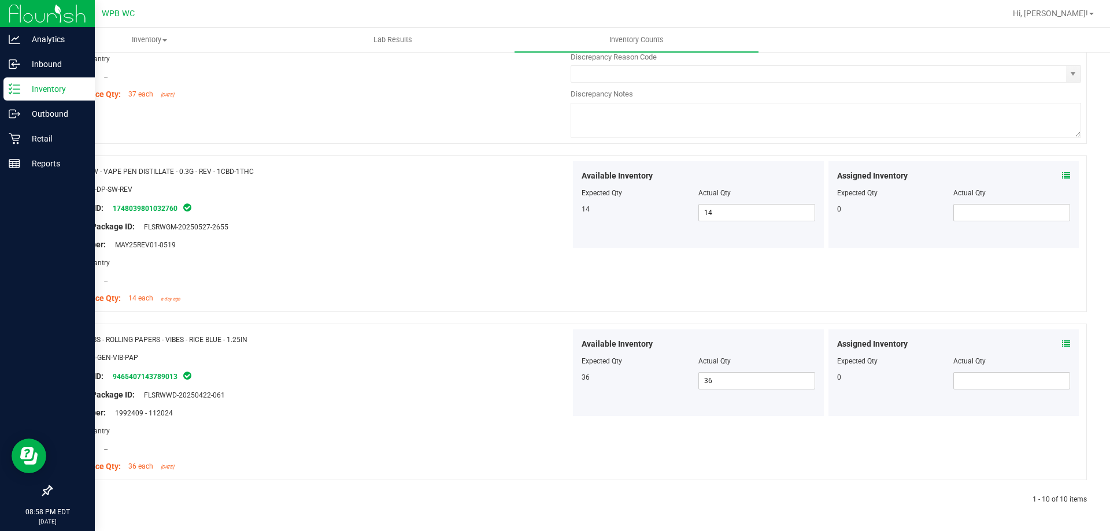
scroll to position [1255, 0]
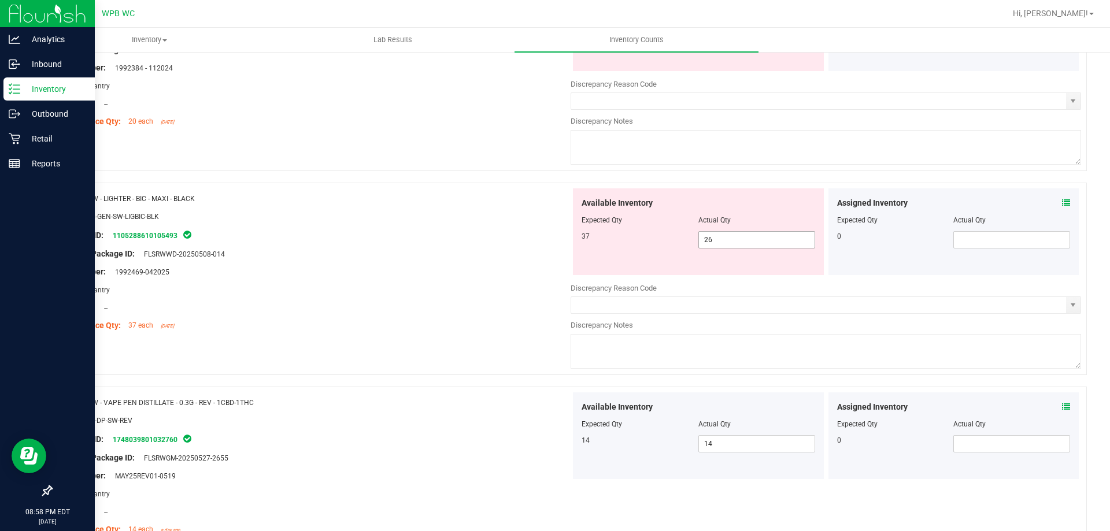
click at [737, 240] on span "26 26" at bounding box center [757, 239] width 117 height 17
click at [737, 240] on input "26" at bounding box center [757, 240] width 116 height 16
type input "37"
click at [389, 250] on div "Original Package ID: FLSRWWD-20250508-014" at bounding box center [315, 254] width 511 height 12
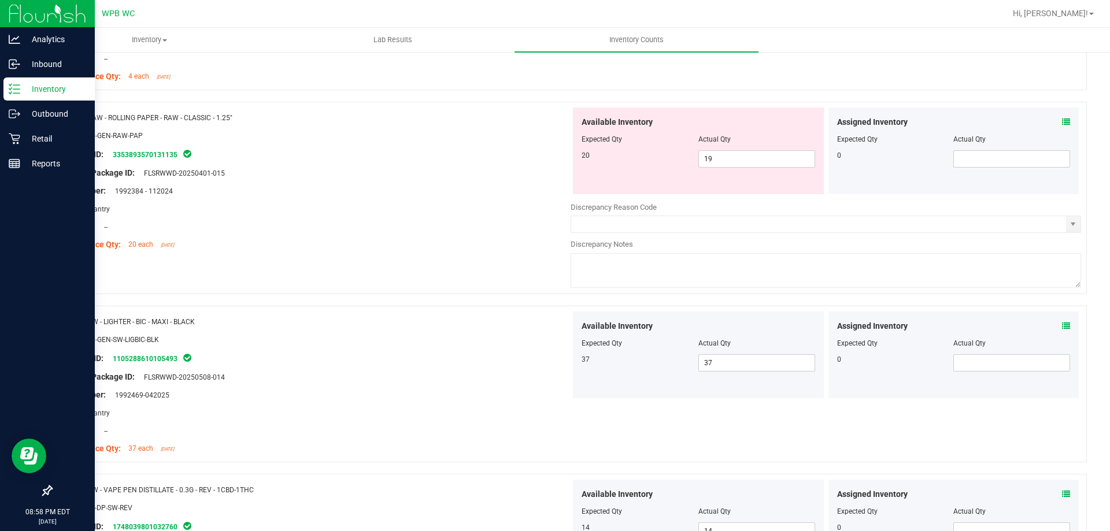
scroll to position [1081, 0]
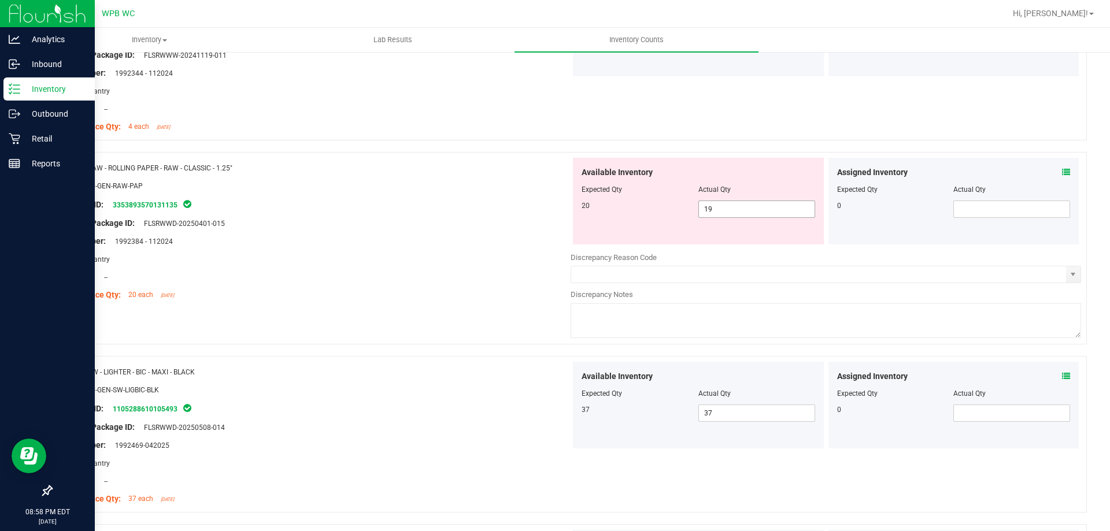
click at [740, 212] on span "19 19" at bounding box center [757, 209] width 117 height 17
click at [740, 212] on input "19" at bounding box center [757, 209] width 116 height 16
type input "20"
click at [435, 221] on div "Original Package ID: FLSRWWD-20250401-015" at bounding box center [315, 223] width 511 height 12
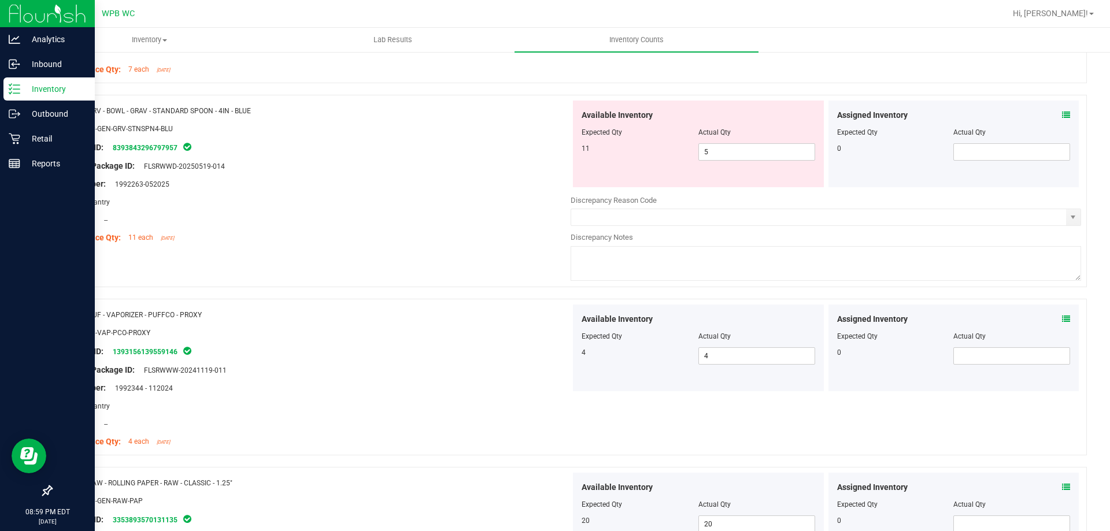
scroll to position [503, 0]
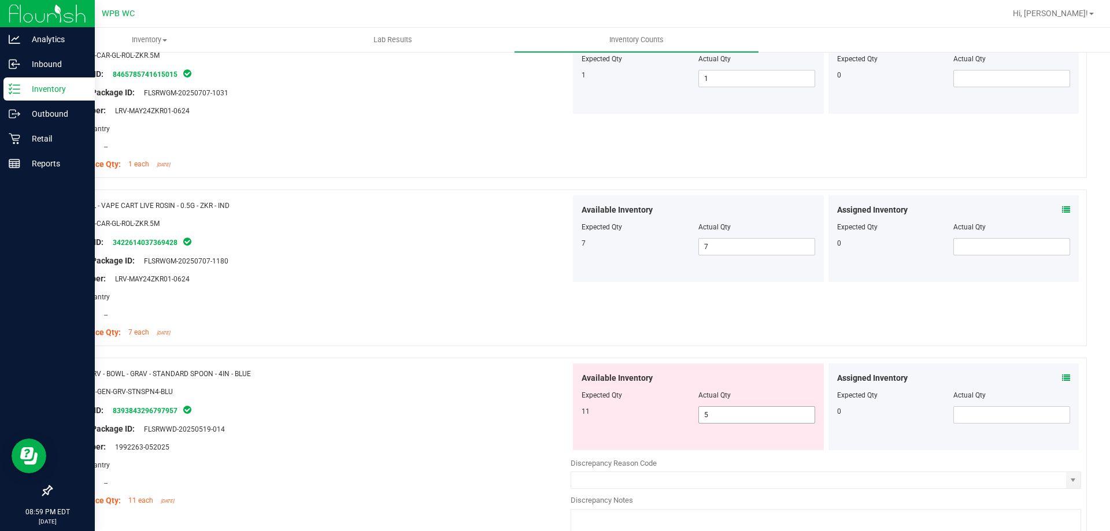
click at [775, 415] on span "5 5" at bounding box center [757, 415] width 117 height 17
click at [775, 415] on input "5" at bounding box center [757, 415] width 116 height 16
type input "11"
click at [437, 408] on div "Package ID: 8393843296797957" at bounding box center [315, 411] width 511 height 14
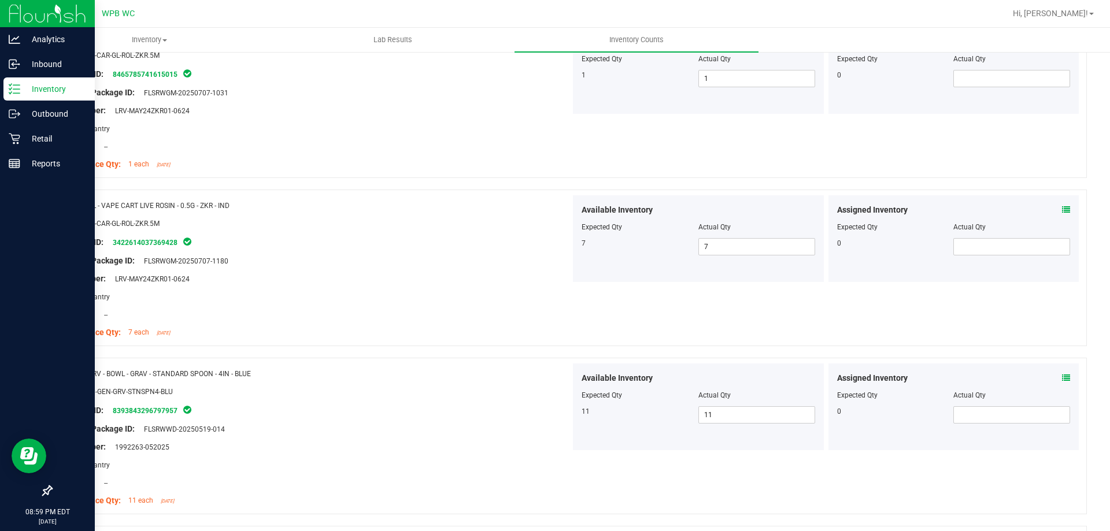
scroll to position [0, 0]
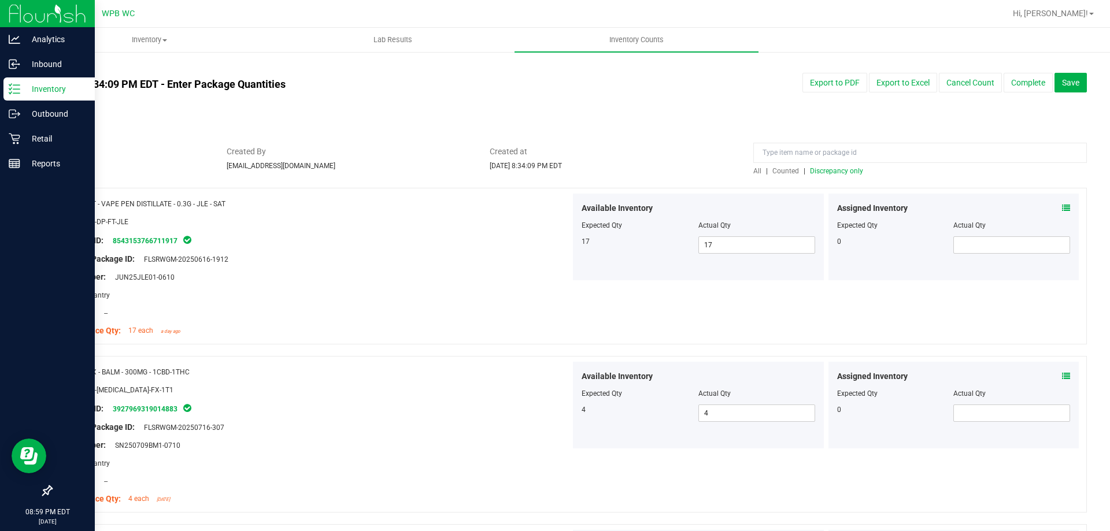
click at [845, 168] on span "Discrepancy only" at bounding box center [836, 171] width 53 height 8
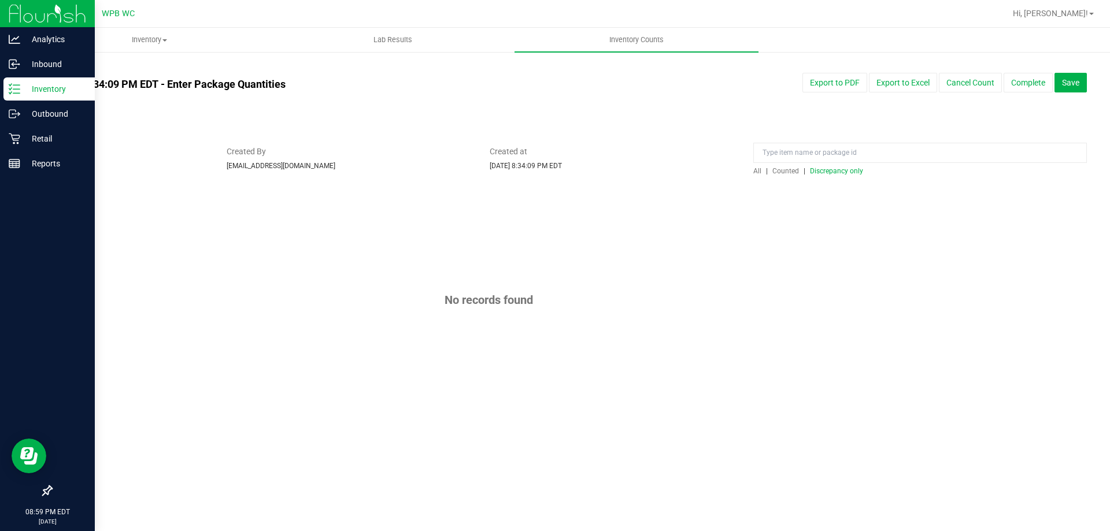
click at [829, 172] on span "Discrepancy only" at bounding box center [836, 171] width 53 height 8
click at [1025, 86] on button "Complete" at bounding box center [1028, 83] width 49 height 20
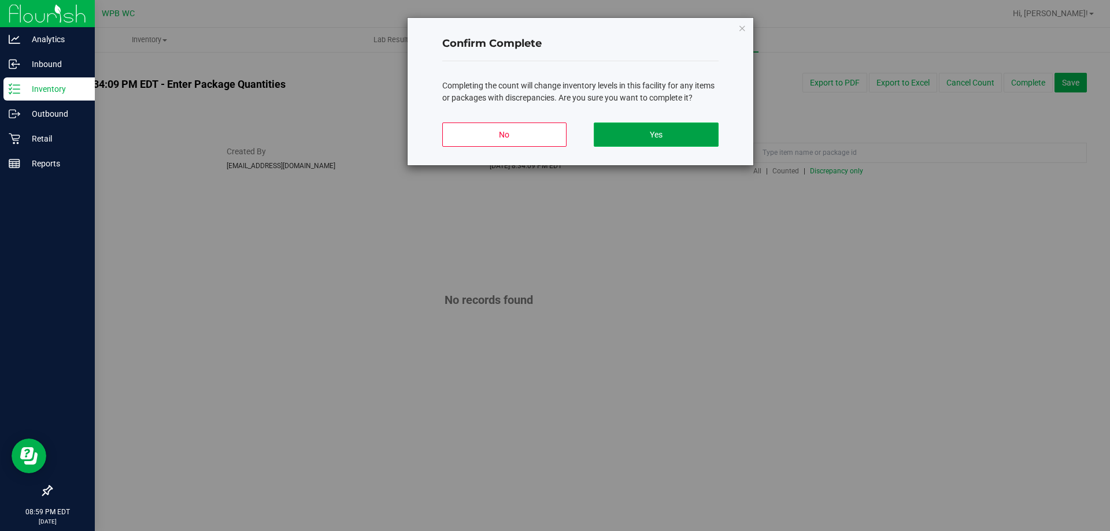
click at [639, 136] on button "Yes" at bounding box center [656, 135] width 124 height 24
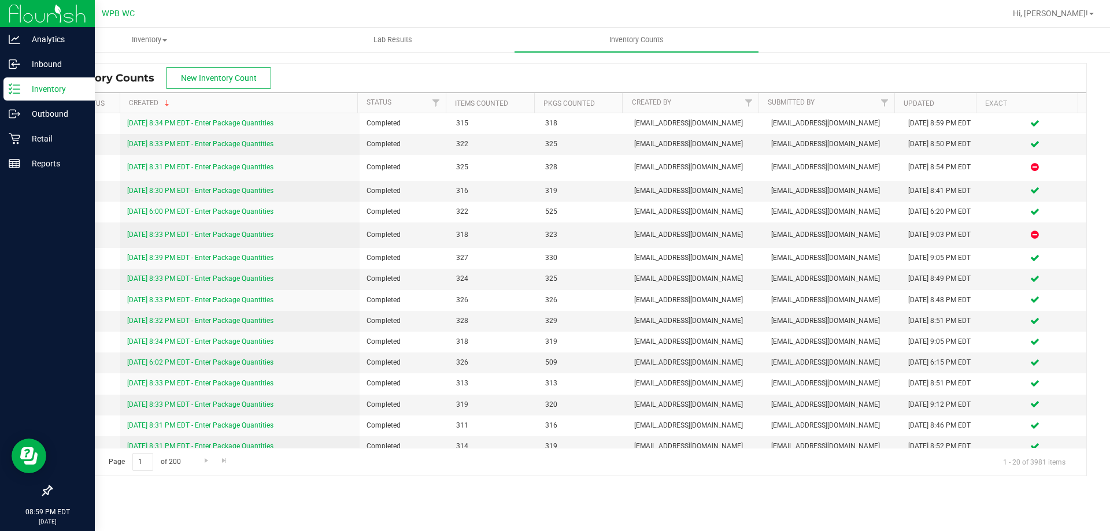
click at [51, 93] on p "Inventory" at bounding box center [54, 89] width 69 height 14
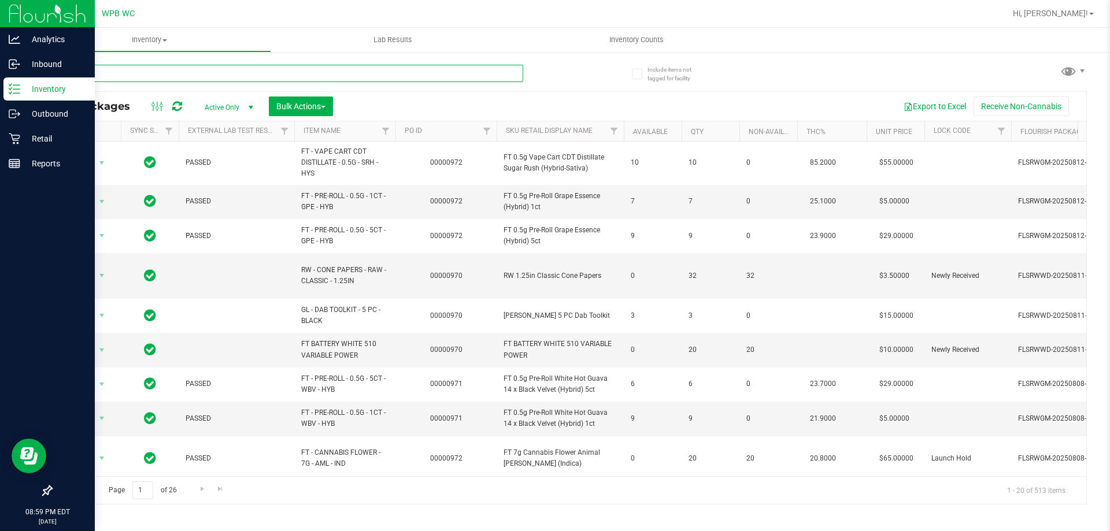
click at [168, 75] on input "text" at bounding box center [287, 73] width 472 height 17
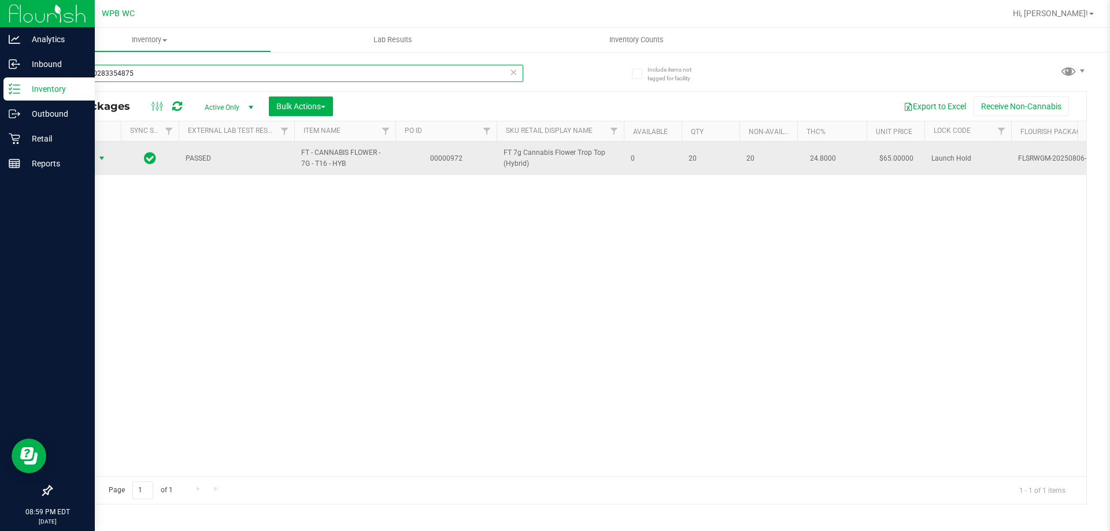
type input "1617490283354875"
click at [103, 157] on span "select" at bounding box center [101, 158] width 9 height 9
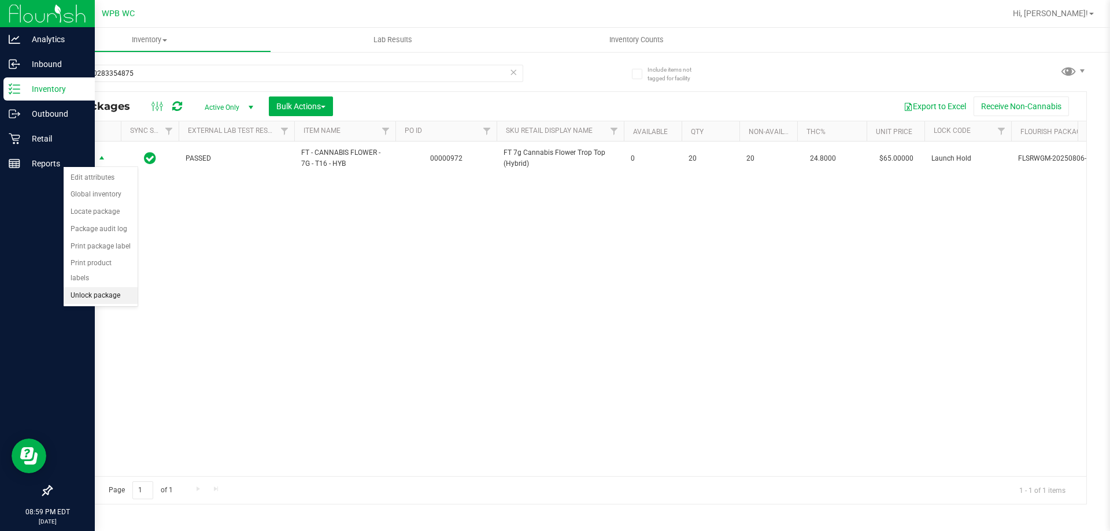
click at [87, 287] on li "Unlock package" at bounding box center [101, 295] width 74 height 17
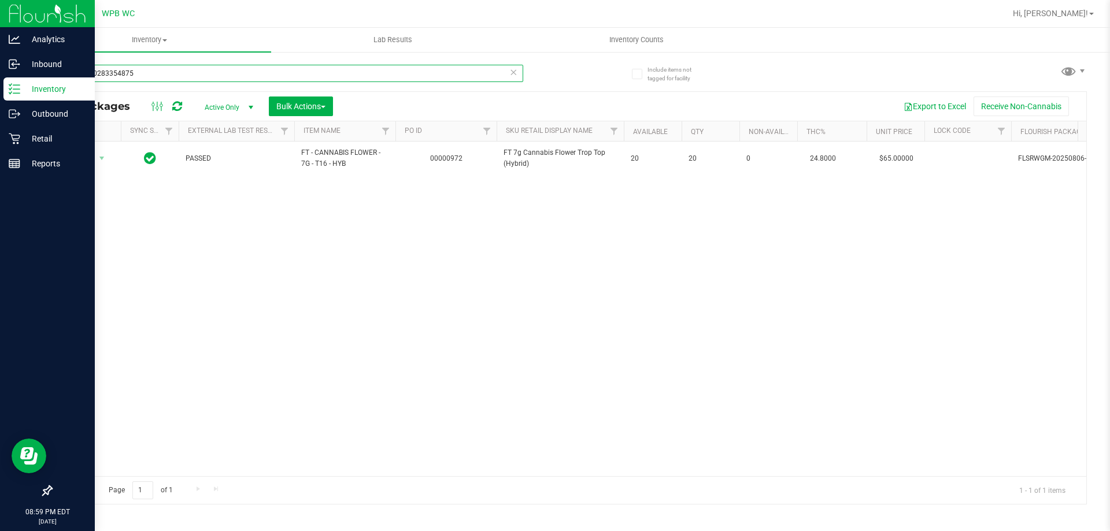
click at [179, 76] on input "1617490283354875" at bounding box center [287, 73] width 472 height 17
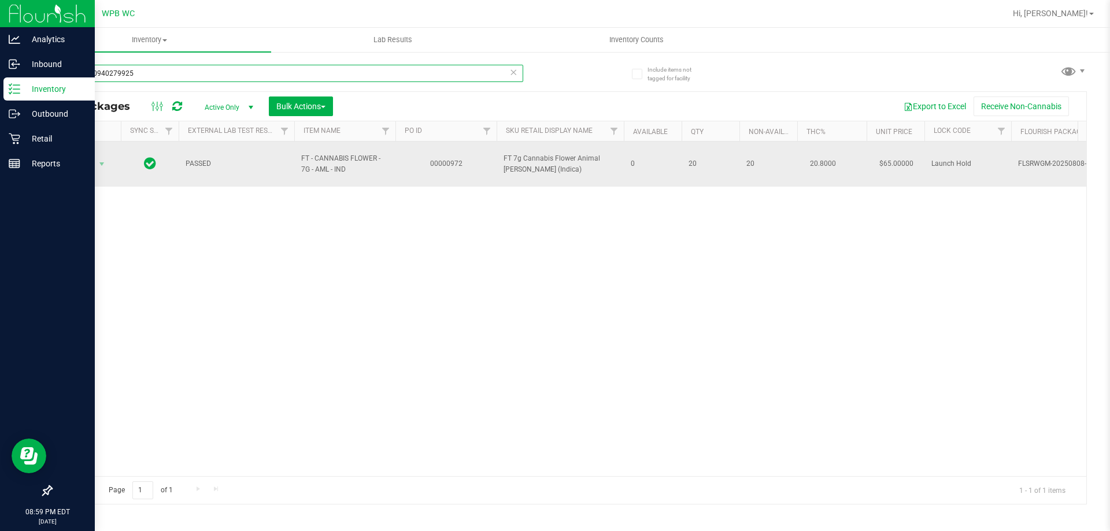
type input "5879410940279925"
click at [95, 162] on span "select" at bounding box center [102, 164] width 14 height 16
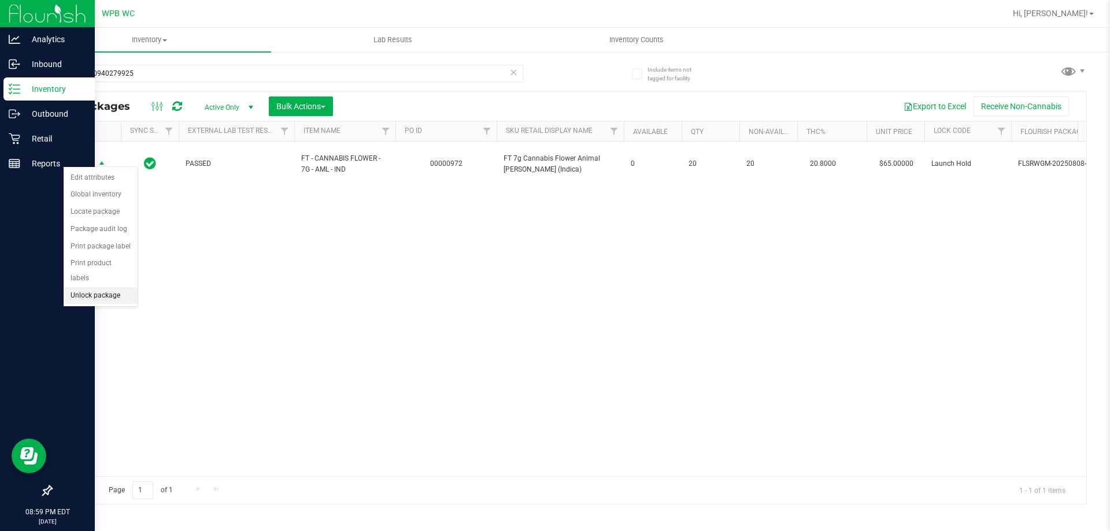
click at [106, 287] on li "Unlock package" at bounding box center [101, 295] width 74 height 17
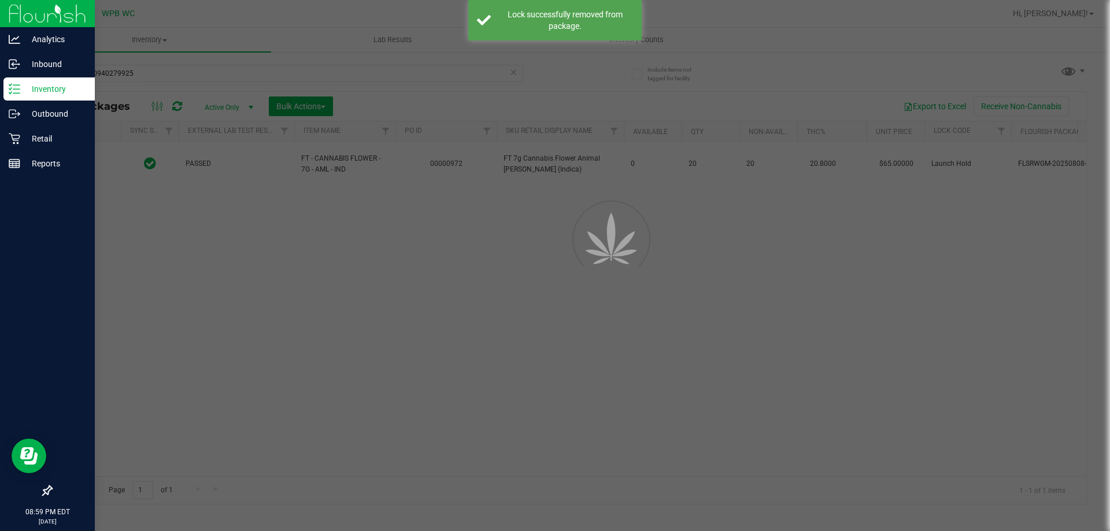
click at [239, 295] on div at bounding box center [555, 265] width 1110 height 531
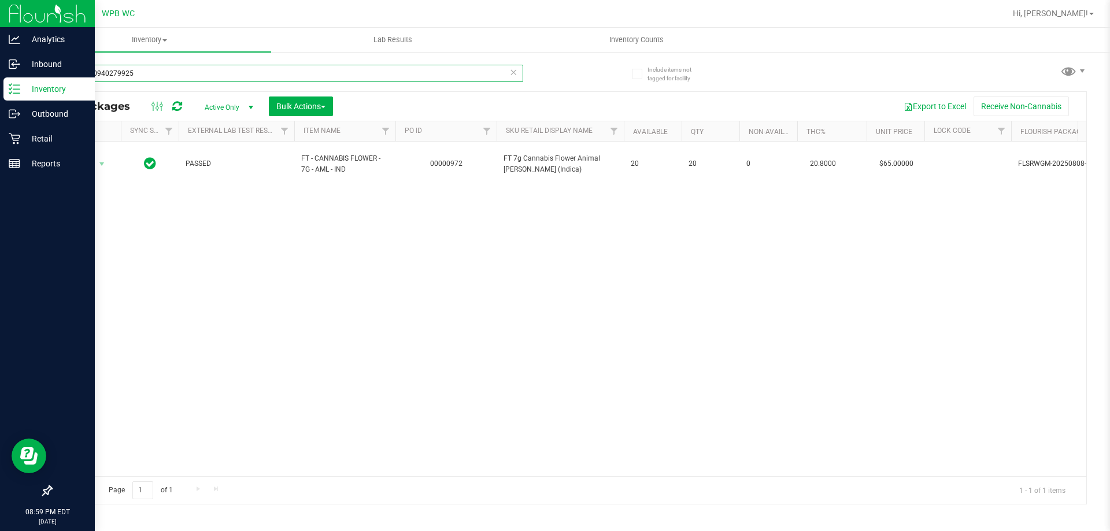
click at [238, 71] on input "5879410940279925" at bounding box center [287, 73] width 472 height 17
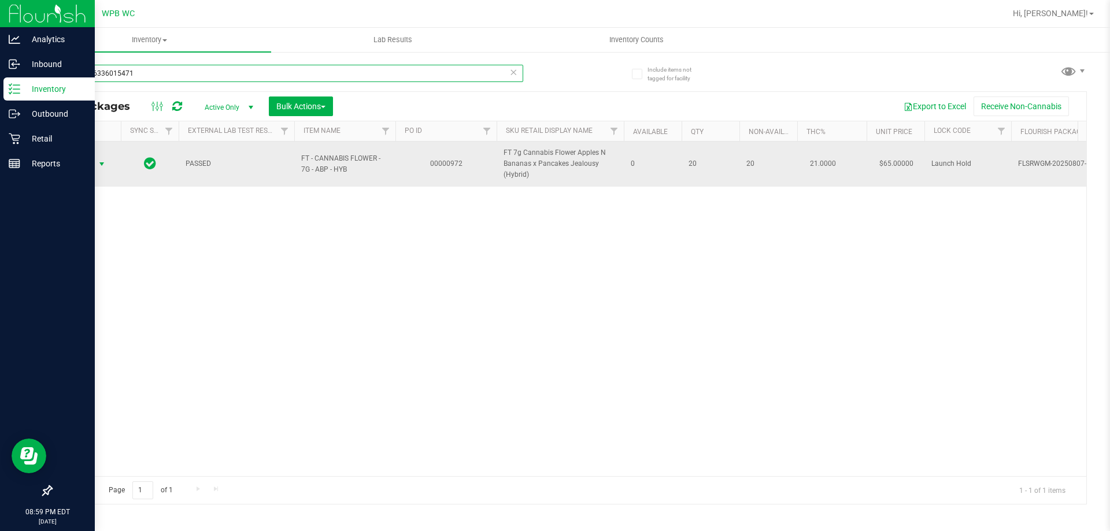
type input "6914206336015471"
click at [79, 167] on span "Action" at bounding box center [78, 164] width 31 height 16
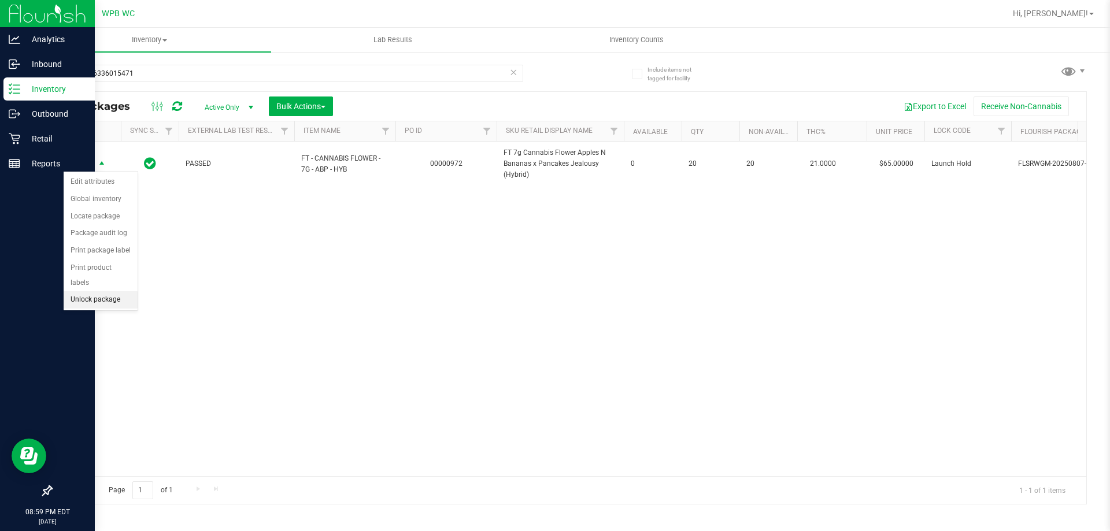
click at [108, 291] on li "Unlock package" at bounding box center [101, 299] width 74 height 17
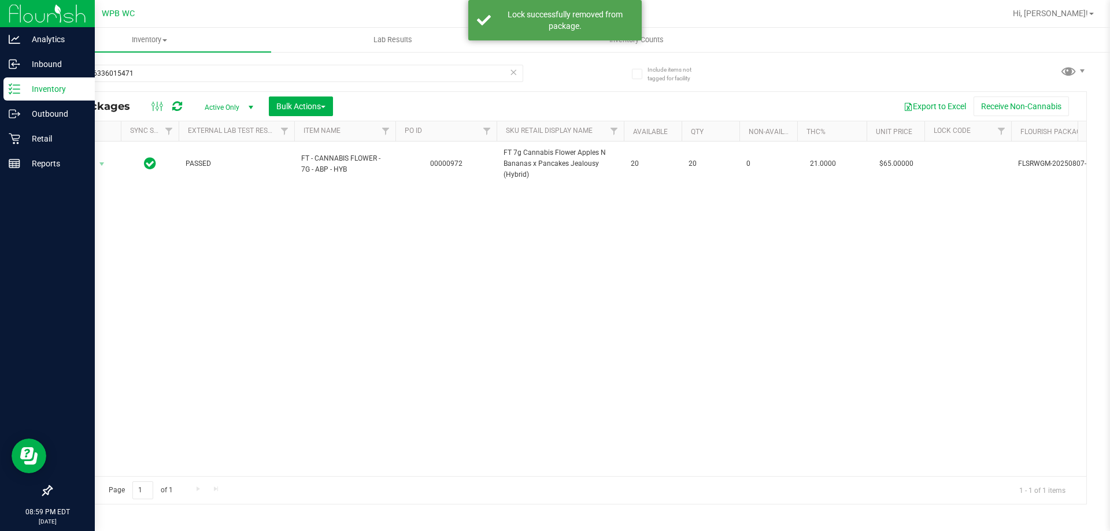
click at [462, 430] on div "Action Action Adjust qty Create package Edit attributes Global inventory Locate…" at bounding box center [568, 309] width 1035 height 335
click at [157, 77] on input "6914206336015471" at bounding box center [287, 73] width 472 height 17
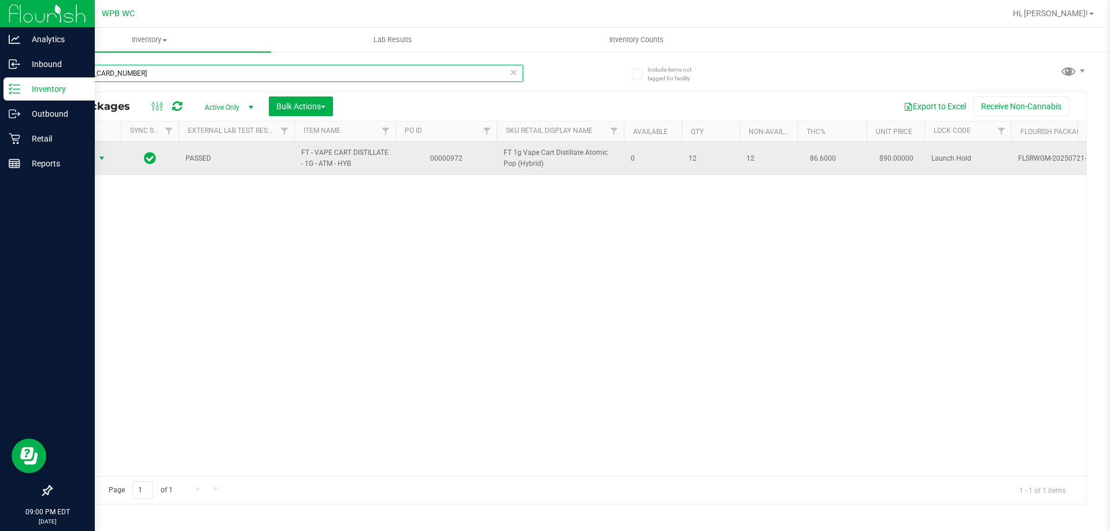
type input "[CREDIT_CARD_NUMBER]"
click at [97, 162] on span "select" at bounding box center [102, 158] width 14 height 16
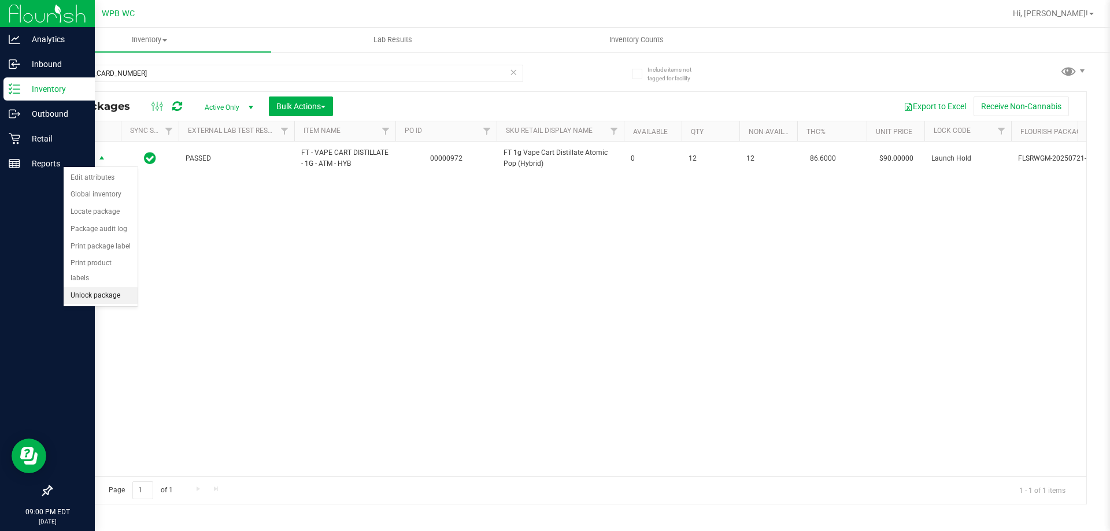
click at [108, 287] on li "Unlock package" at bounding box center [101, 295] width 74 height 17
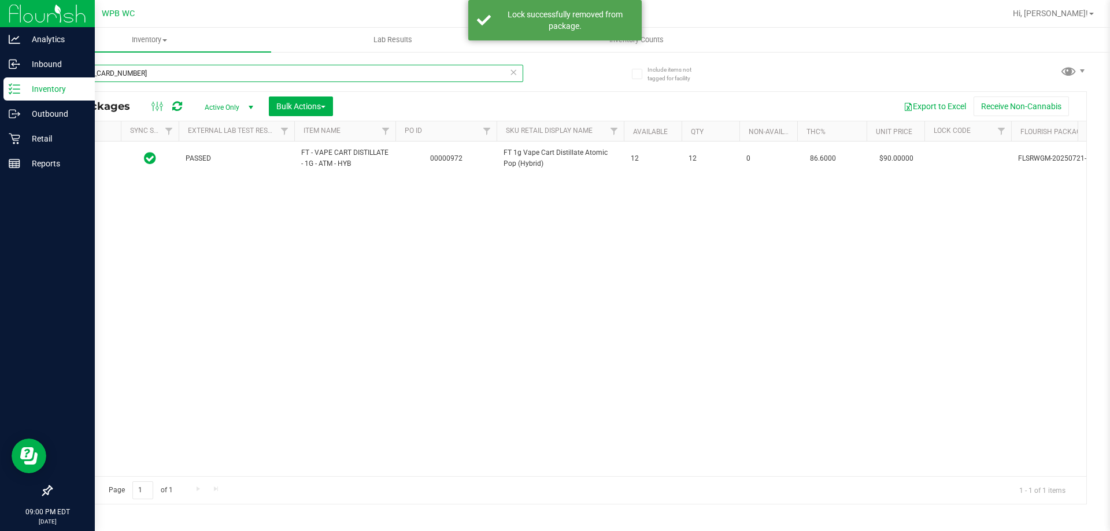
click at [169, 65] on input "[CREDIT_CARD_NUMBER]" at bounding box center [287, 73] width 472 height 17
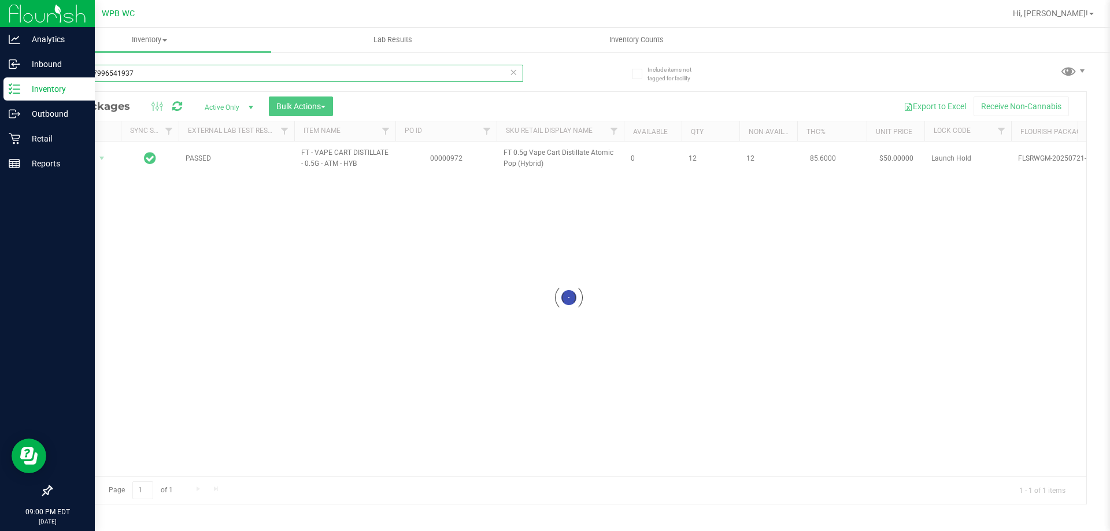
type input "5678597996541937"
click at [207, 264] on div "Loading... Action Action Edit attributes Global inventory Locate package Packag…" at bounding box center [568, 309] width 1035 height 335
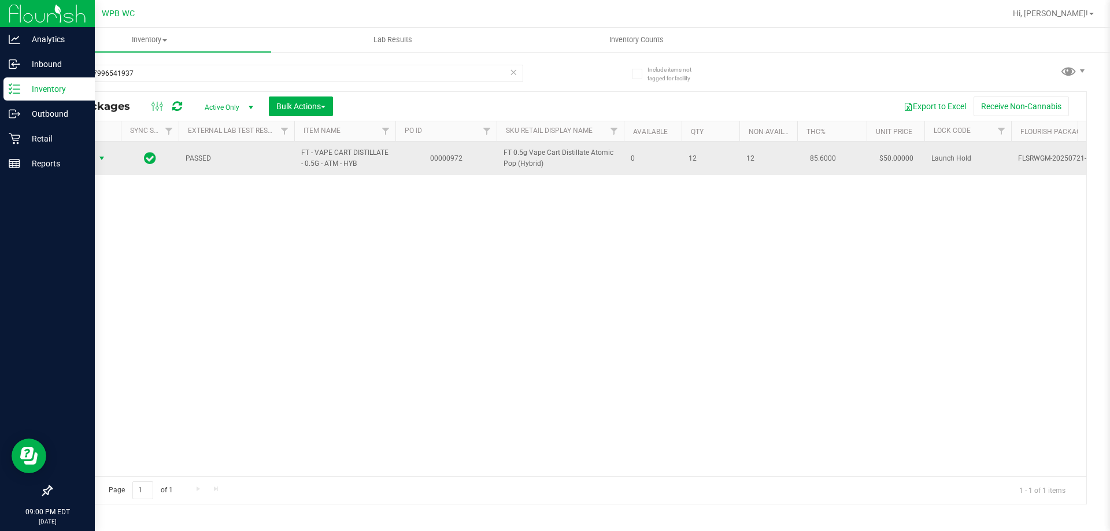
click at [85, 160] on span "Action" at bounding box center [78, 158] width 31 height 16
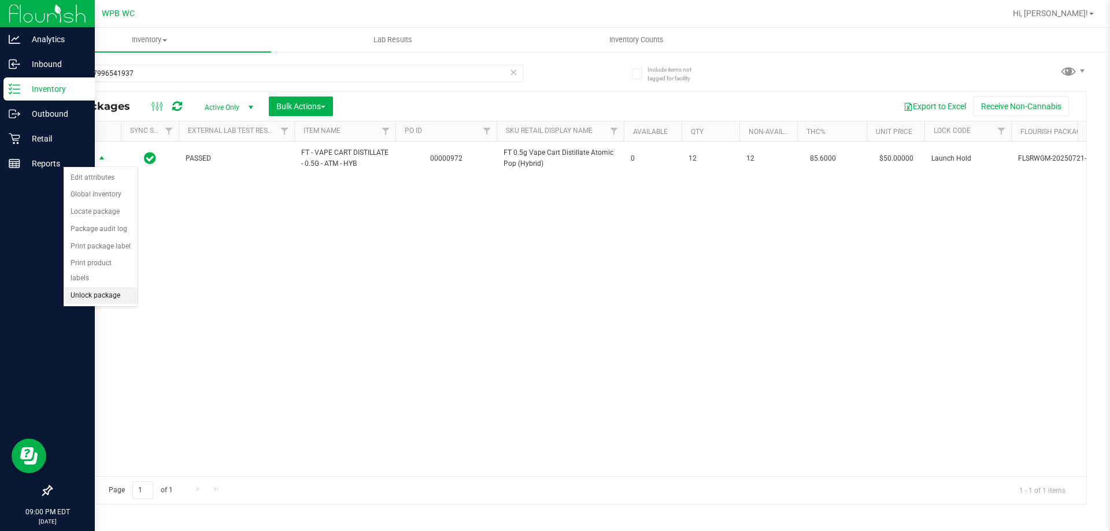
click at [106, 287] on li "Unlock package" at bounding box center [101, 295] width 74 height 17
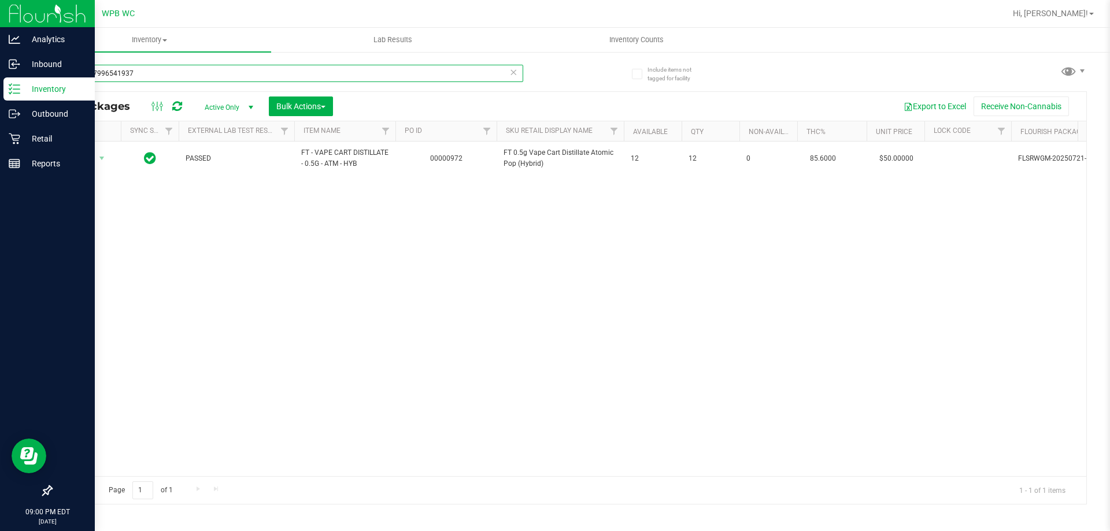
click at [210, 66] on input "5678597996541937" at bounding box center [287, 73] width 472 height 17
click at [210, 67] on input "5678597996541937" at bounding box center [287, 73] width 472 height 17
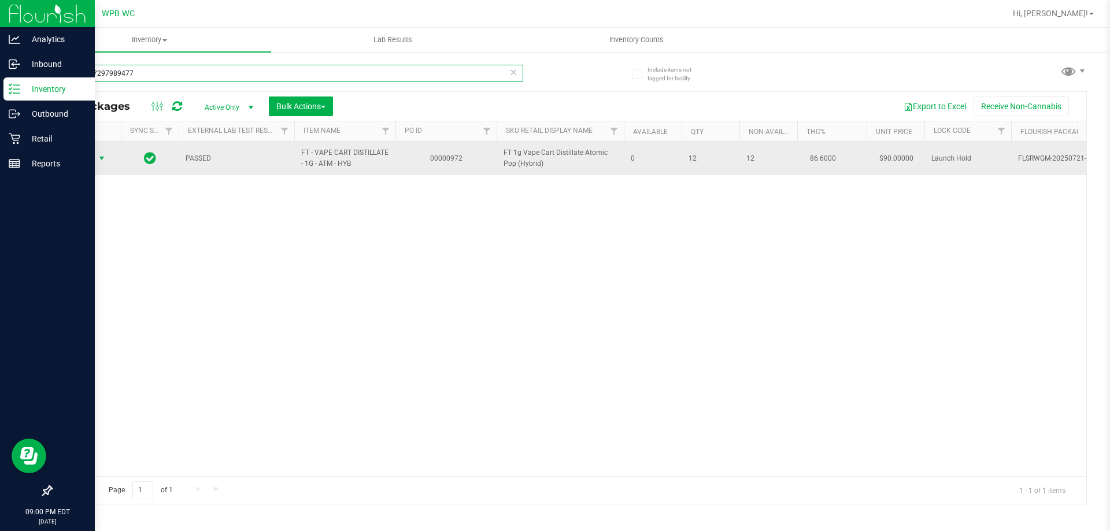
type input "6855677297989477"
click at [93, 165] on span "Action" at bounding box center [78, 158] width 31 height 16
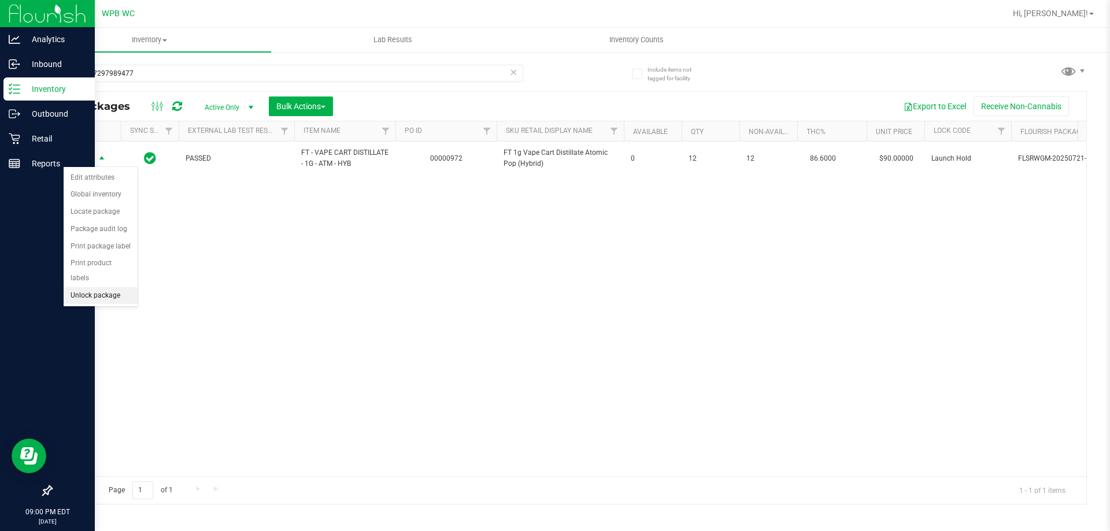
click at [95, 287] on li "Unlock package" at bounding box center [101, 295] width 74 height 17
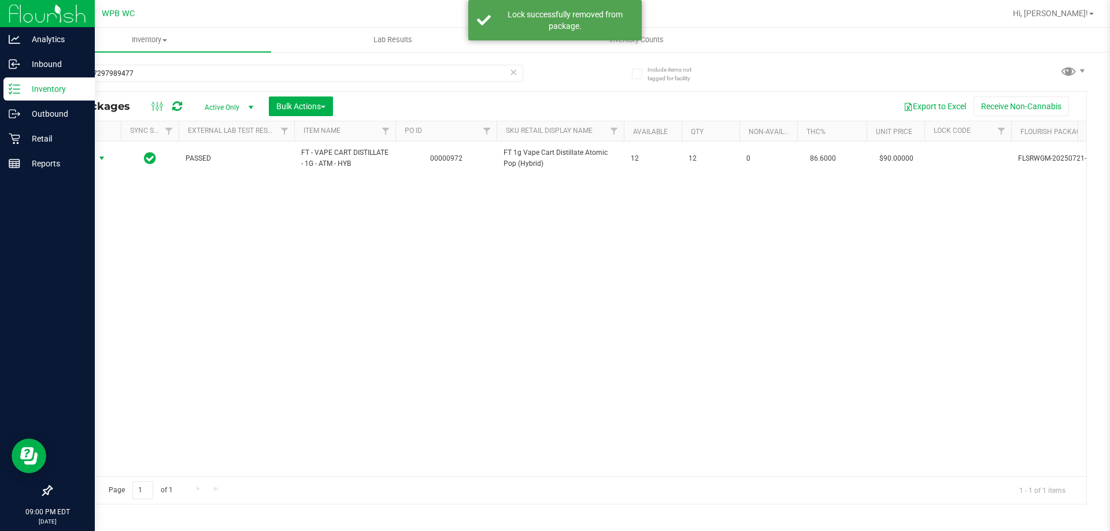
click at [90, 158] on span "Action" at bounding box center [78, 158] width 31 height 16
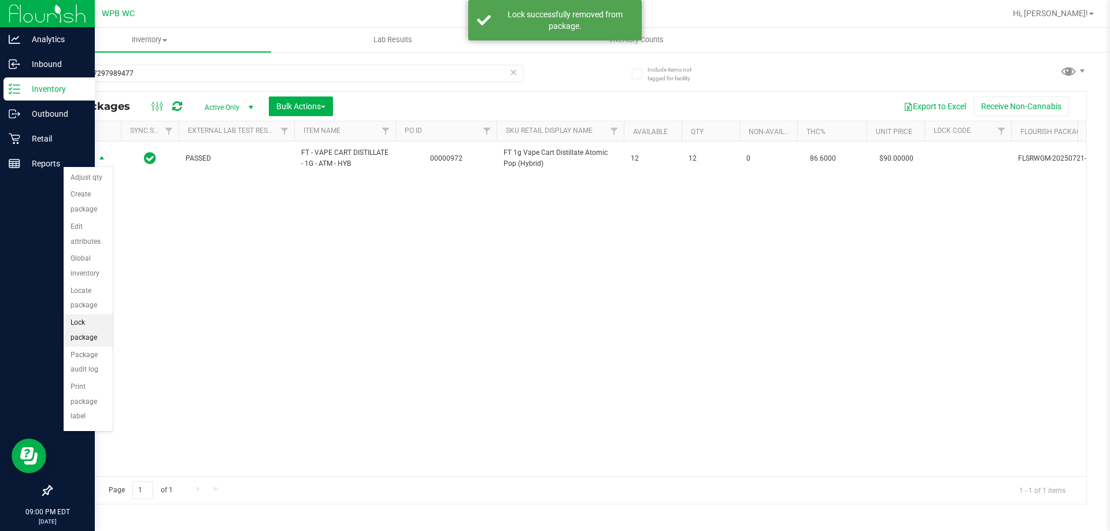
click at [83, 322] on li "Lock package" at bounding box center [88, 331] width 49 height 32
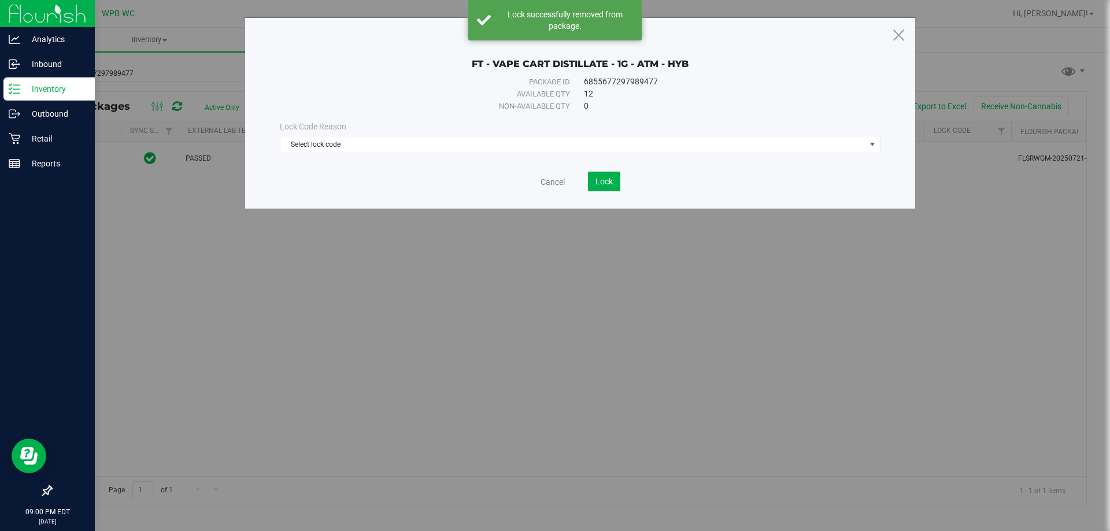
click at [611, 154] on div "Lock Code Reason Select lock code Select lock code Newly Received Administrativ…" at bounding box center [580, 137] width 618 height 50
click at [611, 150] on span "Select lock code" at bounding box center [572, 144] width 585 height 16
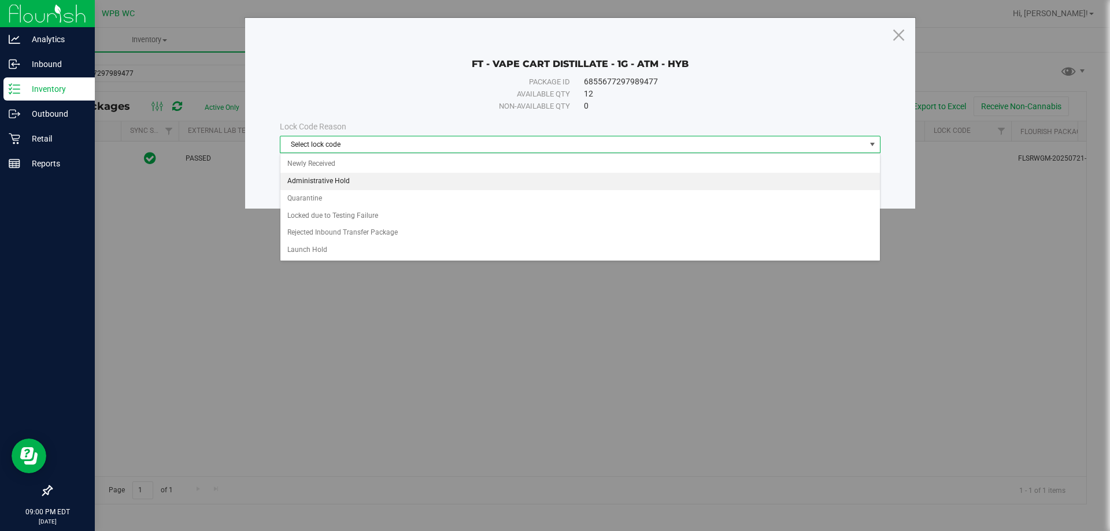
click at [441, 177] on li "Administrative Hold" at bounding box center [580, 181] width 600 height 17
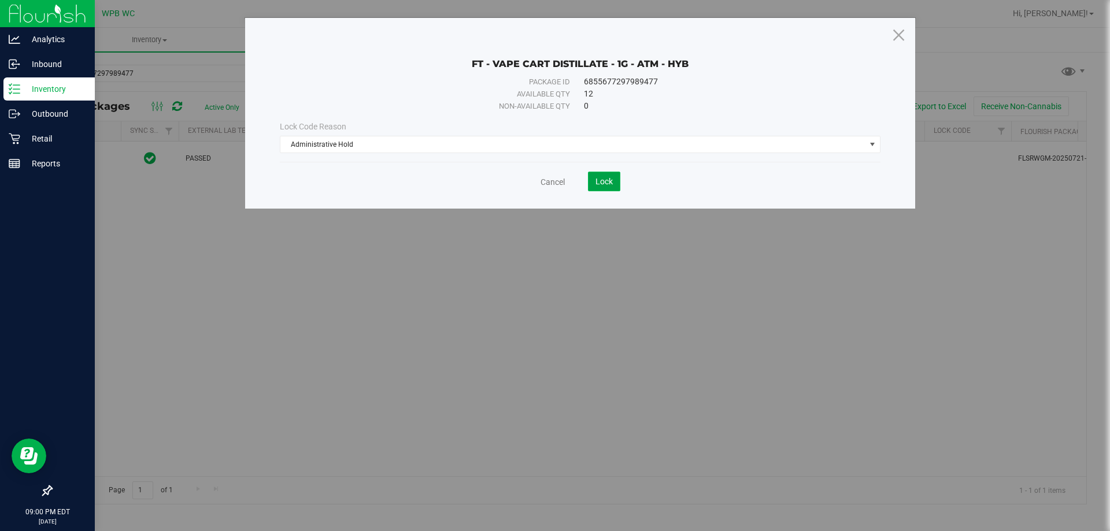
click at [600, 182] on span "Lock" at bounding box center [604, 181] width 17 height 9
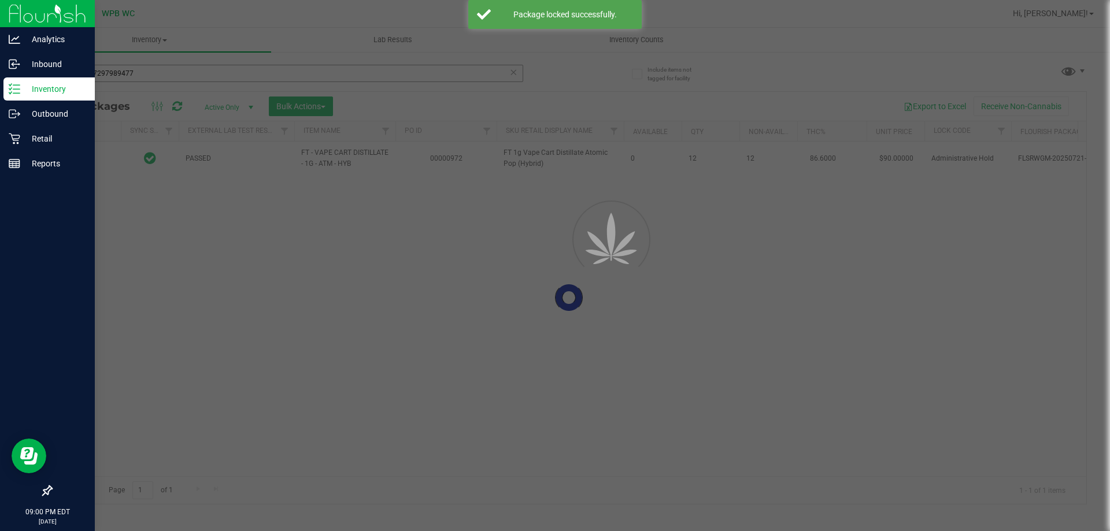
click at [175, 68] on div at bounding box center [555, 265] width 1110 height 531
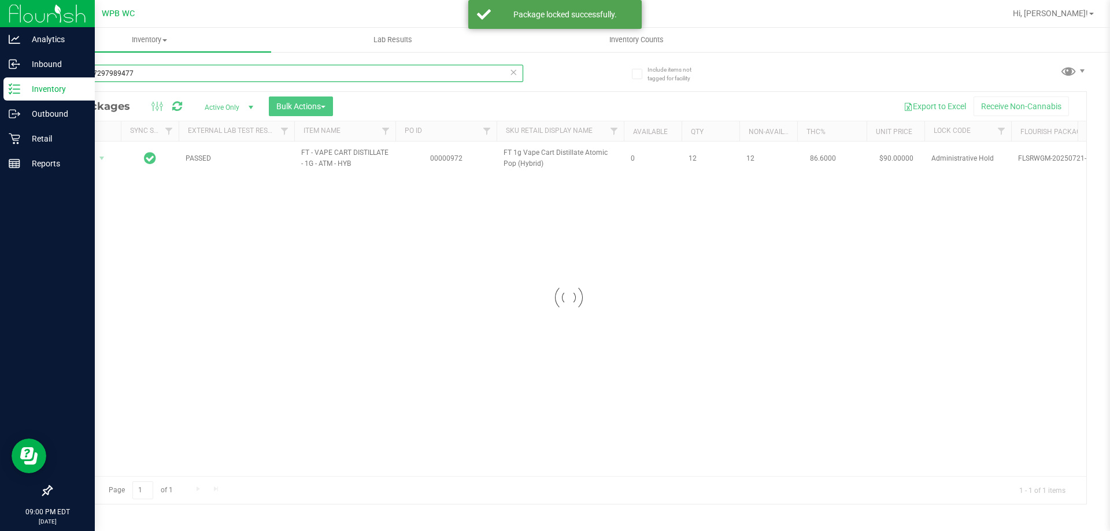
click at [175, 68] on input "6855677297989477" at bounding box center [287, 73] width 472 height 17
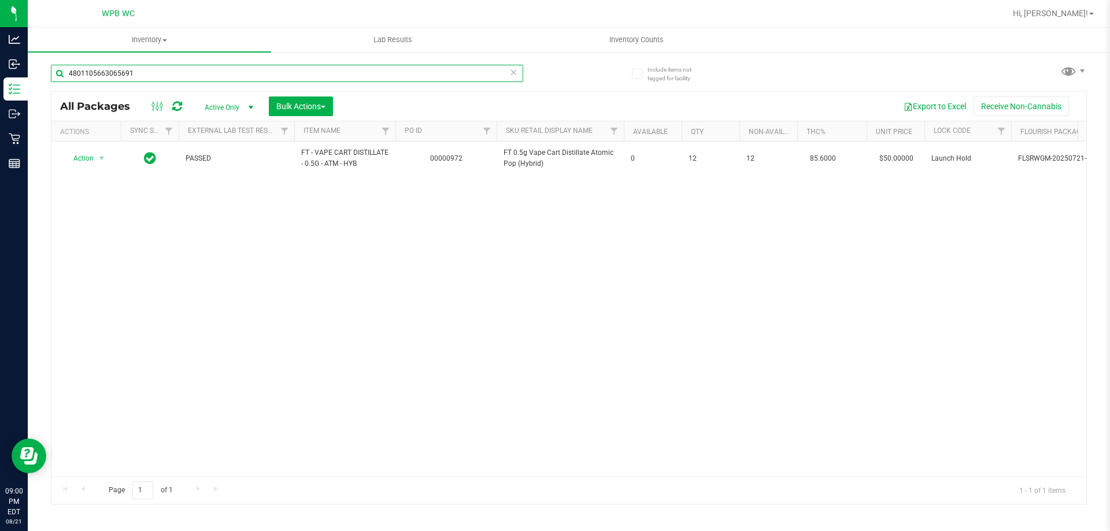
type input "4801105663065691"
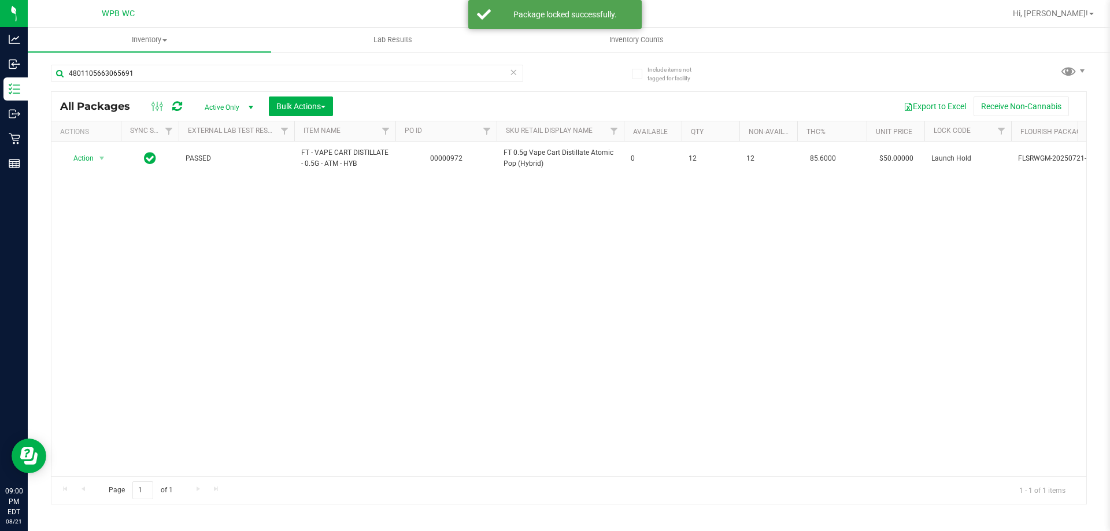
click at [234, 230] on div "Action Action Edit attributes Global inventory Locate package Package audit log…" at bounding box center [568, 309] width 1035 height 335
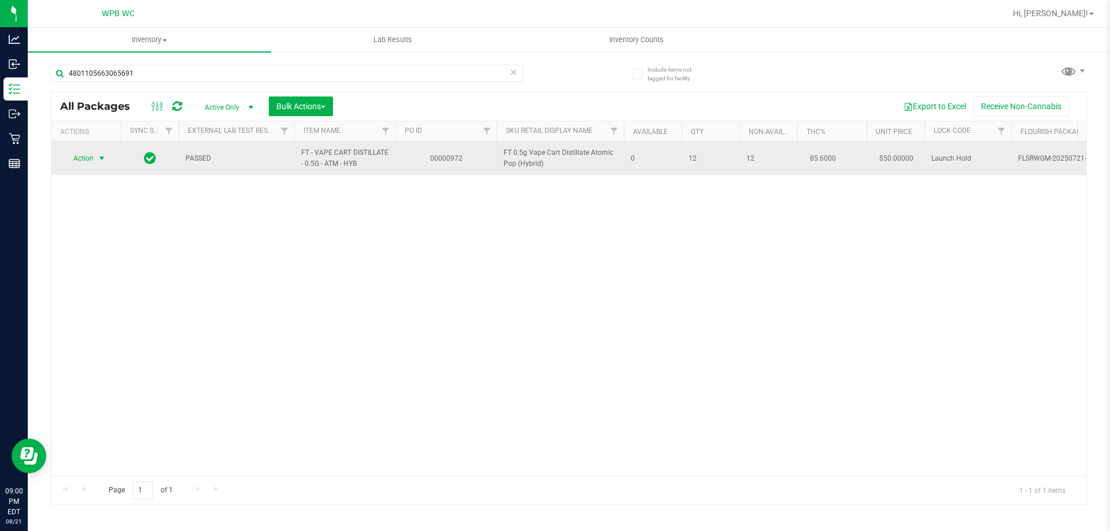
click at [77, 159] on span "Action" at bounding box center [78, 158] width 31 height 16
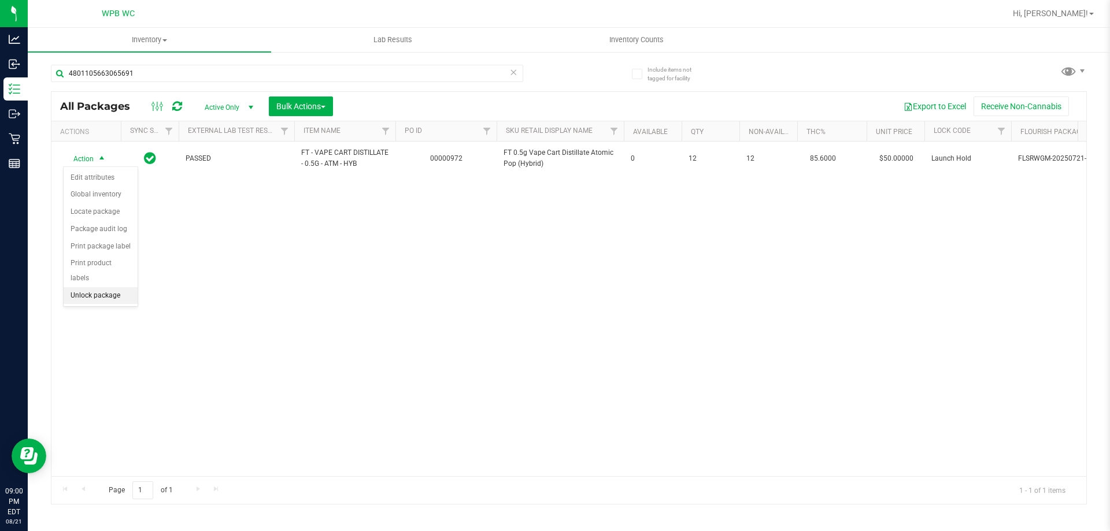
click at [104, 287] on li "Unlock package" at bounding box center [101, 295] width 74 height 17
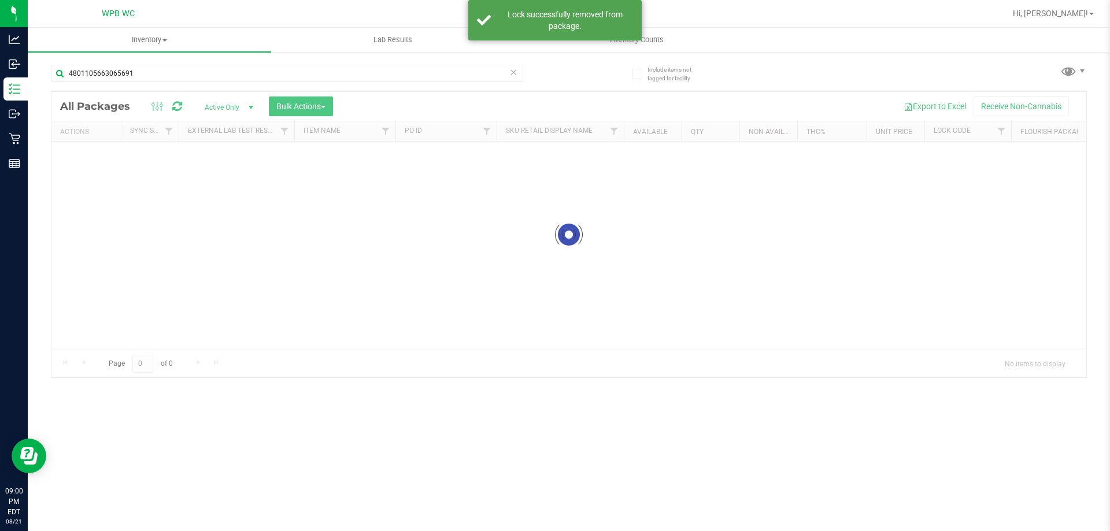
click at [82, 162] on div at bounding box center [568, 235] width 1035 height 286
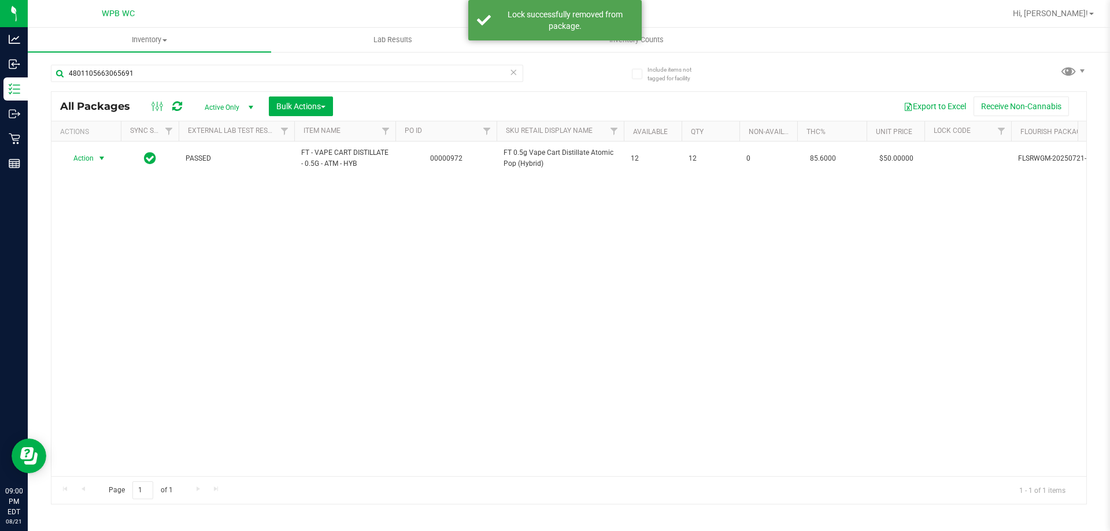
click at [82, 158] on span "Action" at bounding box center [78, 158] width 31 height 16
click at [98, 263] on li "Lock package" at bounding box center [109, 263] width 90 height 17
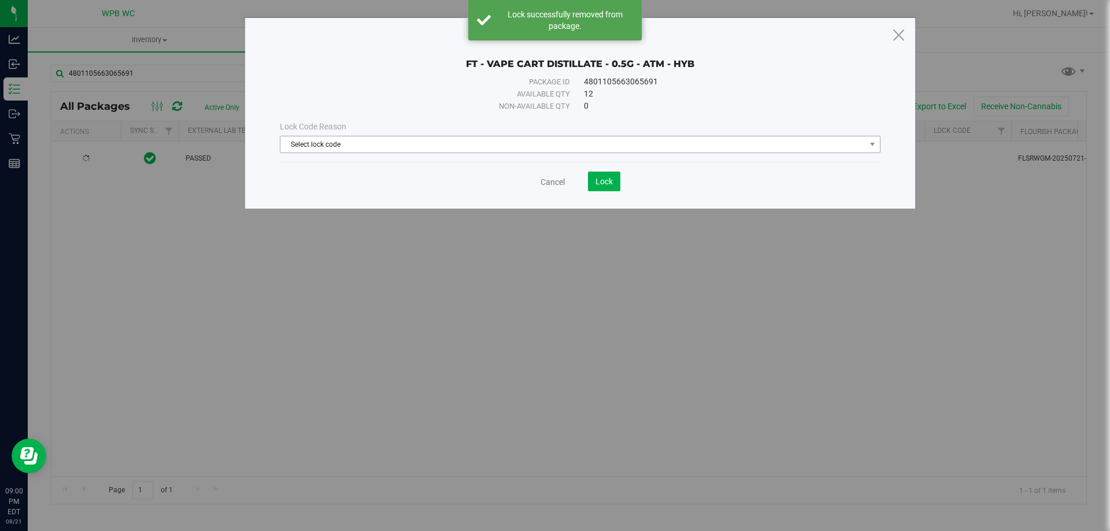
click at [583, 142] on span "Select lock code" at bounding box center [572, 144] width 585 height 16
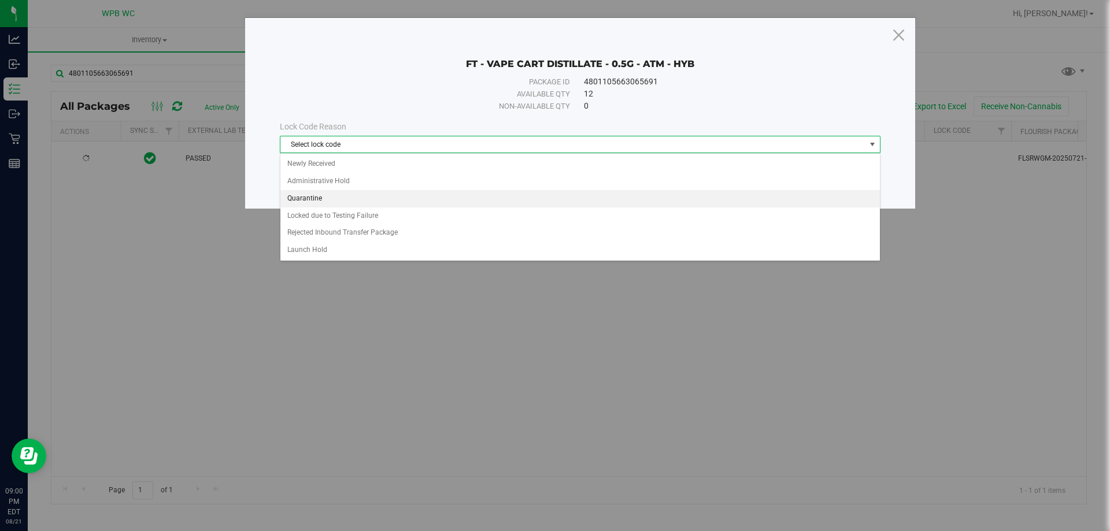
click at [373, 193] on li "Quarantine" at bounding box center [580, 198] width 600 height 17
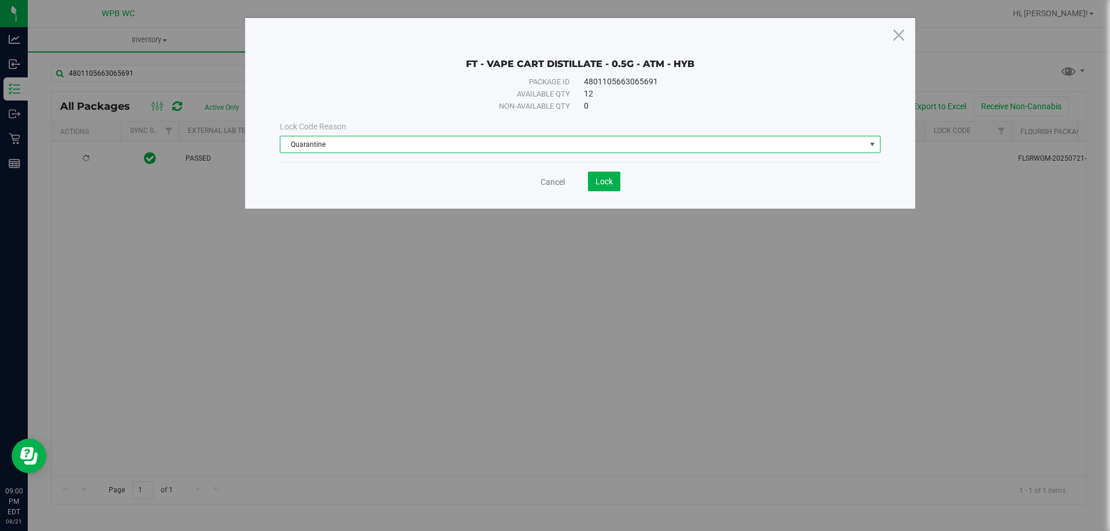
click at [379, 149] on span "Quarantine" at bounding box center [572, 144] width 585 height 16
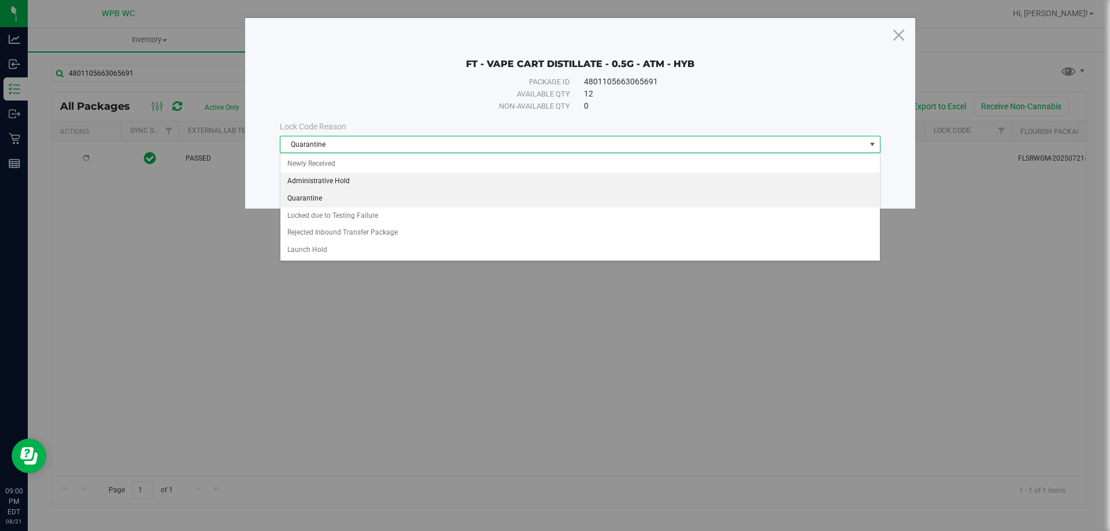
drag, startPoint x: 321, startPoint y: 182, endPoint x: 333, endPoint y: 187, distance: 13.4
click at [321, 183] on li "Administrative Hold" at bounding box center [580, 181] width 600 height 17
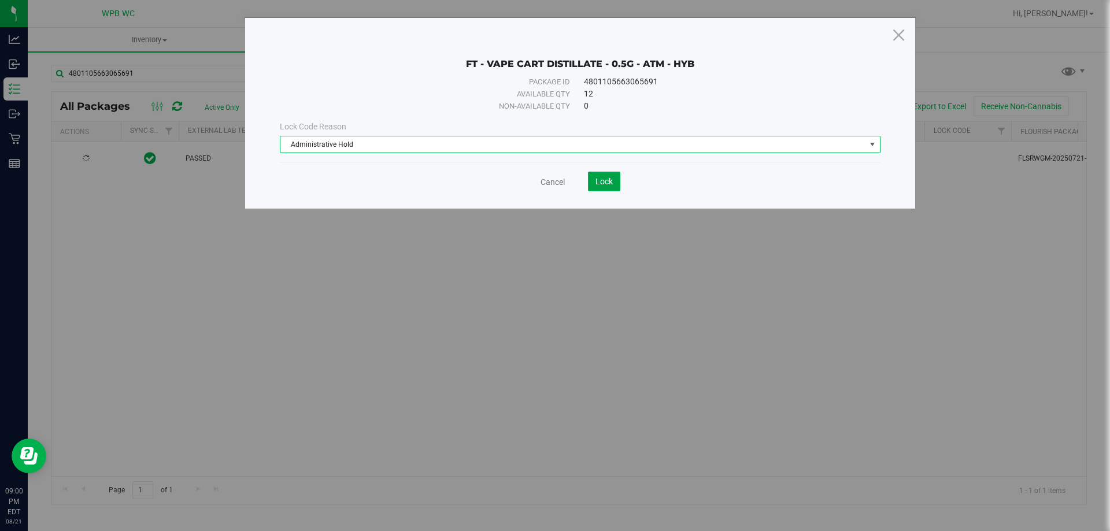
click at [613, 186] on button "Lock" at bounding box center [604, 182] width 32 height 20
